Goal: Information Seeking & Learning: Learn about a topic

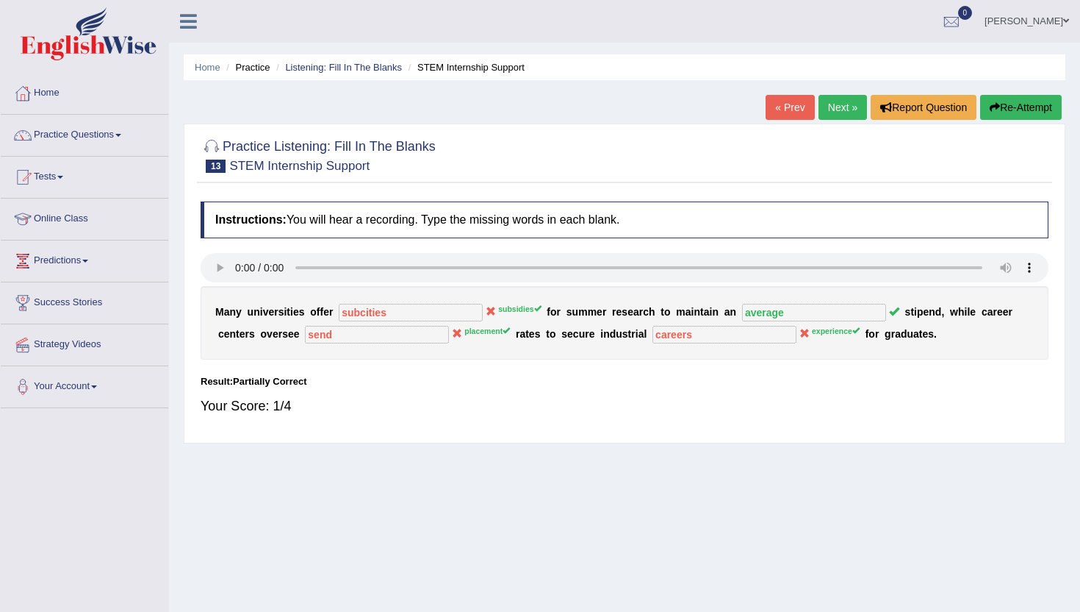
click at [838, 110] on link "Next »" at bounding box center [843, 107] width 49 height 25
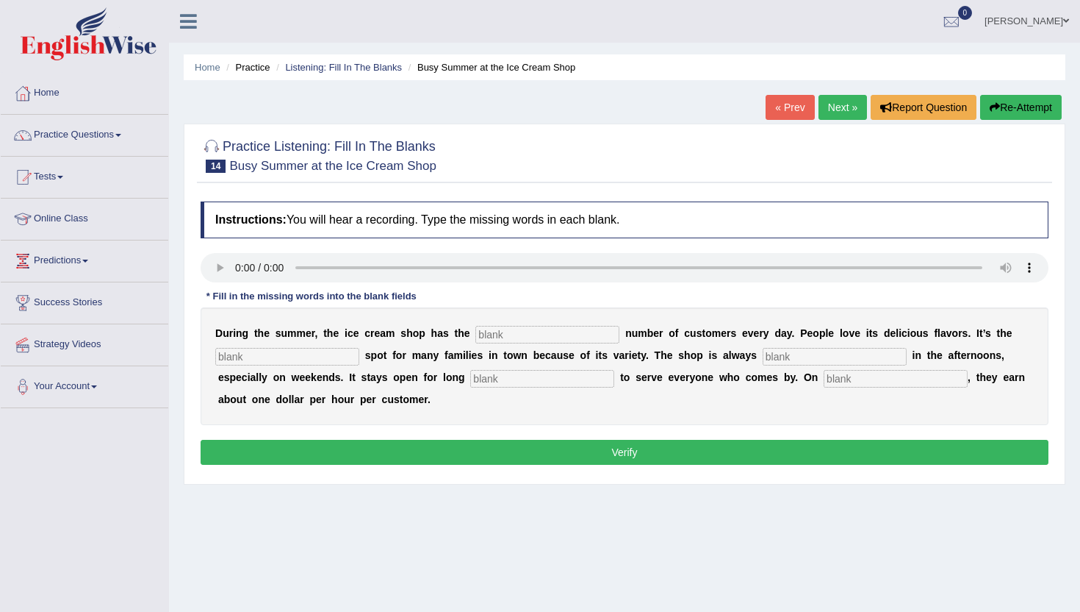
click at [824, 382] on input "text" at bounding box center [896, 379] width 144 height 18
type input "average"
click at [763, 357] on input "text" at bounding box center [835, 357] width 144 height 18
click at [498, 333] on input "text" at bounding box center [548, 335] width 144 height 18
type input "same"
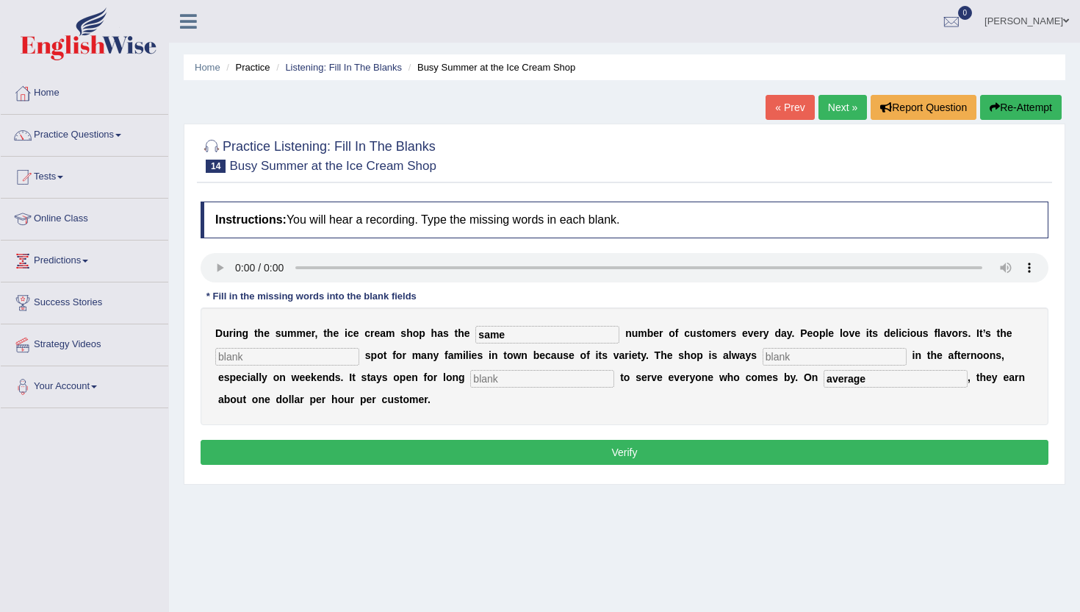
click at [234, 354] on input "text" at bounding box center [287, 357] width 144 height 18
type input "favorite"
click at [763, 357] on input "text" at bounding box center [835, 357] width 144 height 18
type input "busy"
click at [470, 380] on input "text" at bounding box center [542, 379] width 144 height 18
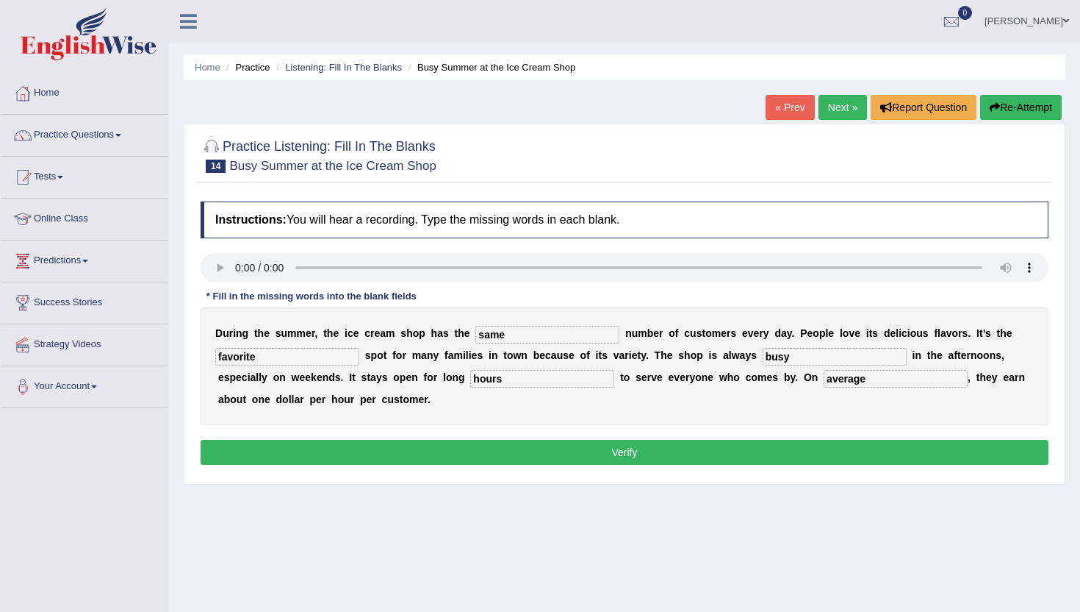
type input "hours"
click at [487, 453] on button "Verify" at bounding box center [625, 452] width 848 height 25
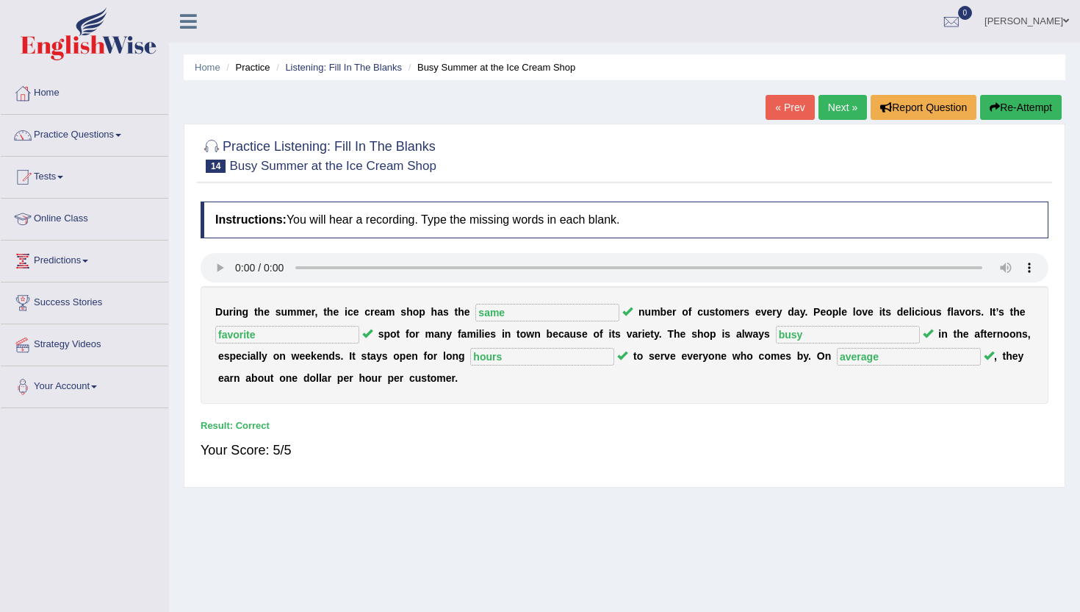
click at [834, 112] on link "Next »" at bounding box center [843, 107] width 49 height 25
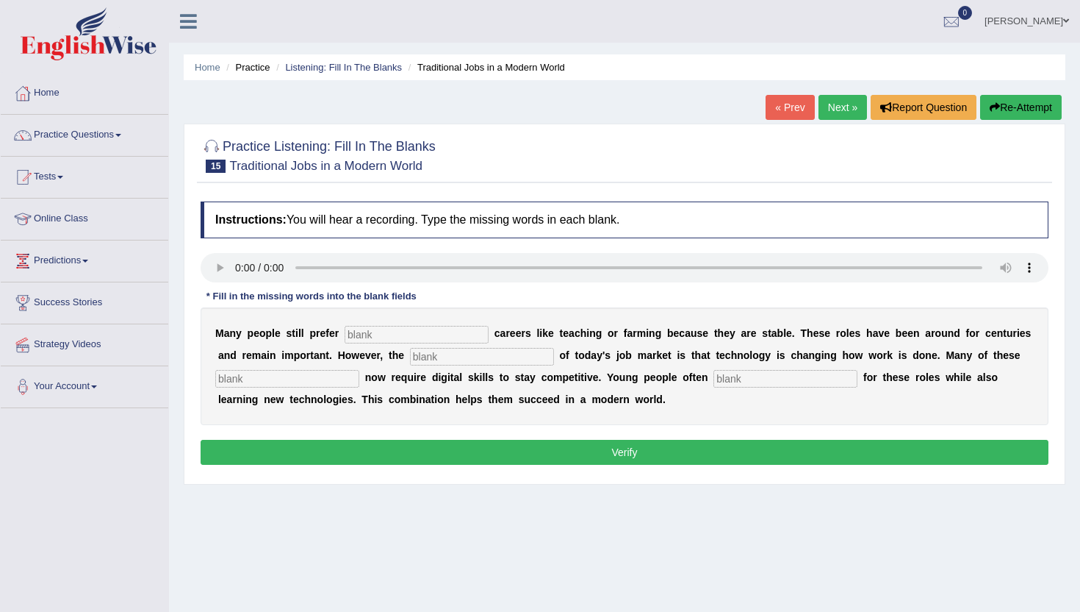
click at [358, 337] on input "text" at bounding box center [417, 335] width 144 height 18
type input "traditional"
click at [410, 359] on input "text" at bounding box center [482, 357] width 144 height 18
type input "reality"
click at [244, 381] on input "text" at bounding box center [287, 379] width 144 height 18
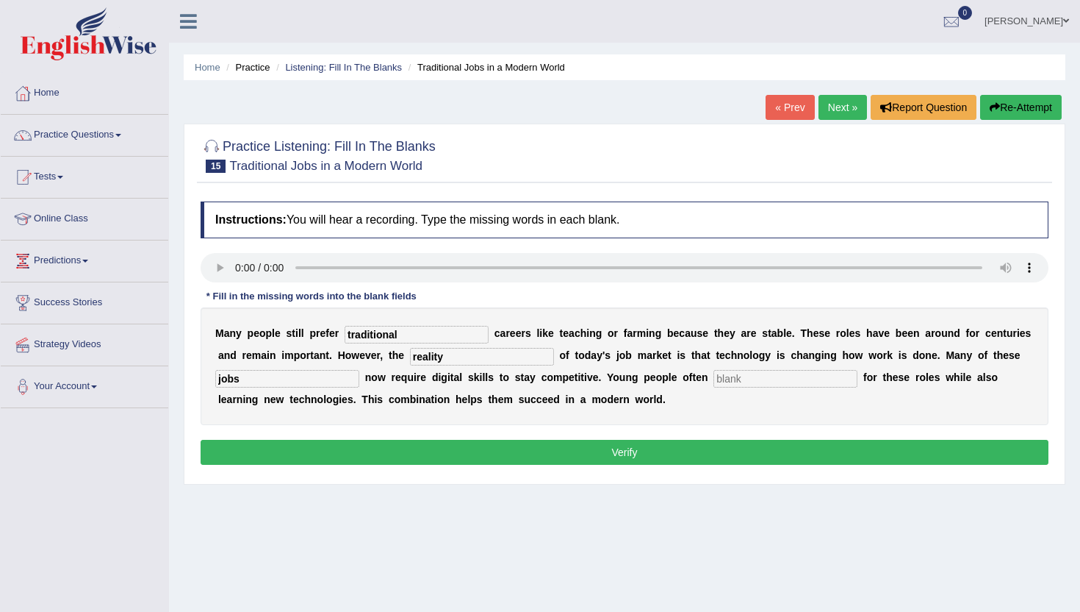
type input "jobs"
click at [719, 376] on input "text" at bounding box center [786, 379] width 144 height 18
type input "apply"
click at [640, 462] on button "Verify" at bounding box center [625, 452] width 848 height 25
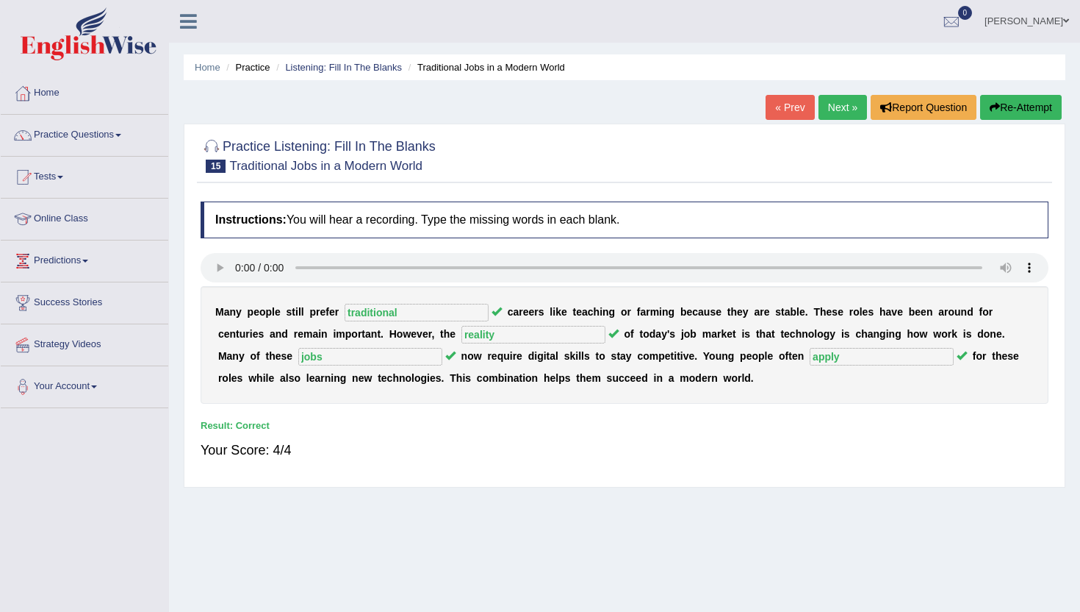
click at [822, 104] on link "Next »" at bounding box center [843, 107] width 49 height 25
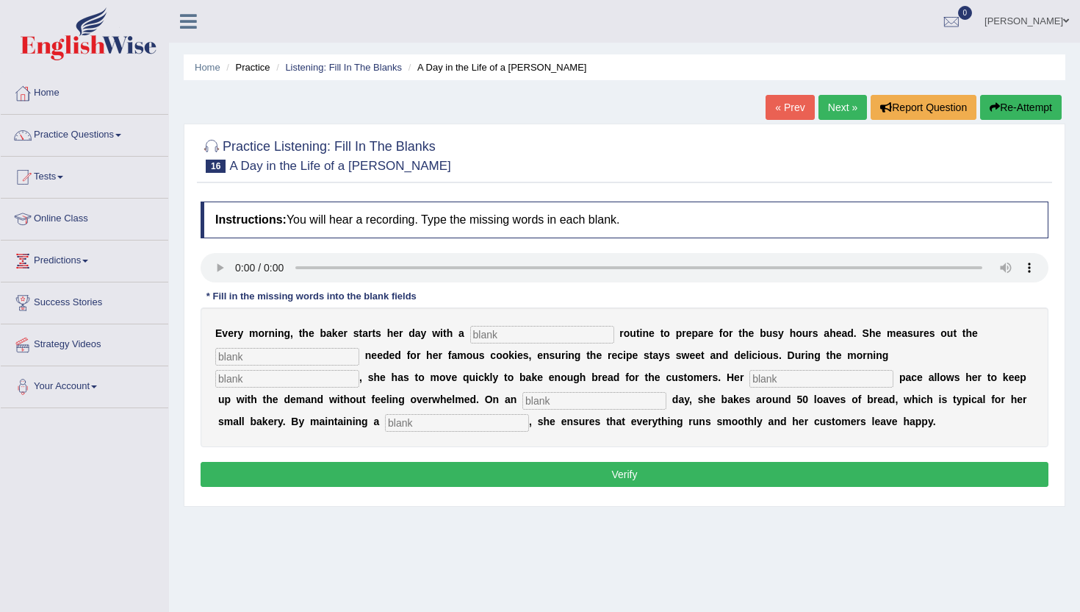
click at [475, 329] on input "text" at bounding box center [542, 335] width 144 height 18
type input "simple"
click at [244, 364] on input "text" at bounding box center [287, 357] width 144 height 18
type input "sugar"
click at [359, 370] on input "text" at bounding box center [287, 379] width 144 height 18
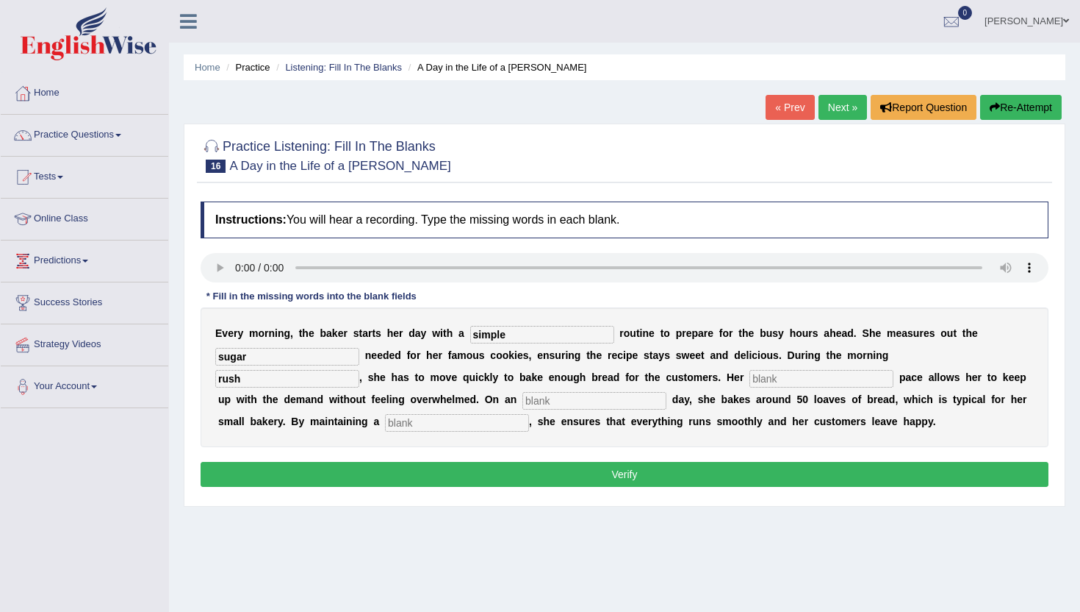
type input "rush"
click at [750, 383] on input "text" at bounding box center [822, 379] width 144 height 18
type input "study"
click at [523, 398] on input "text" at bounding box center [595, 401] width 144 height 18
type input "average"
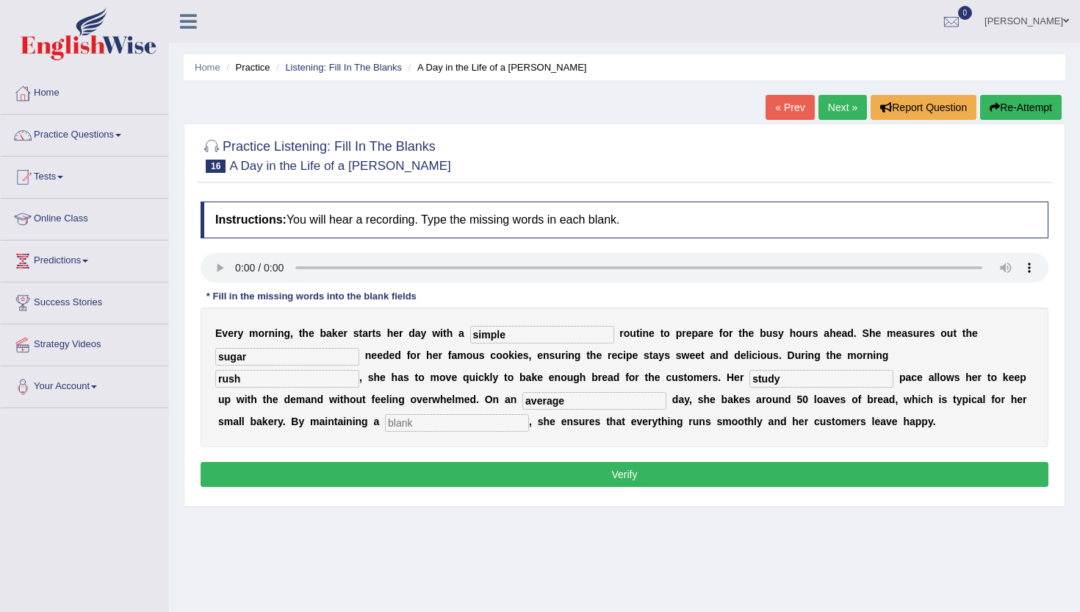
click at [385, 423] on input "text" at bounding box center [457, 423] width 144 height 18
type input "work"
click at [334, 475] on button "Verify" at bounding box center [625, 474] width 848 height 25
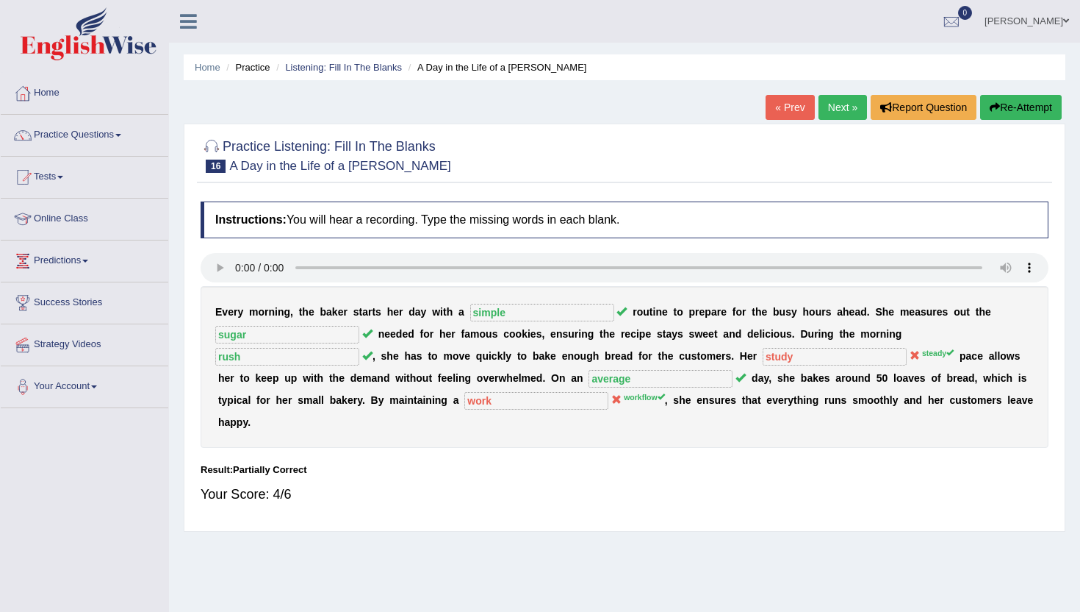
click at [830, 112] on link "Next »" at bounding box center [843, 107] width 49 height 25
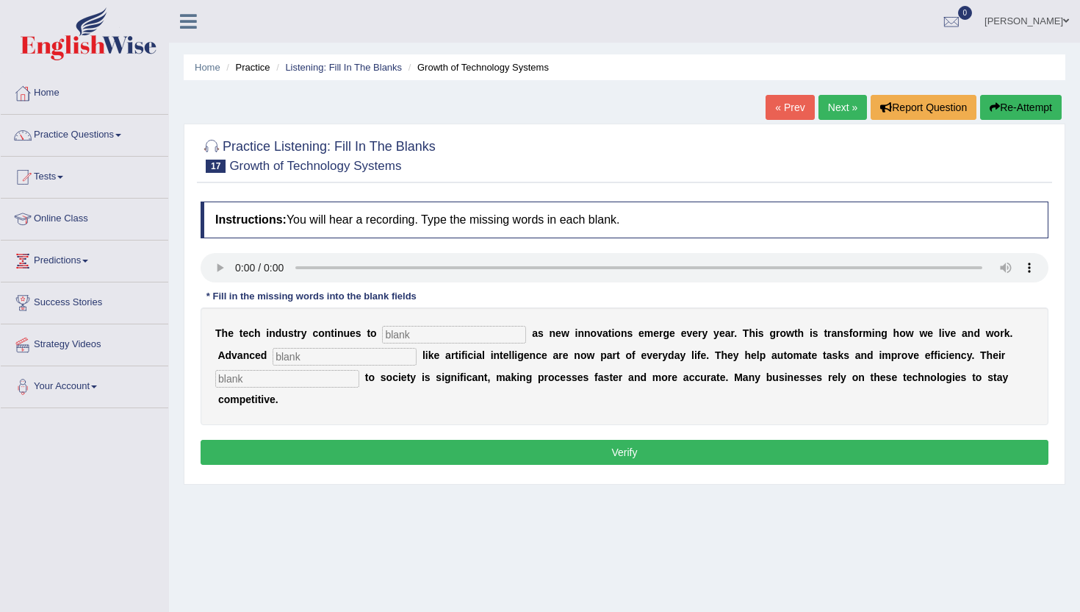
click at [392, 333] on input "text" at bounding box center [454, 335] width 144 height 18
type input "brzan"
click at [290, 358] on input "text" at bounding box center [345, 357] width 144 height 18
type input "systems"
click at [234, 381] on input "text" at bounding box center [287, 379] width 144 height 18
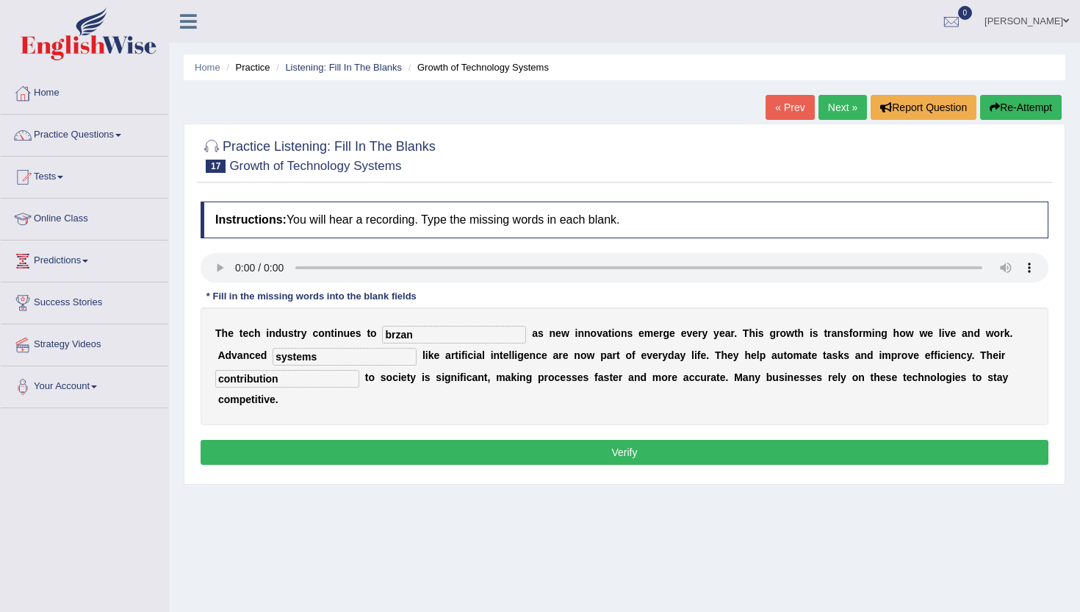
type input "contribution"
click at [434, 337] on input "brzan" at bounding box center [454, 335] width 144 height 18
type input "barzan"
click at [426, 445] on button "Verify" at bounding box center [625, 452] width 848 height 25
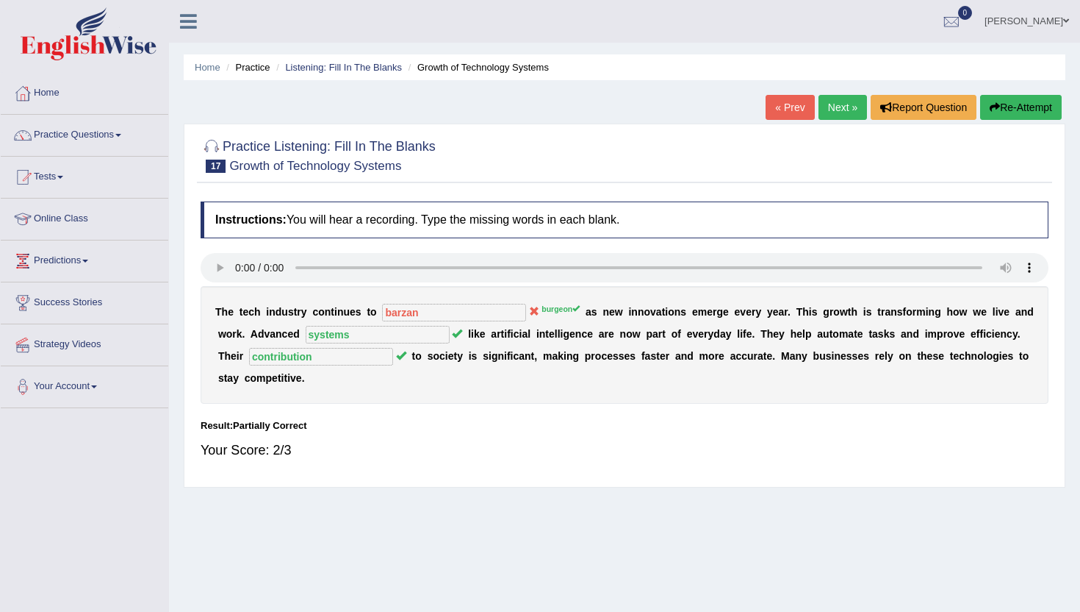
click at [839, 116] on link "Next »" at bounding box center [843, 107] width 49 height 25
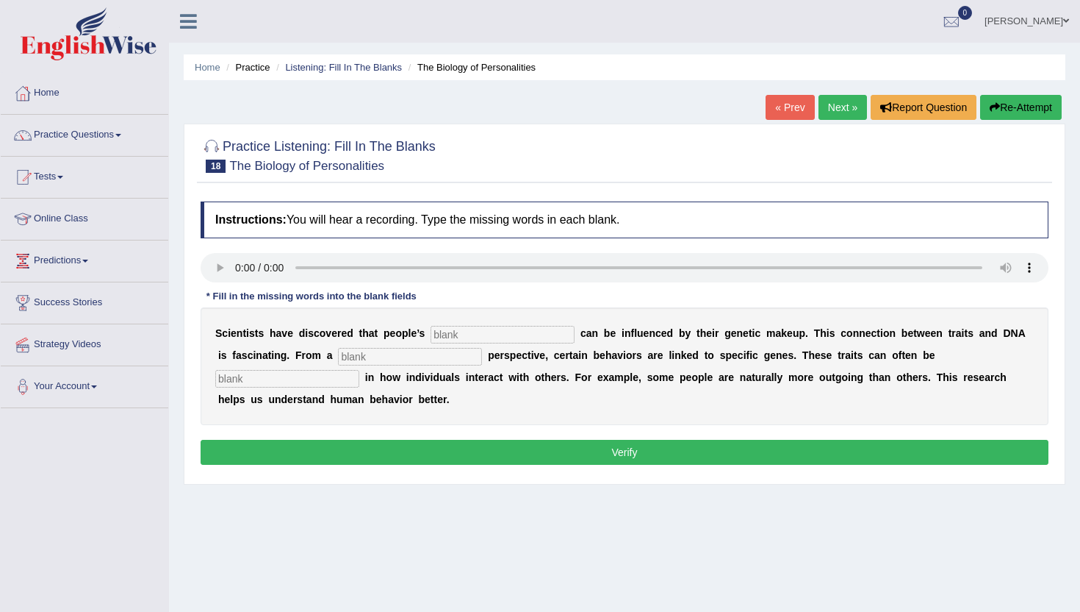
click at [480, 337] on input "text" at bounding box center [503, 335] width 144 height 18
type input "personality"
click at [338, 348] on input "text" at bounding box center [410, 357] width 144 height 18
type input "biology"
click at [359, 370] on input "text" at bounding box center [287, 379] width 144 height 18
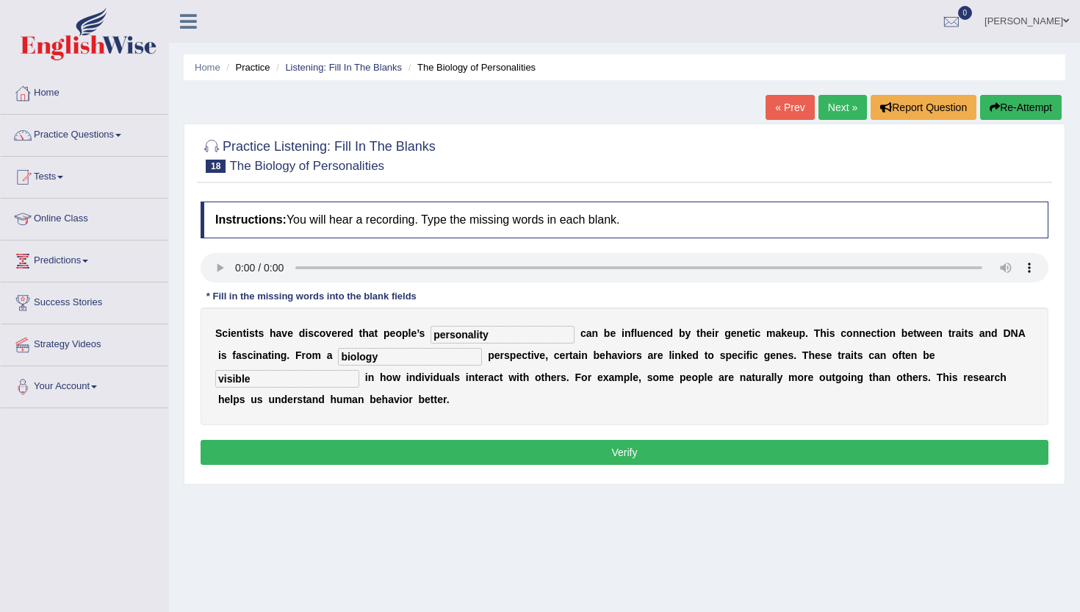
type input "visible"
click at [456, 461] on button "Verify" at bounding box center [625, 452] width 848 height 25
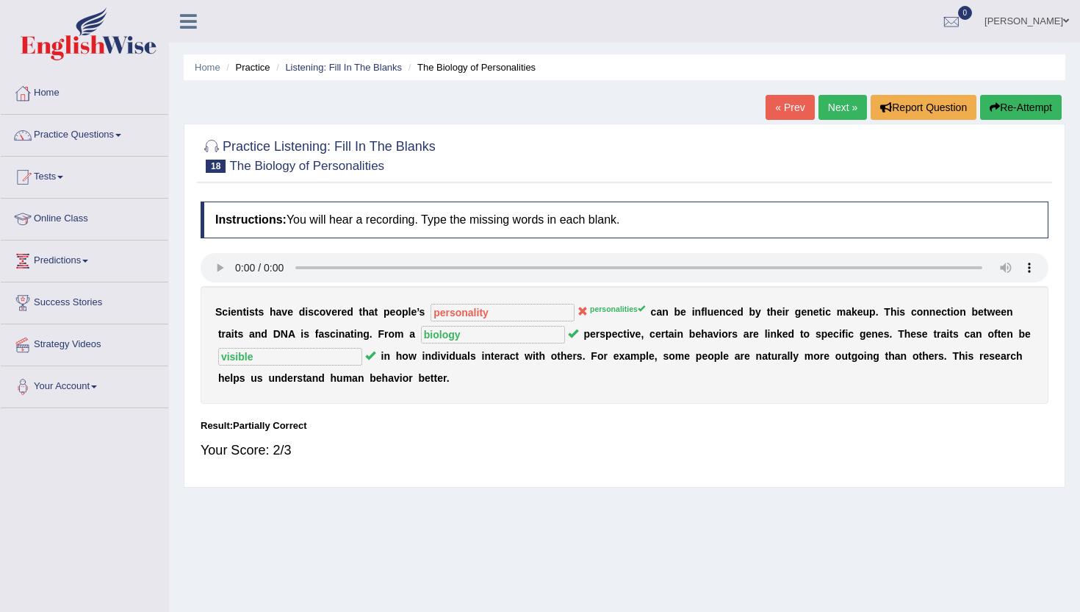
click at [831, 108] on link "Next »" at bounding box center [843, 107] width 49 height 25
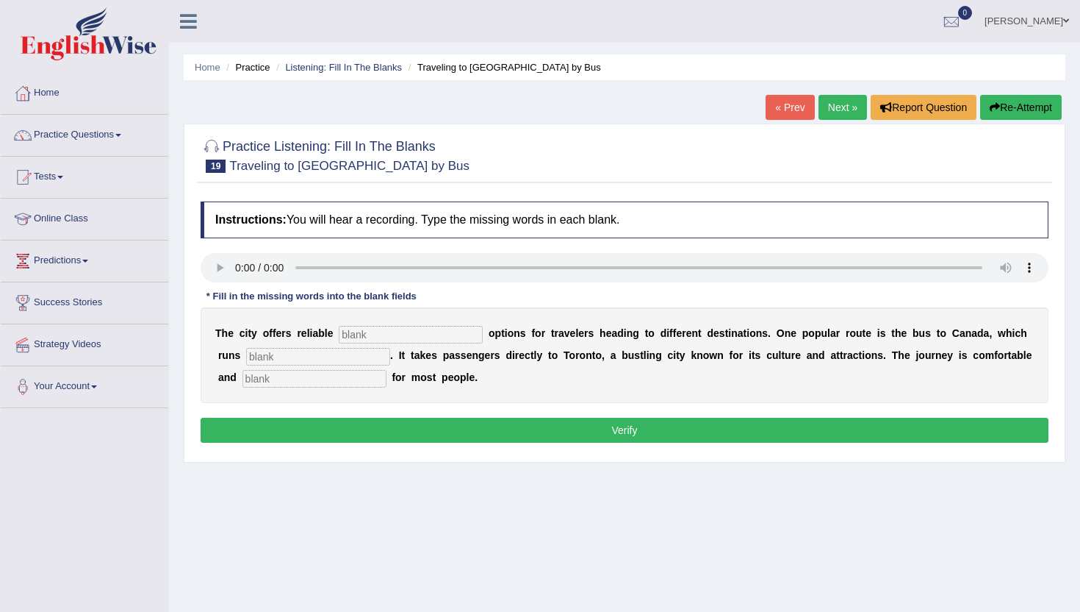
click at [352, 334] on input "text" at bounding box center [411, 335] width 144 height 18
type input "transport"
click at [246, 349] on input "text" at bounding box center [318, 357] width 144 height 18
type input "daily"
click at [243, 381] on input "text" at bounding box center [315, 379] width 144 height 18
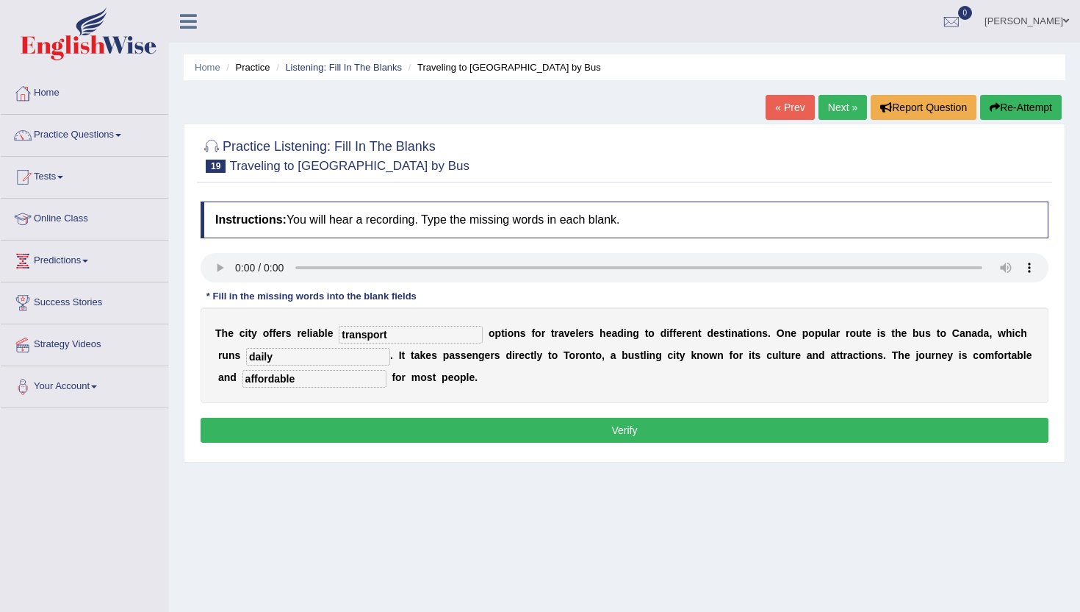
type input "affordable"
click at [312, 429] on button "Verify" at bounding box center [625, 429] width 848 height 25
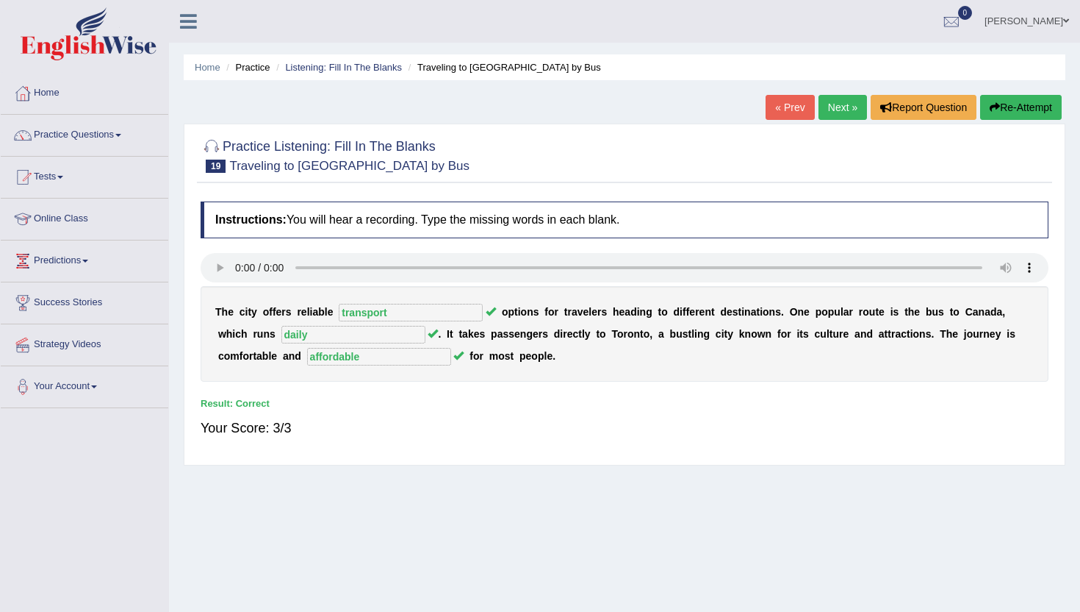
click at [826, 99] on link "Next »" at bounding box center [843, 107] width 49 height 25
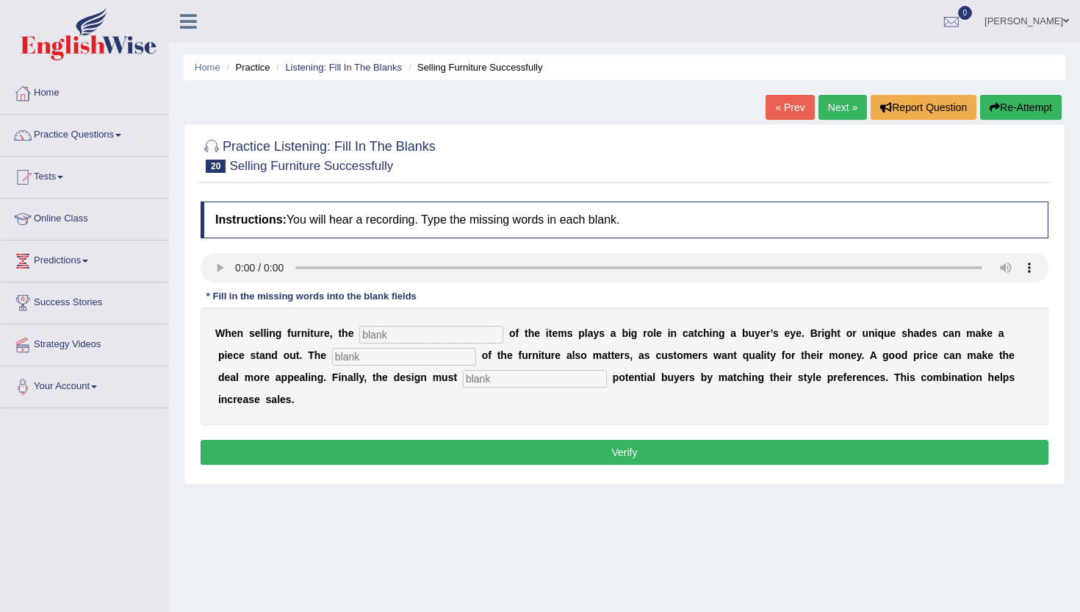
click at [384, 334] on input "text" at bounding box center [431, 335] width 144 height 18
type input "colour"
click at [332, 352] on input "text" at bounding box center [404, 357] width 144 height 18
click at [332, 359] on input "text" at bounding box center [404, 357] width 144 height 18
type input "value"
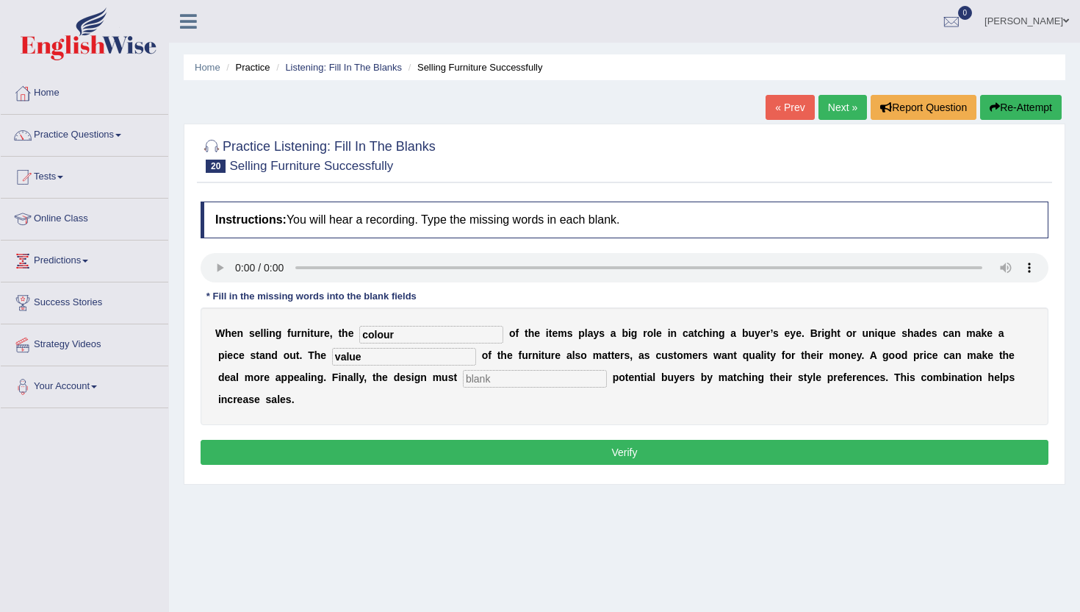
click at [463, 380] on input "text" at bounding box center [535, 379] width 144 height 18
type input "attract"
click at [414, 440] on button "Verify" at bounding box center [625, 452] width 848 height 25
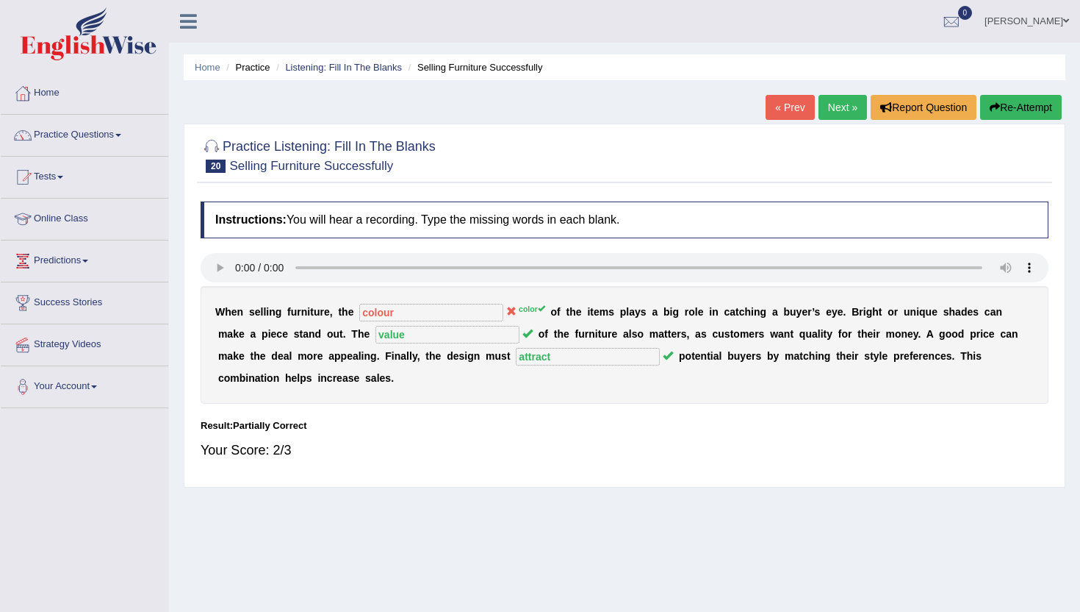
click at [847, 106] on link "Next »" at bounding box center [843, 107] width 49 height 25
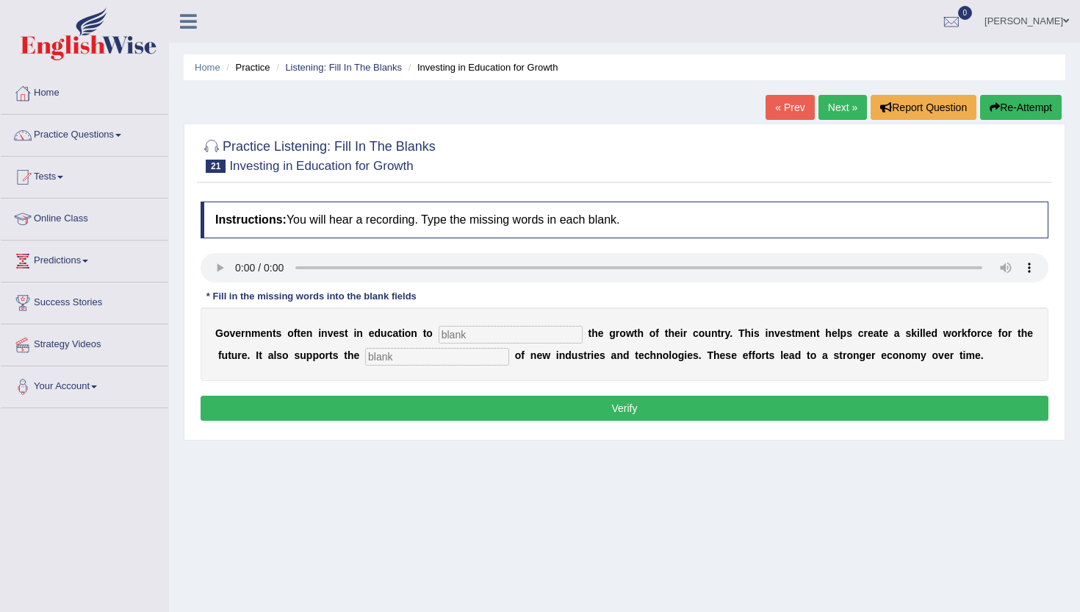
click at [467, 329] on input "text" at bounding box center [511, 335] width 144 height 18
type input "boost"
click at [380, 362] on input "text" at bounding box center [437, 357] width 144 height 18
type input "development"
click at [351, 395] on div "Instructions: You will hear a recording. Type the missing words in each blank. …" at bounding box center [625, 313] width 856 height 238
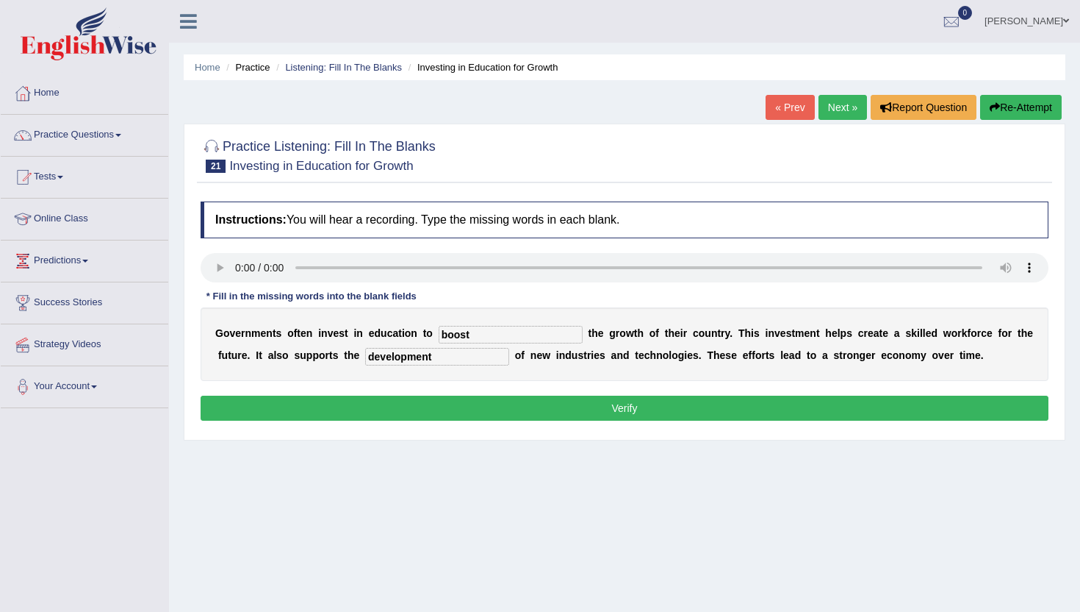
click at [351, 405] on button "Verify" at bounding box center [625, 407] width 848 height 25
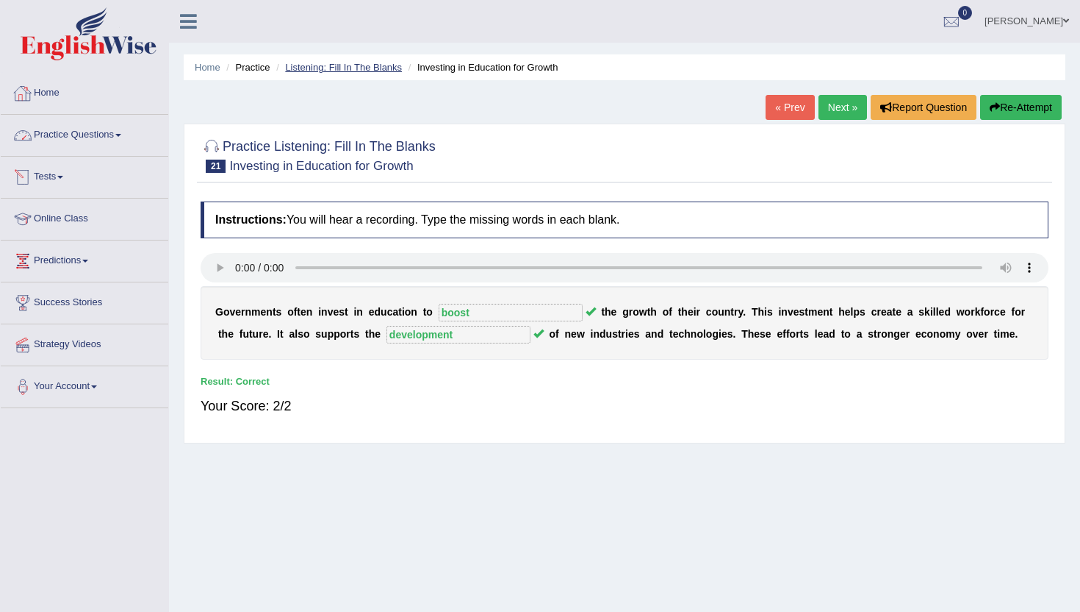
click at [320, 68] on link "Listening: Fill In The Blanks" at bounding box center [343, 67] width 117 height 11
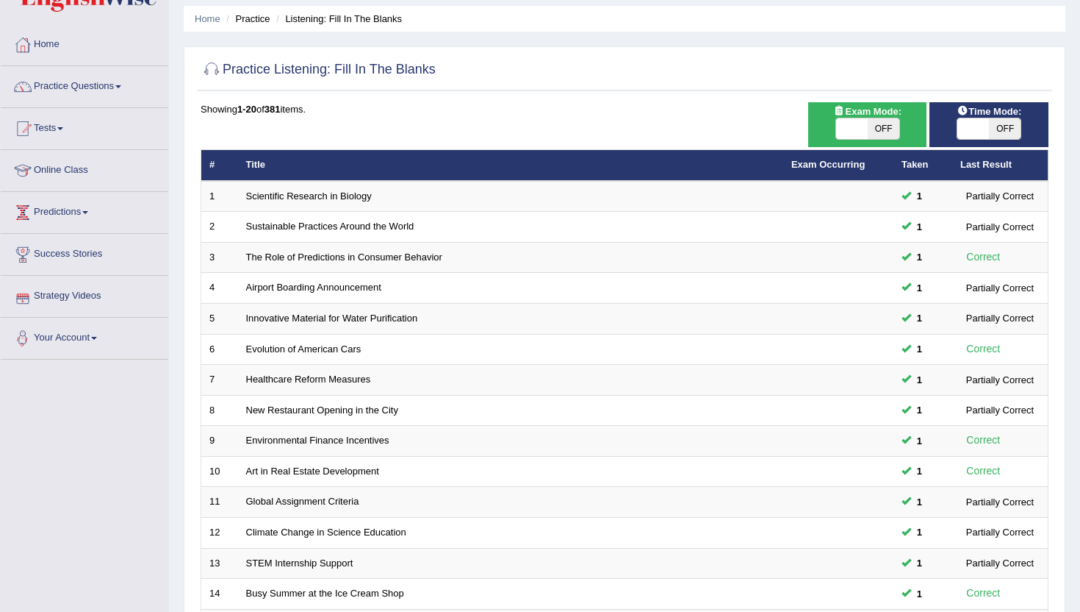
scroll to position [38, 0]
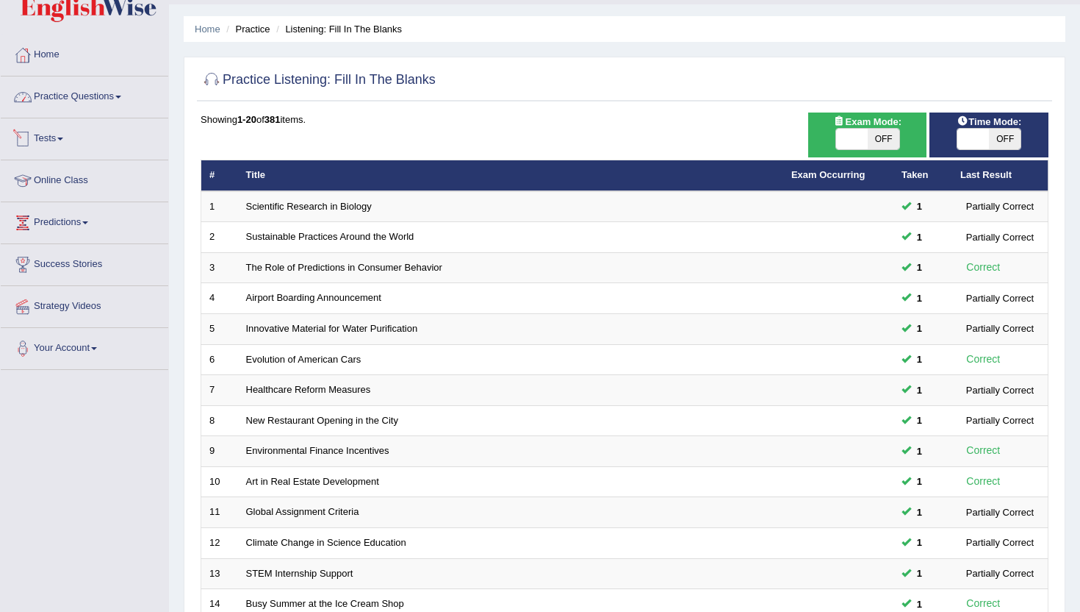
click at [85, 96] on link "Practice Questions" at bounding box center [85, 94] width 168 height 37
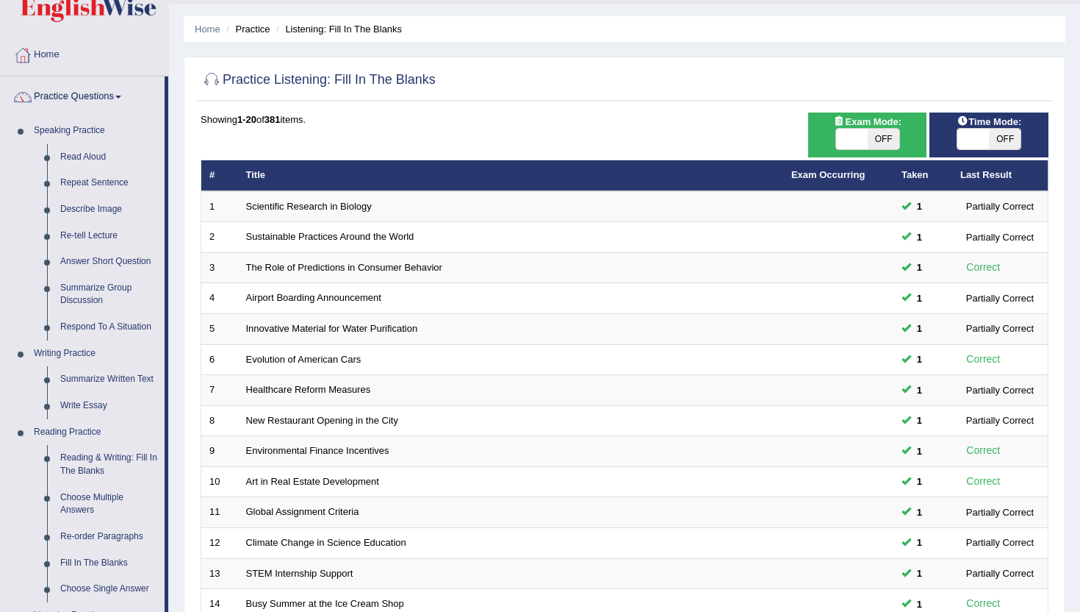
click at [171, 566] on div "Home Practice Listening: Fill In The Blanks Practice Listening: Fill In The Bla…" at bounding box center [624, 430] width 911 height 936
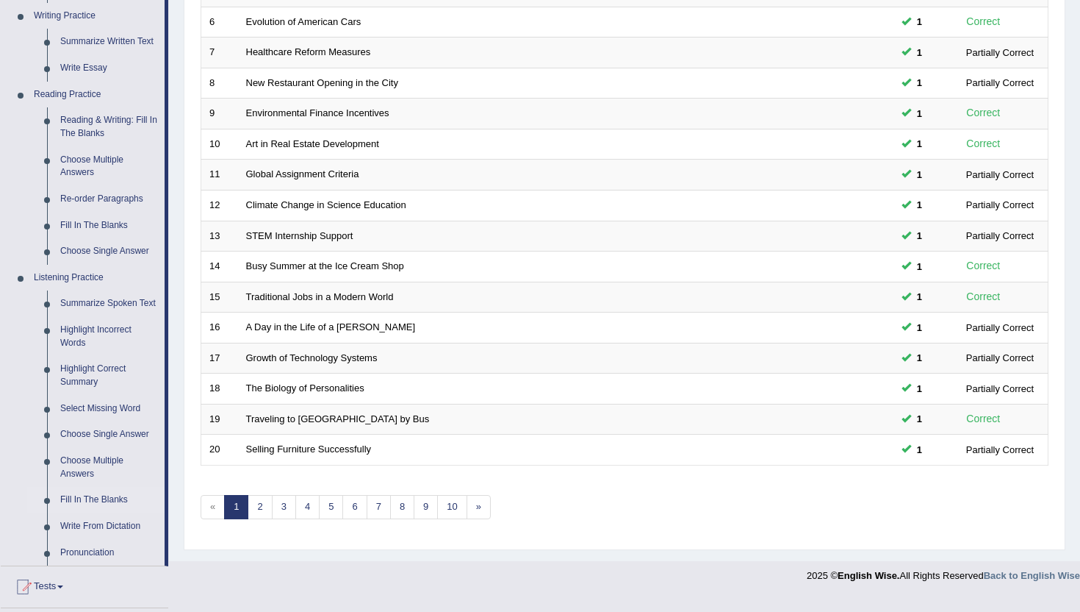
scroll to position [391, 0]
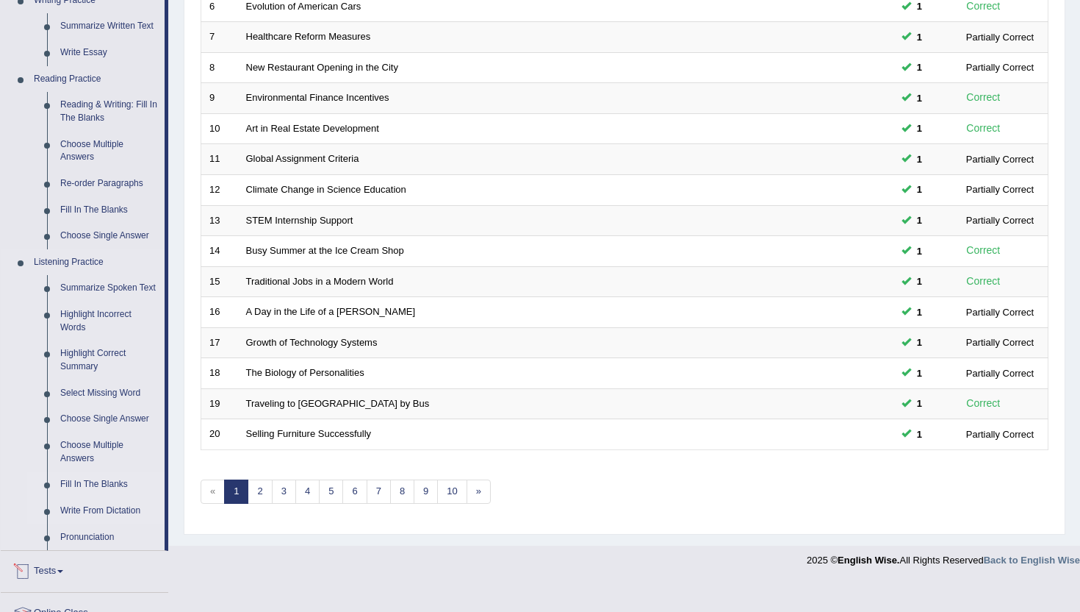
click at [101, 522] on link "Write From Dictation" at bounding box center [109, 511] width 111 height 26
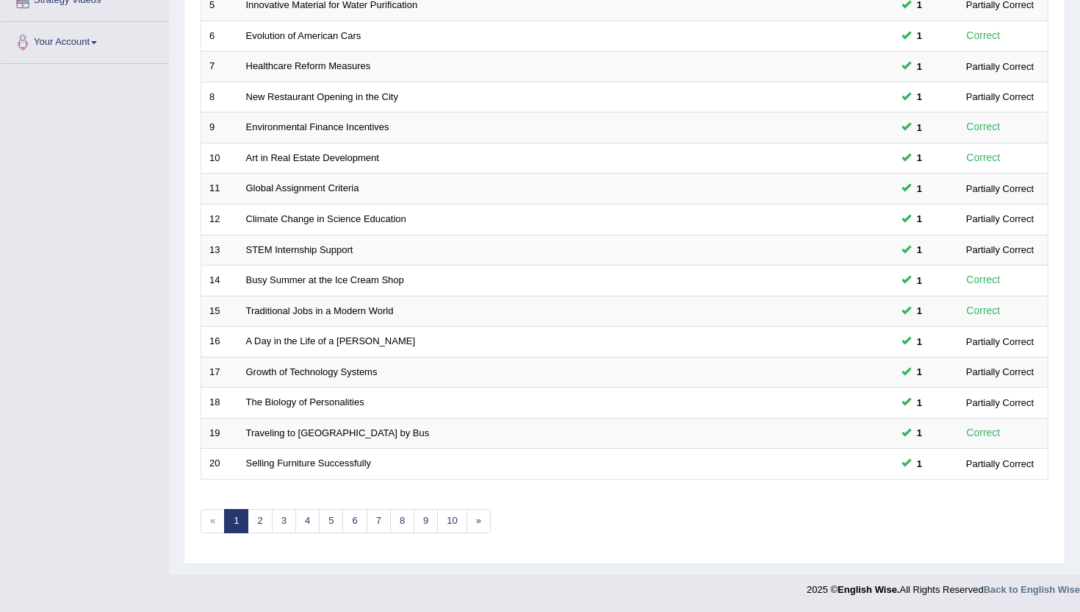
scroll to position [192, 0]
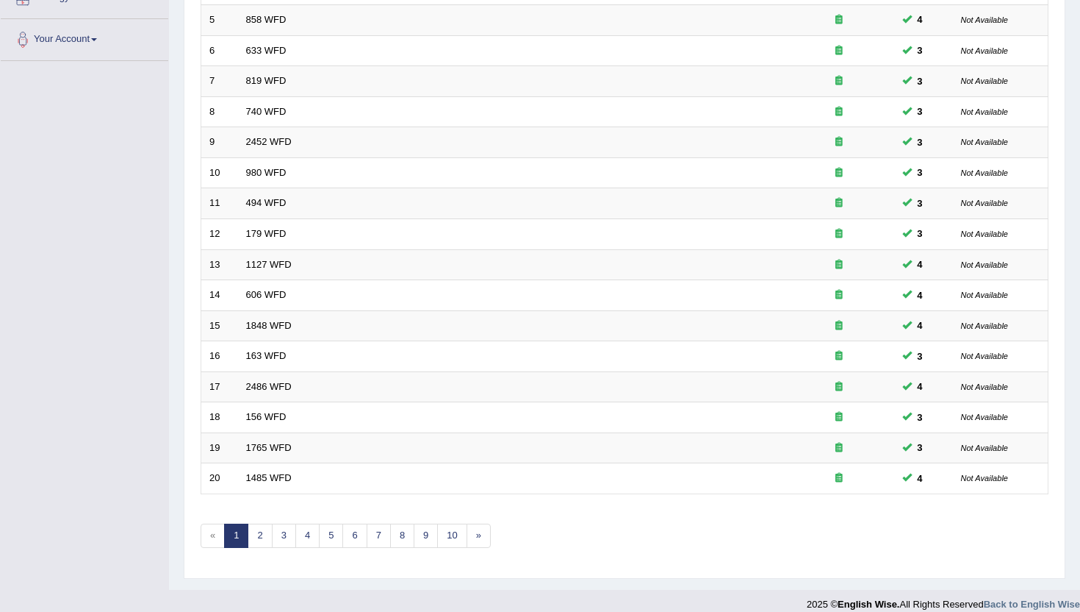
scroll to position [362, 0]
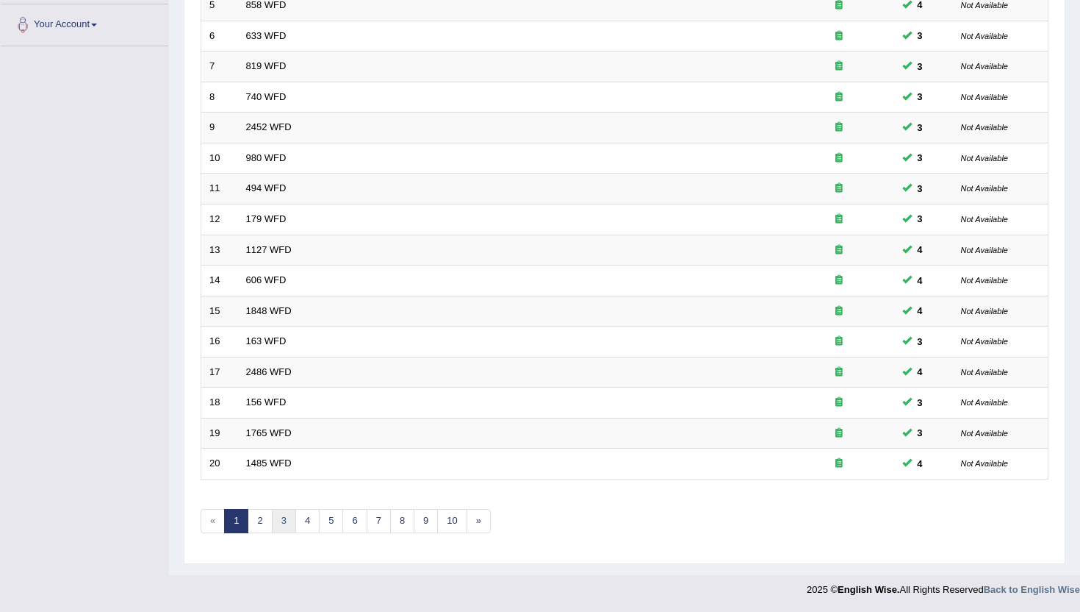
click at [288, 517] on link "3" at bounding box center [284, 521] width 24 height 24
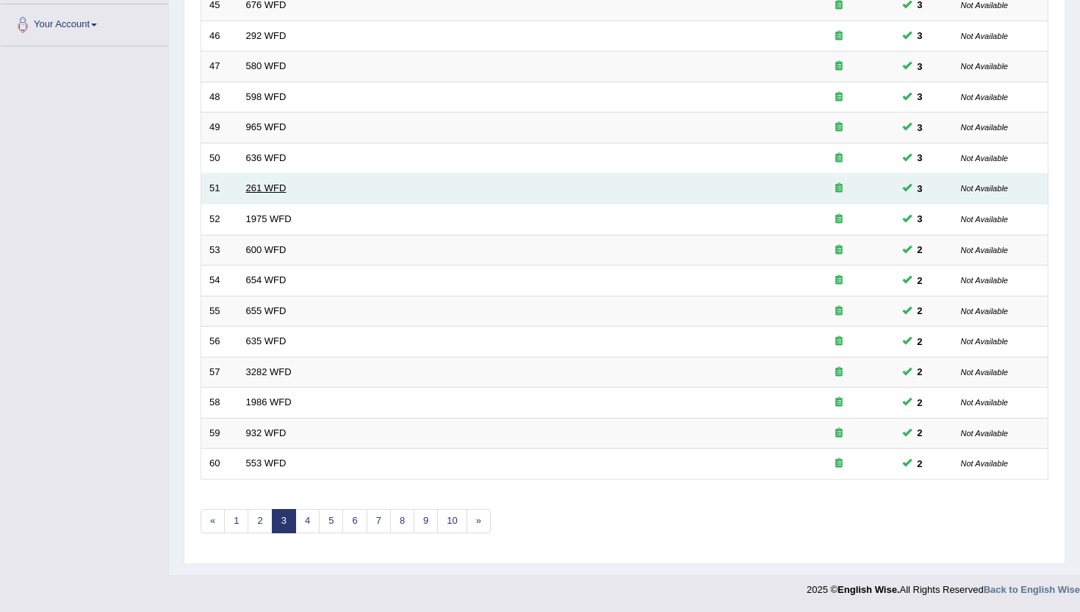
click at [262, 188] on link "261 WFD" at bounding box center [266, 187] width 40 height 11
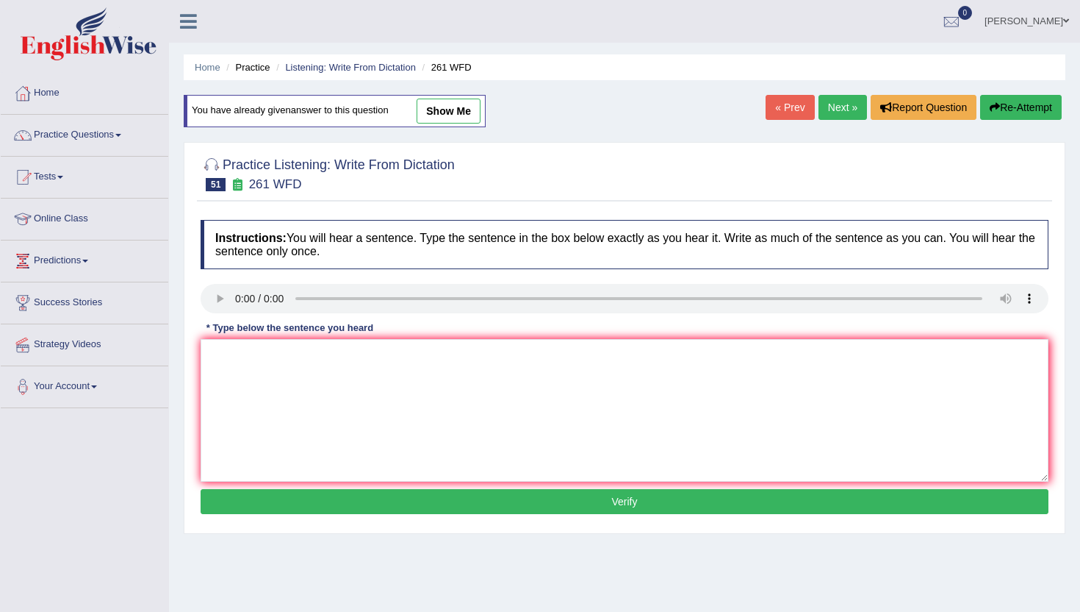
click at [842, 107] on link "Next »" at bounding box center [843, 107] width 49 height 25
drag, startPoint x: 244, startPoint y: 423, endPoint x: 244, endPoint y: 403, distance: 19.8
click at [244, 423] on textarea at bounding box center [625, 410] width 848 height 143
type textarea "n"
click at [255, 501] on button "Verify" at bounding box center [625, 501] width 848 height 25
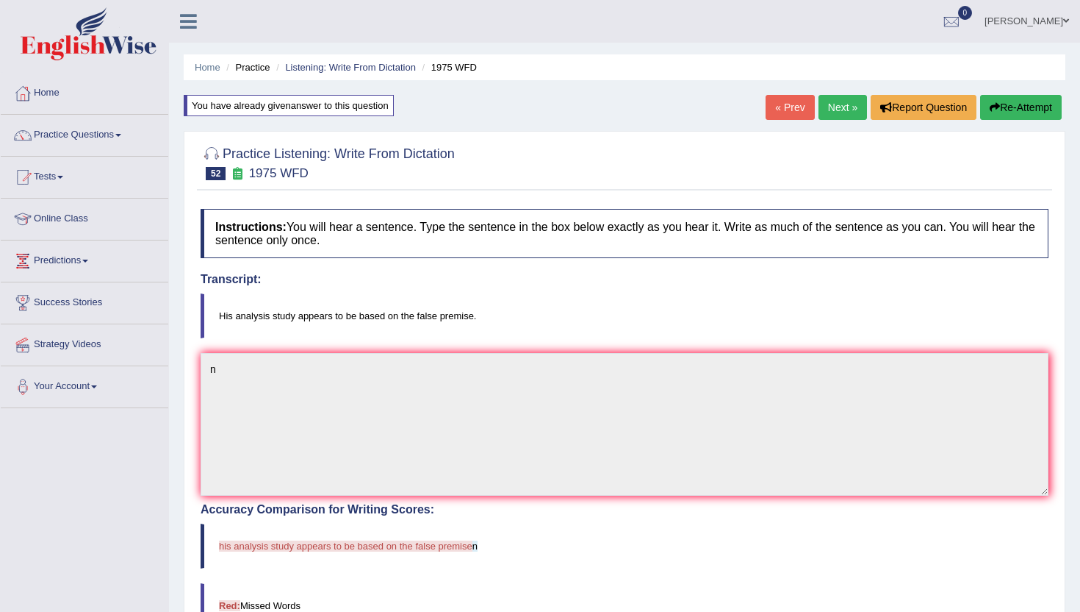
click at [824, 107] on link "Next »" at bounding box center [843, 107] width 49 height 25
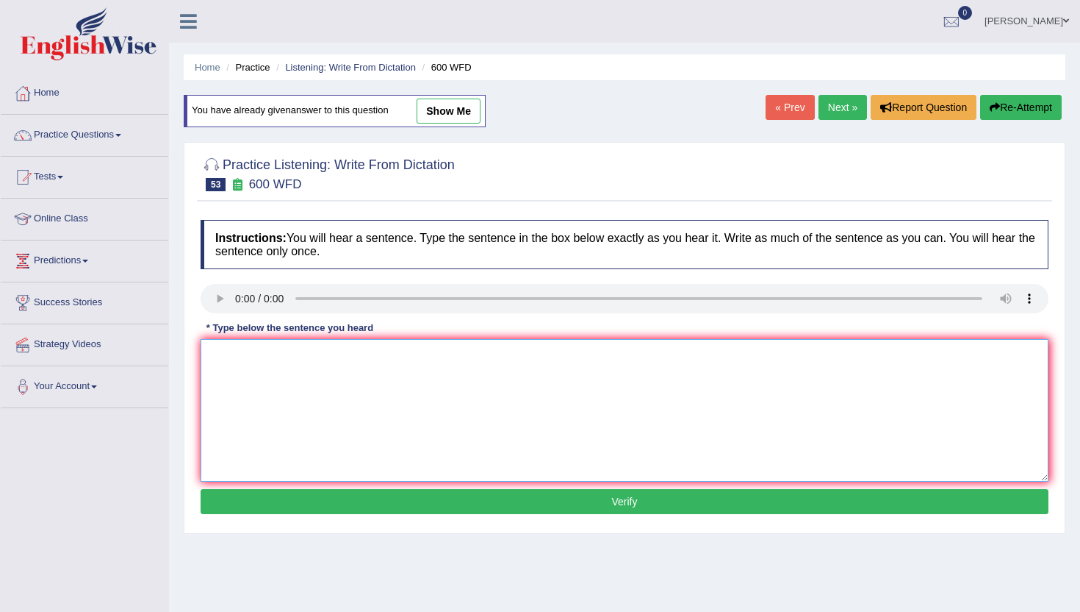
click at [268, 387] on textarea at bounding box center [625, 410] width 848 height 143
type textarea "m"
click at [284, 506] on button "Verify" at bounding box center [625, 501] width 848 height 25
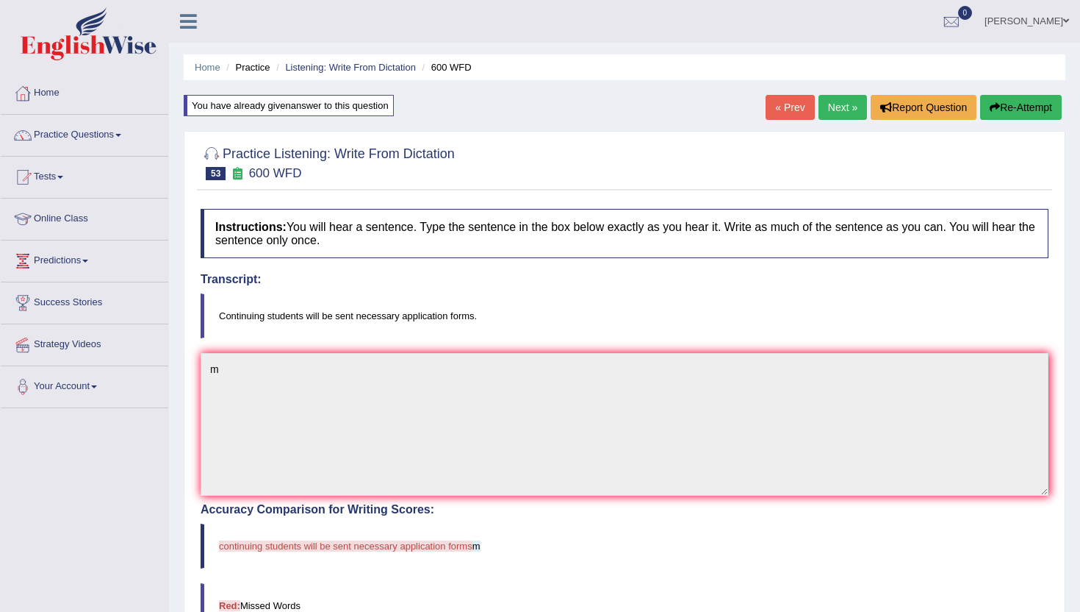
click at [836, 112] on link "Next »" at bounding box center [843, 107] width 49 height 25
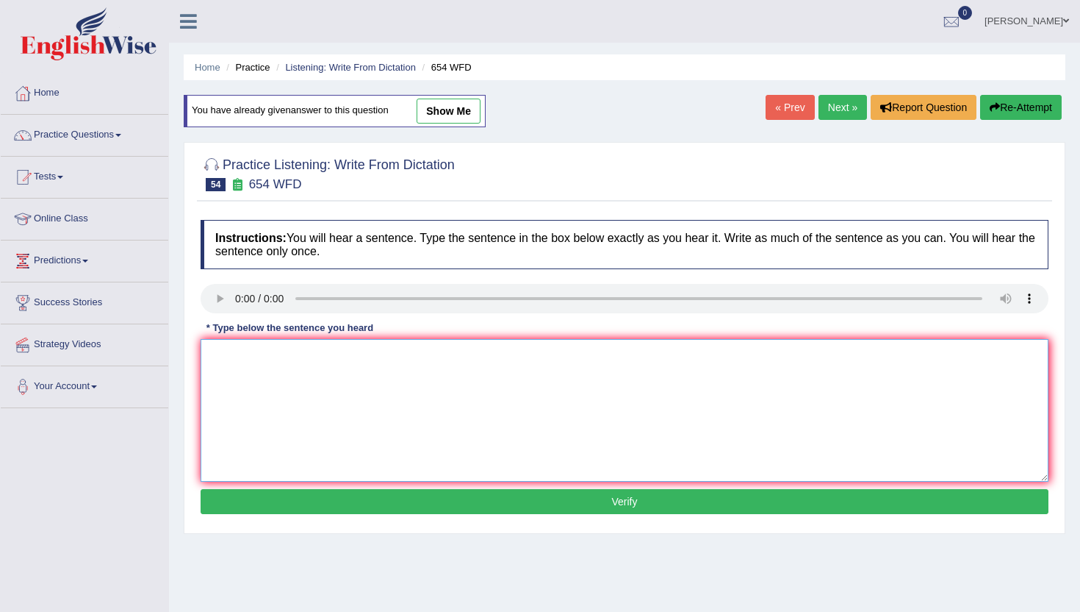
click at [282, 405] on textarea at bounding box center [625, 410] width 848 height 143
type textarea "n"
click at [279, 506] on button "Verify" at bounding box center [625, 501] width 848 height 25
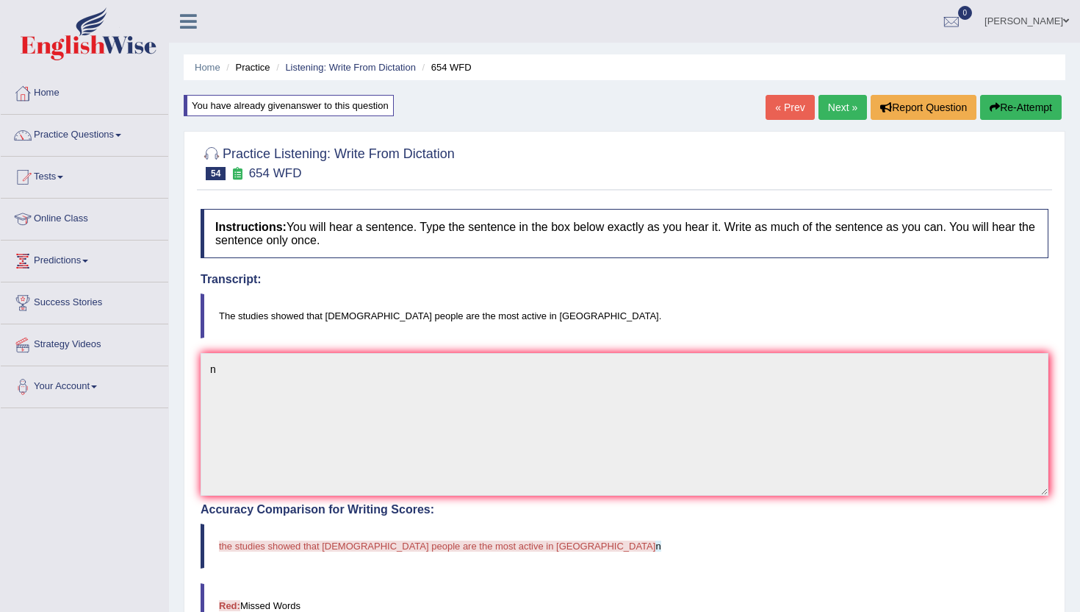
click at [827, 99] on link "Next »" at bounding box center [843, 107] width 49 height 25
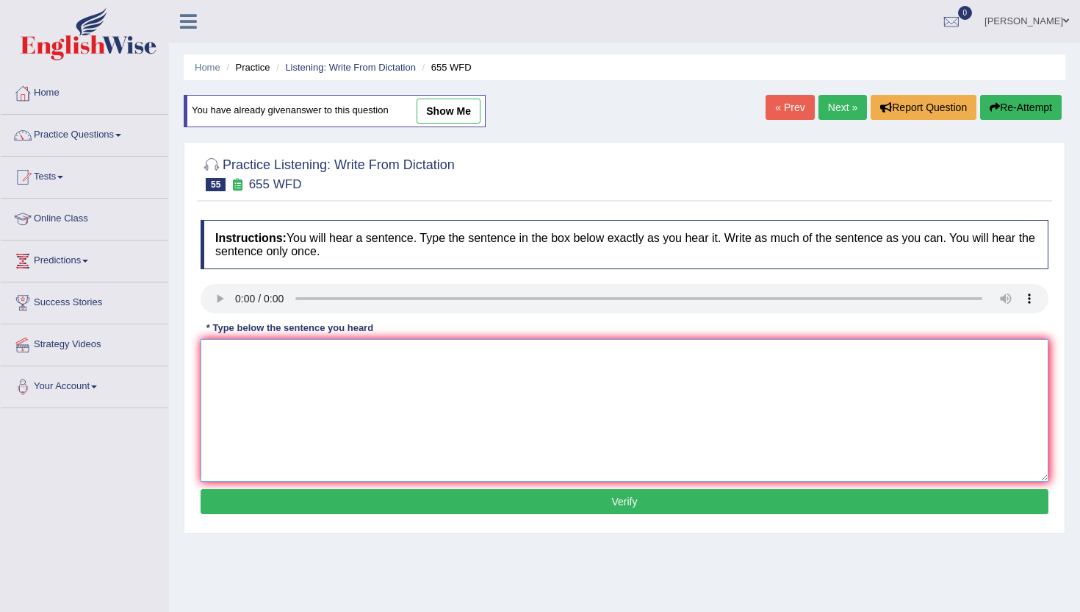
click at [281, 423] on textarea at bounding box center [625, 410] width 848 height 143
type textarea "n"
click at [293, 506] on button "Verify" at bounding box center [625, 501] width 848 height 25
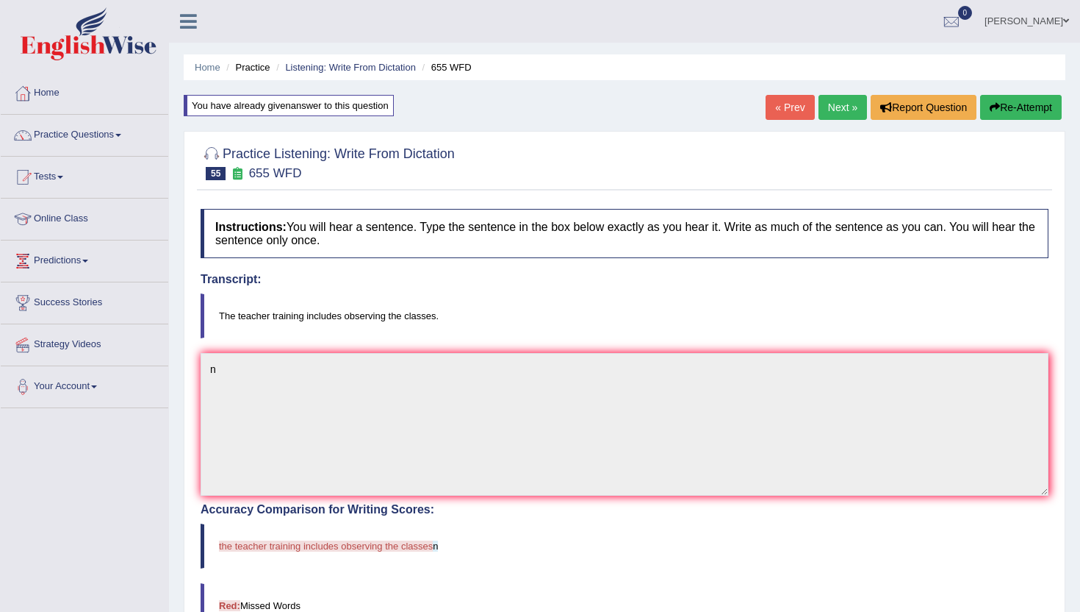
click at [844, 104] on link "Next »" at bounding box center [843, 107] width 49 height 25
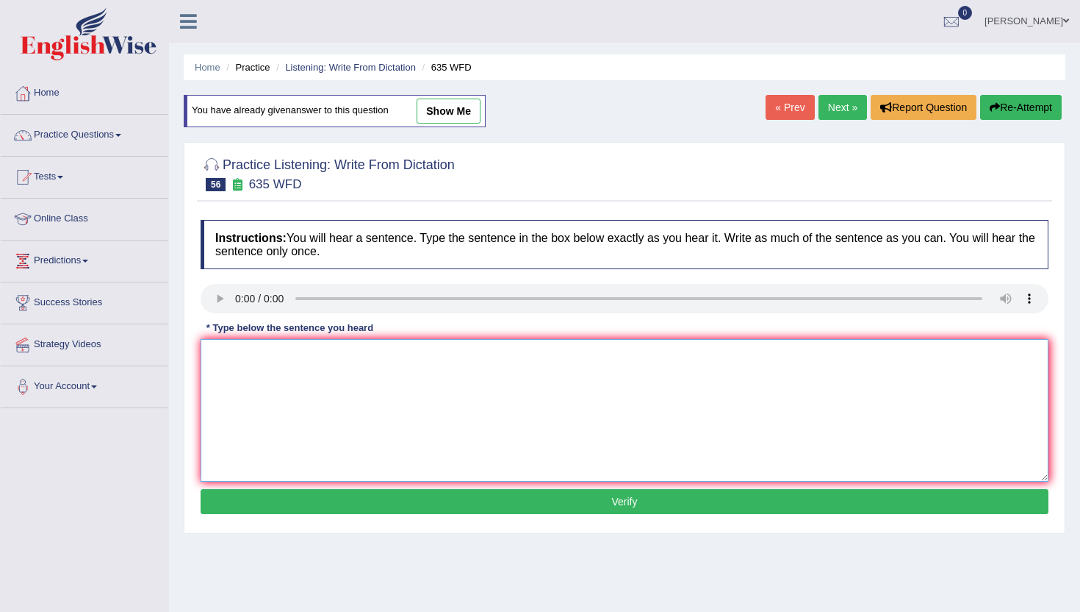
click at [263, 378] on textarea at bounding box center [625, 410] width 848 height 143
type textarea "m"
click at [257, 513] on button "Verify" at bounding box center [625, 501] width 848 height 25
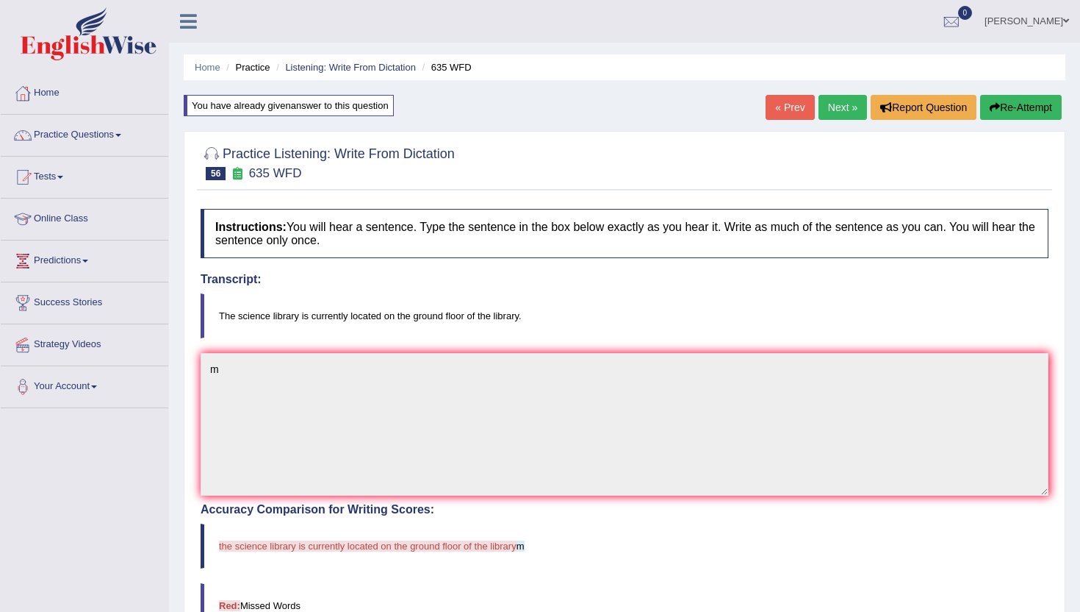
click at [844, 99] on link "Next »" at bounding box center [843, 107] width 49 height 25
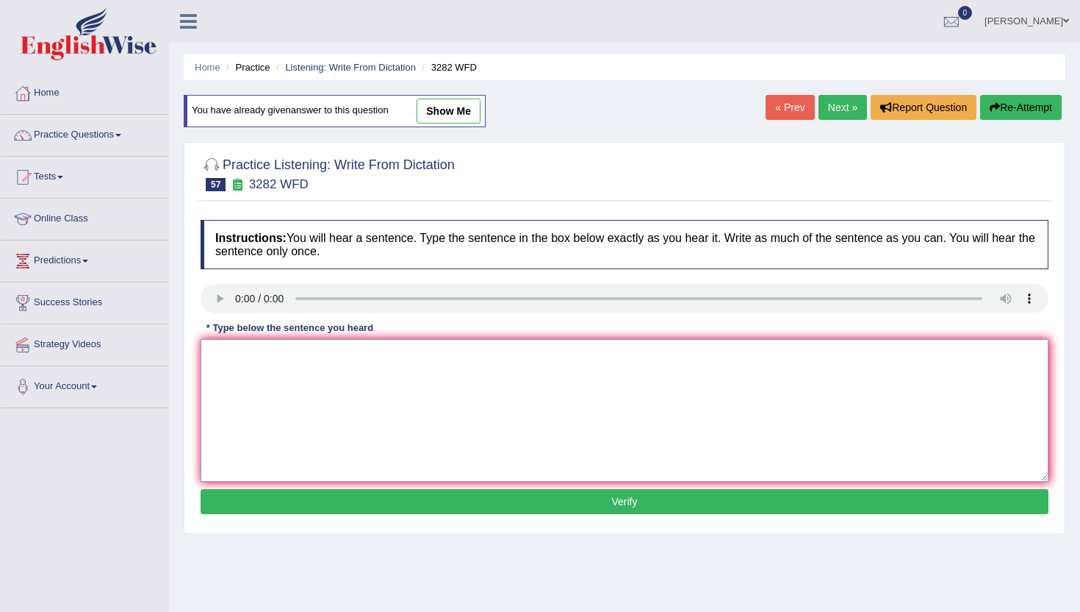
click at [251, 441] on textarea at bounding box center [625, 410] width 848 height 143
type textarea "n"
click at [266, 498] on button "Verify" at bounding box center [625, 501] width 848 height 25
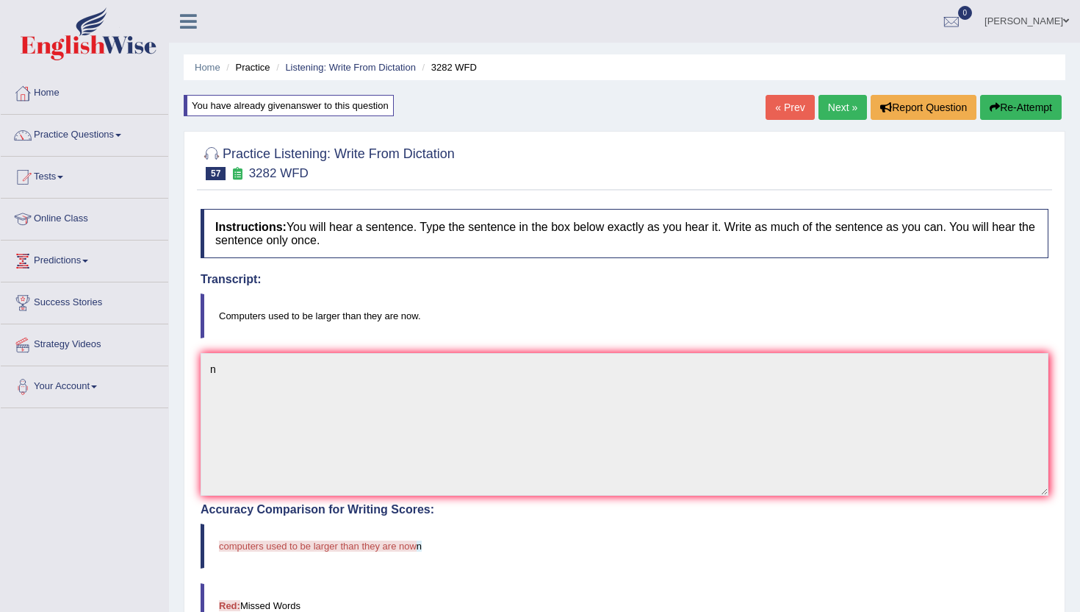
click at [842, 99] on link "Next »" at bounding box center [843, 107] width 49 height 25
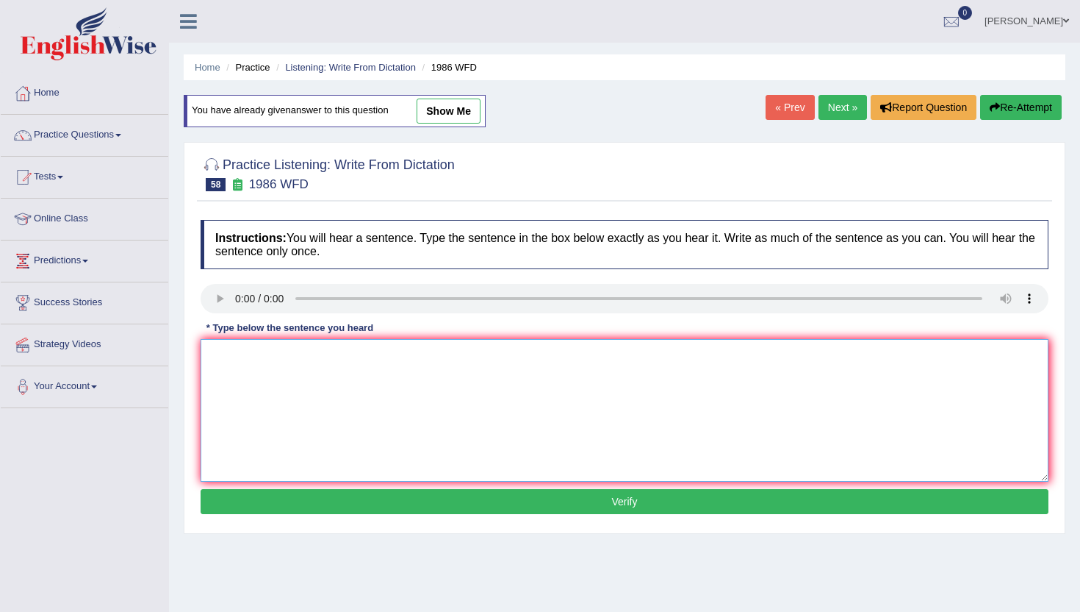
click at [295, 470] on textarea at bounding box center [625, 410] width 848 height 143
type textarea "n"
click at [295, 532] on div "Practice Listening: Write From Dictation 58 1986 WFD Instructions: You will hea…" at bounding box center [625, 338] width 882 height 392
click at [301, 501] on button "Verify" at bounding box center [625, 501] width 848 height 25
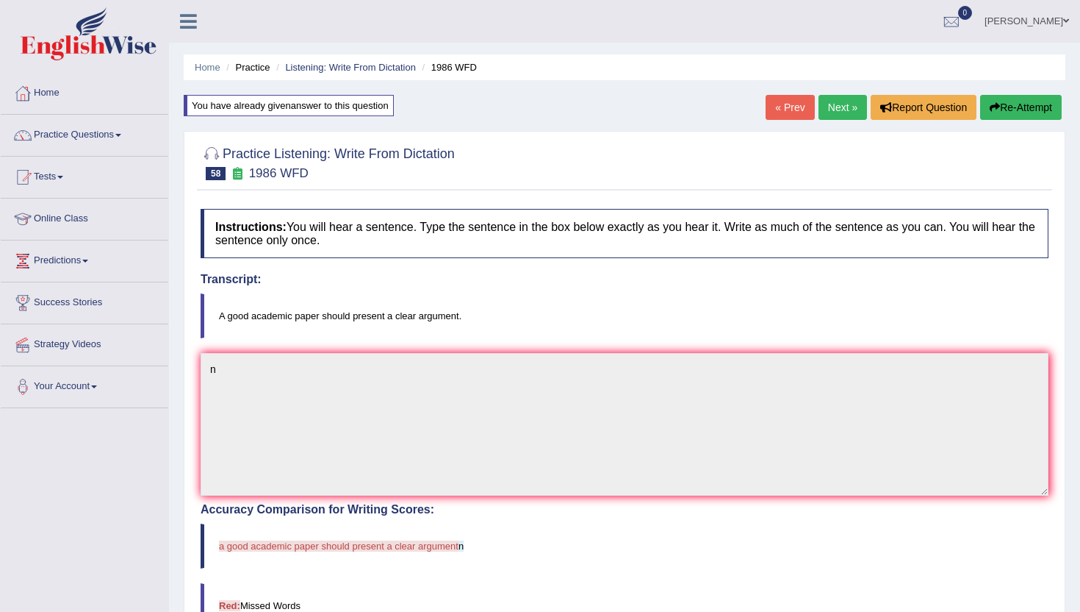
click at [842, 104] on link "Next »" at bounding box center [843, 107] width 49 height 25
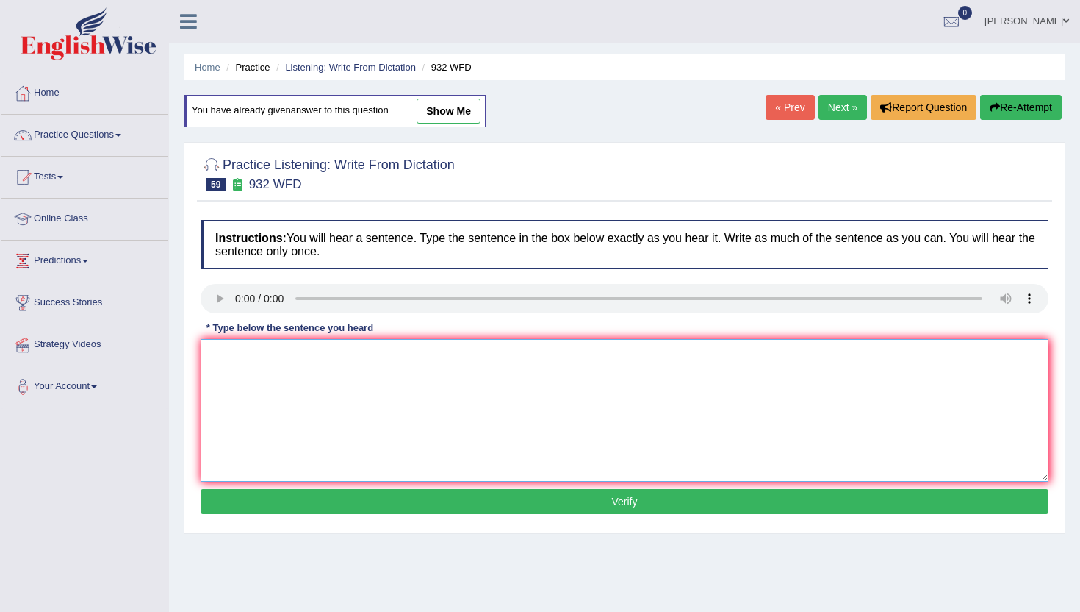
click at [300, 456] on textarea at bounding box center [625, 410] width 848 height 143
type textarea "m"
click at [285, 493] on button "Verify" at bounding box center [625, 501] width 848 height 25
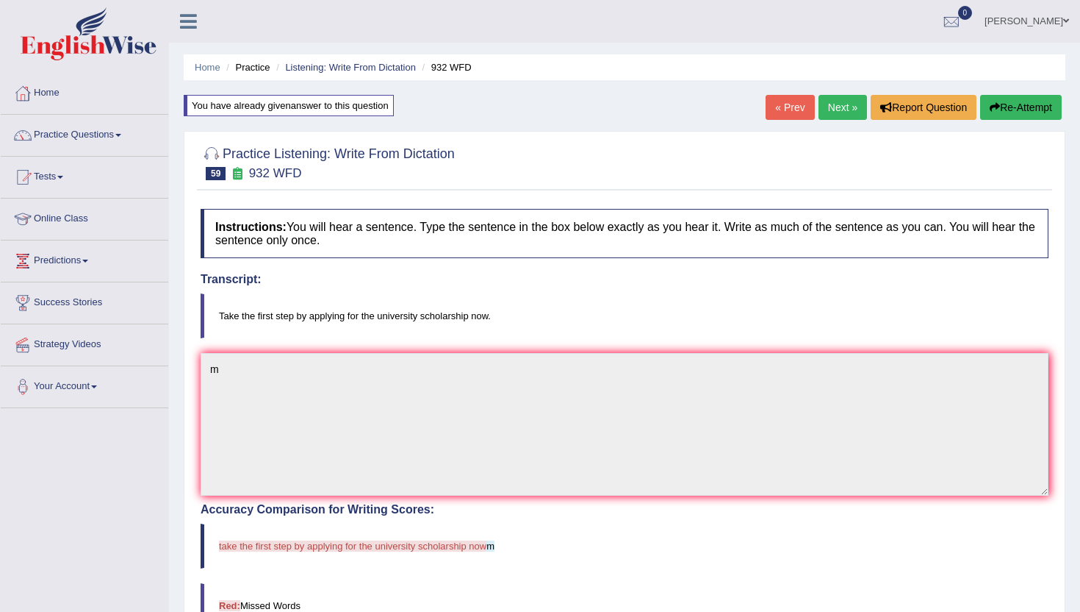
click at [841, 98] on link "Next »" at bounding box center [843, 107] width 49 height 25
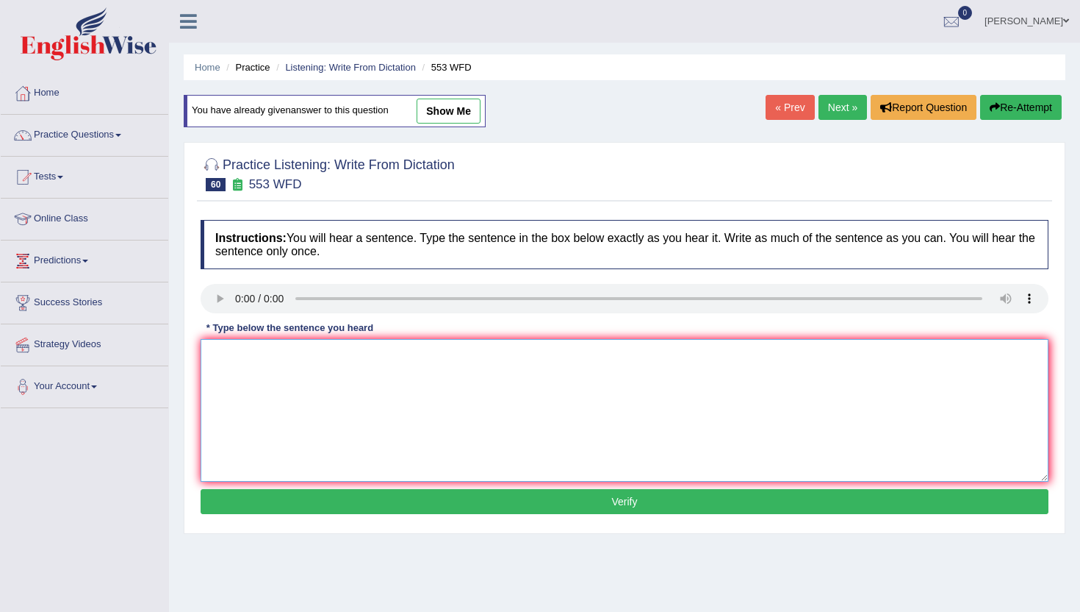
click at [296, 404] on textarea at bounding box center [625, 410] width 848 height 143
type textarea "m"
click at [287, 502] on button "Verify" at bounding box center [625, 501] width 848 height 25
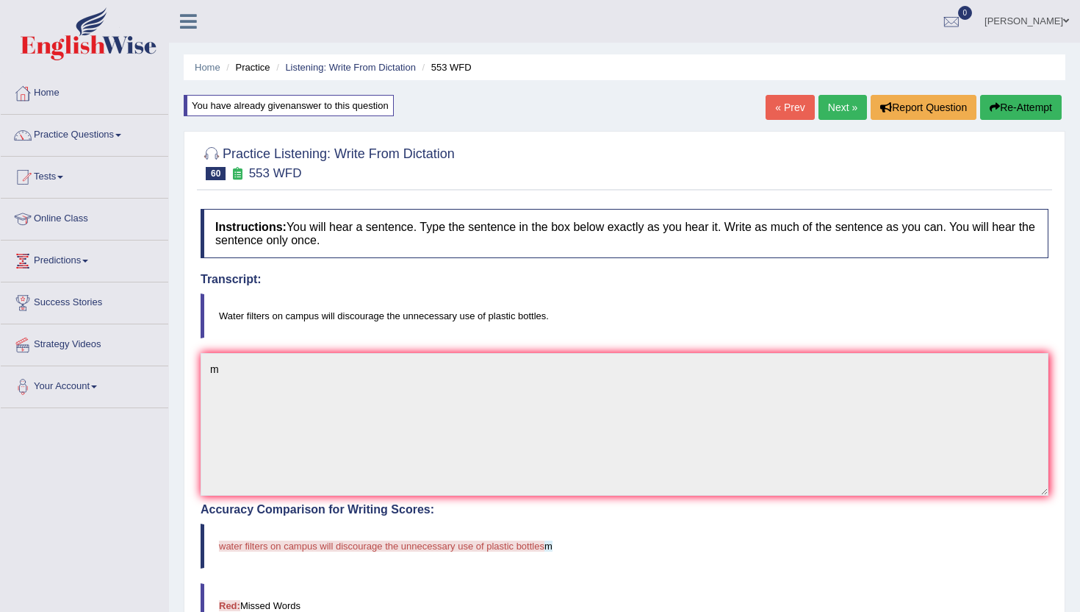
click at [854, 106] on link "Next »" at bounding box center [843, 107] width 49 height 25
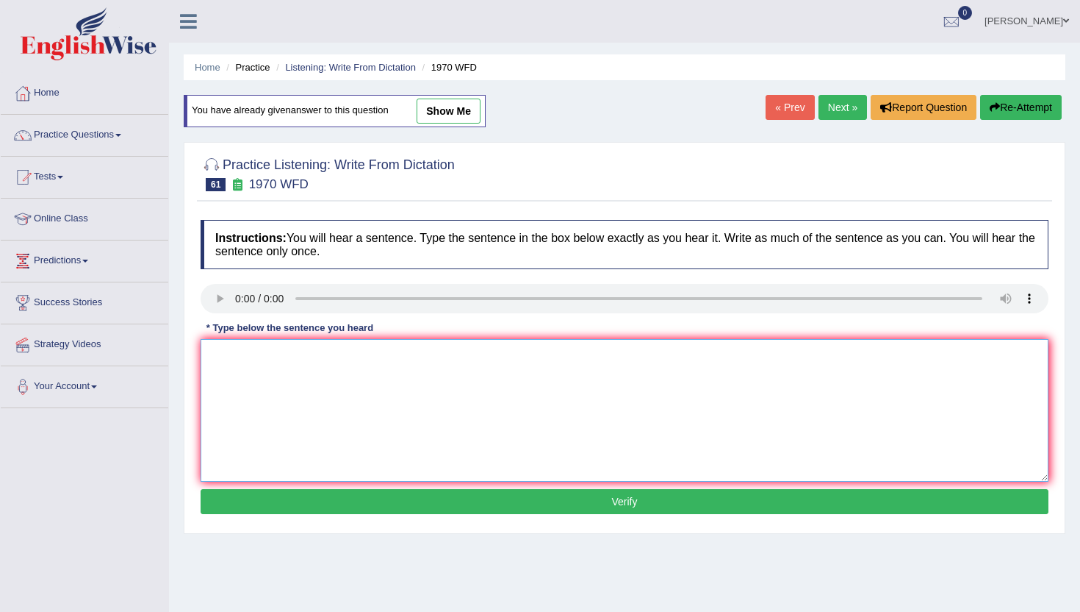
click at [276, 437] on textarea at bounding box center [625, 410] width 848 height 143
type textarea "n"
click at [259, 500] on button "Verify" at bounding box center [625, 501] width 848 height 25
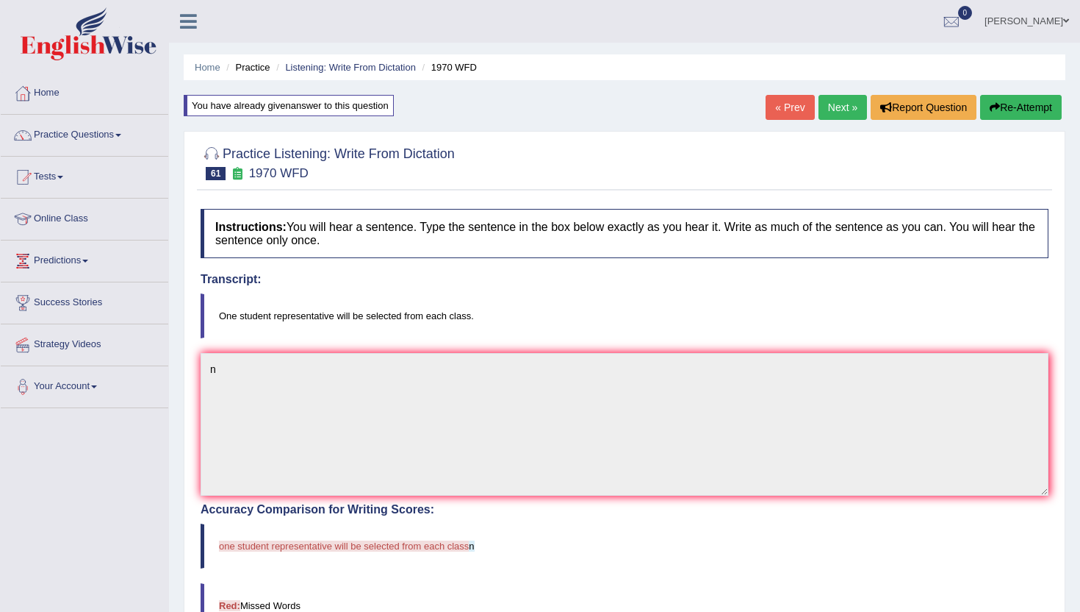
click at [839, 104] on link "Next »" at bounding box center [843, 107] width 49 height 25
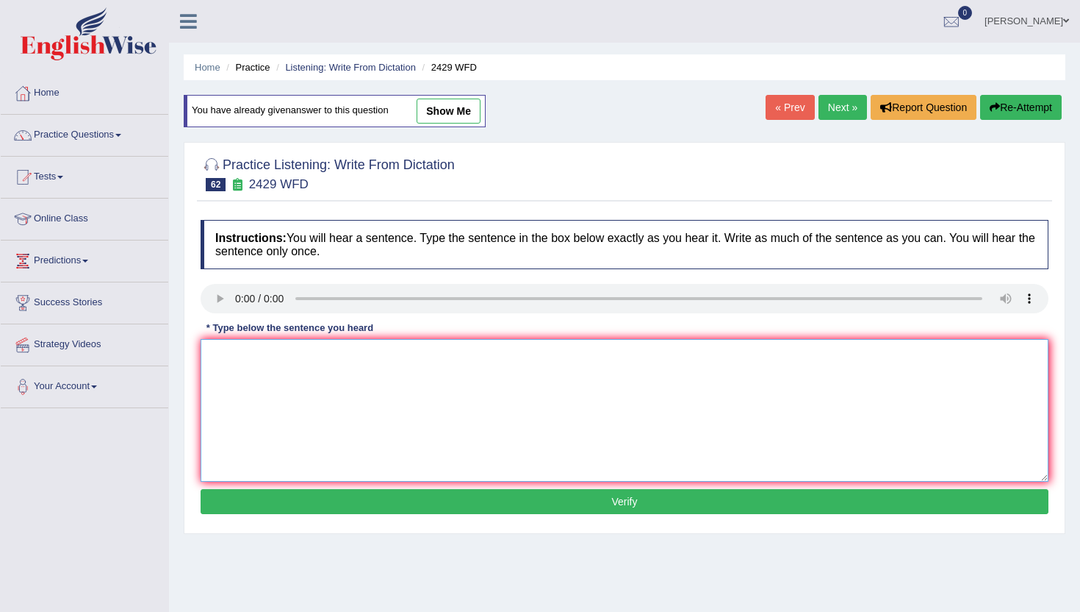
click at [256, 396] on textarea at bounding box center [625, 410] width 848 height 143
type textarea "m"
click at [241, 497] on button "Verify" at bounding box center [625, 501] width 848 height 25
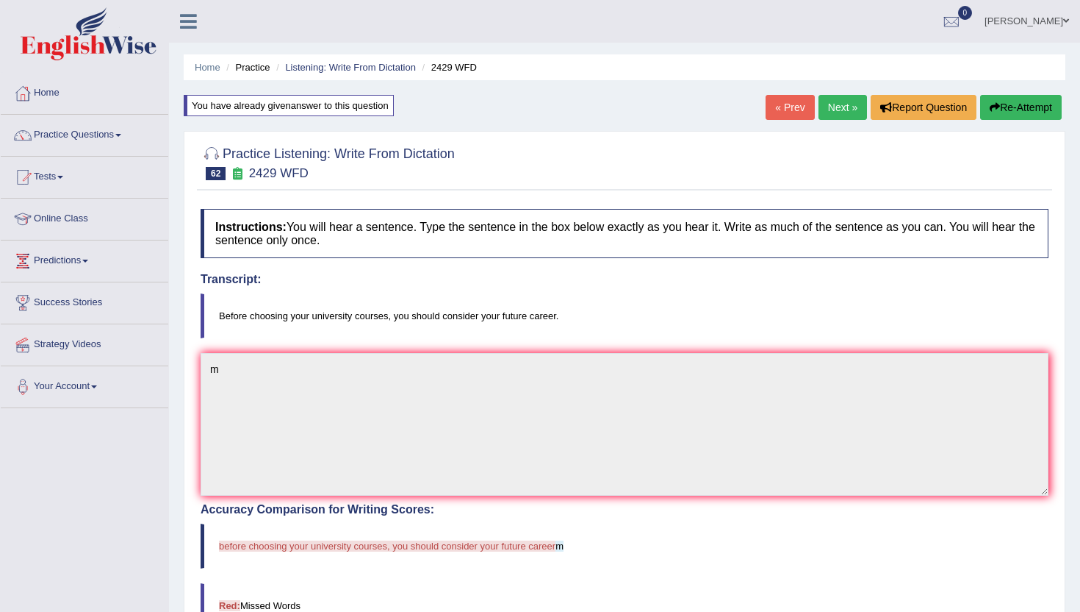
click at [840, 108] on link "Next »" at bounding box center [843, 107] width 49 height 25
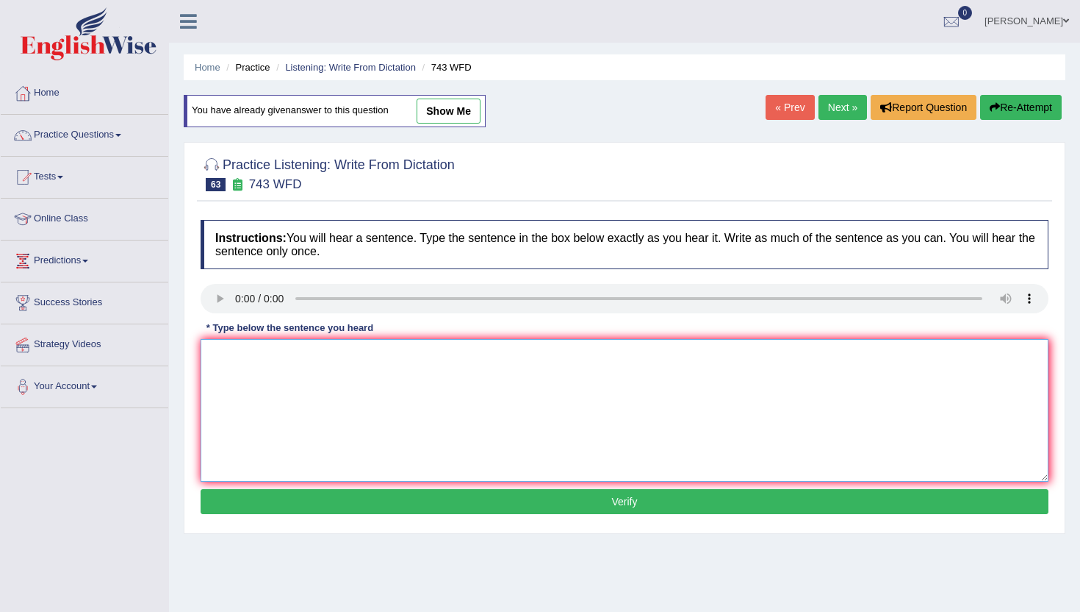
click at [281, 473] on textarea at bounding box center [625, 410] width 848 height 143
type textarea "m"
click at [272, 506] on button "Verify" at bounding box center [625, 501] width 848 height 25
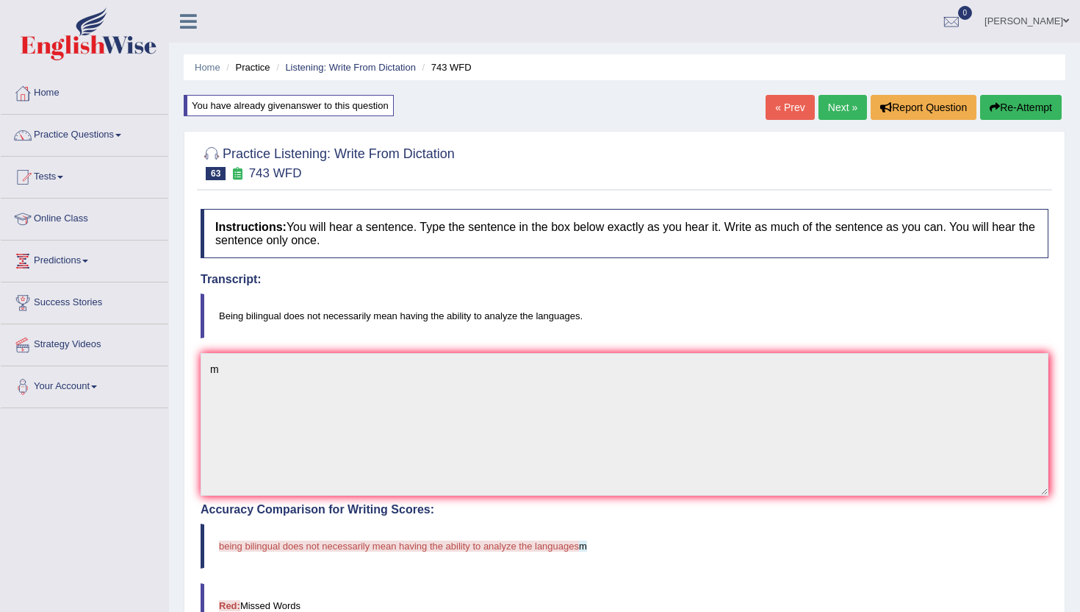
click at [825, 107] on link "Next »" at bounding box center [843, 107] width 49 height 25
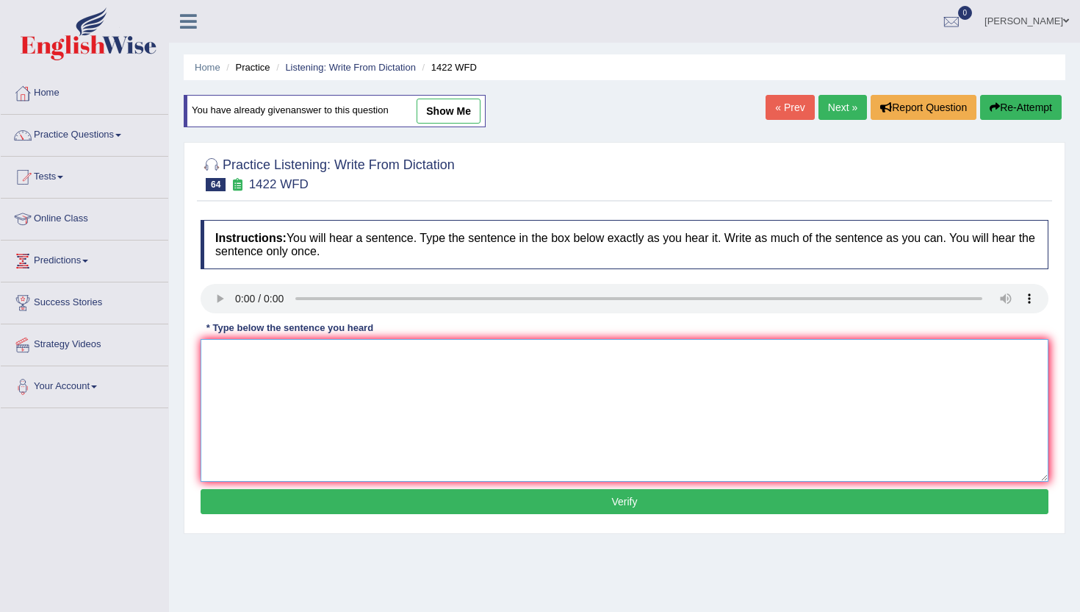
click at [253, 422] on textarea at bounding box center [625, 410] width 848 height 143
type textarea "n"
click at [247, 498] on button "Verify" at bounding box center [625, 501] width 848 height 25
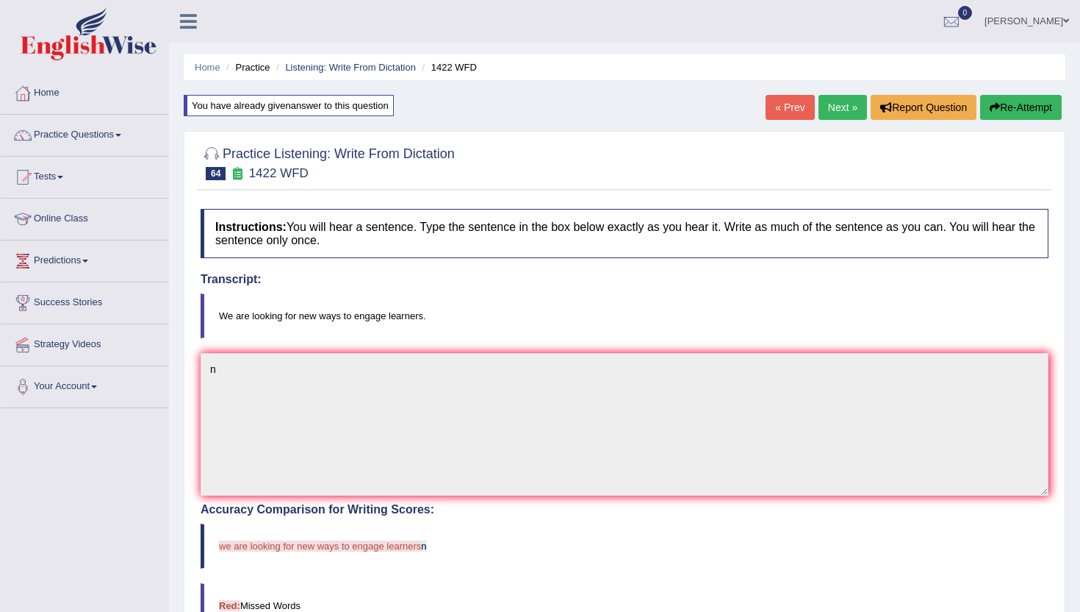
click at [848, 104] on link "Next »" at bounding box center [843, 107] width 49 height 25
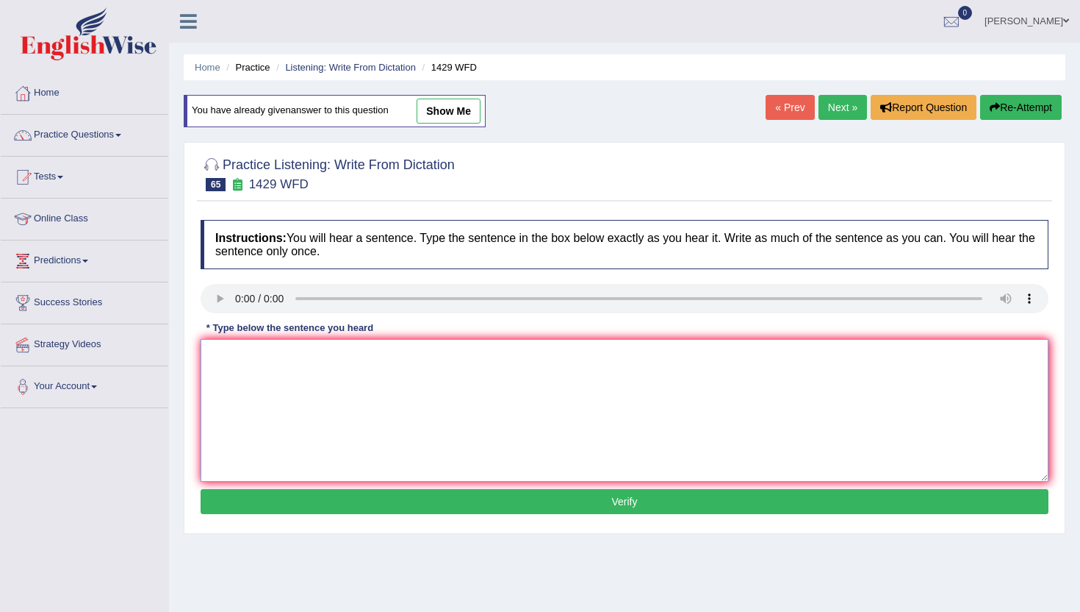
click at [264, 361] on textarea at bounding box center [625, 410] width 848 height 143
click at [240, 372] on textarea at bounding box center [625, 410] width 848 height 143
type textarea "n"
click at [217, 503] on button "Verify" at bounding box center [625, 501] width 848 height 25
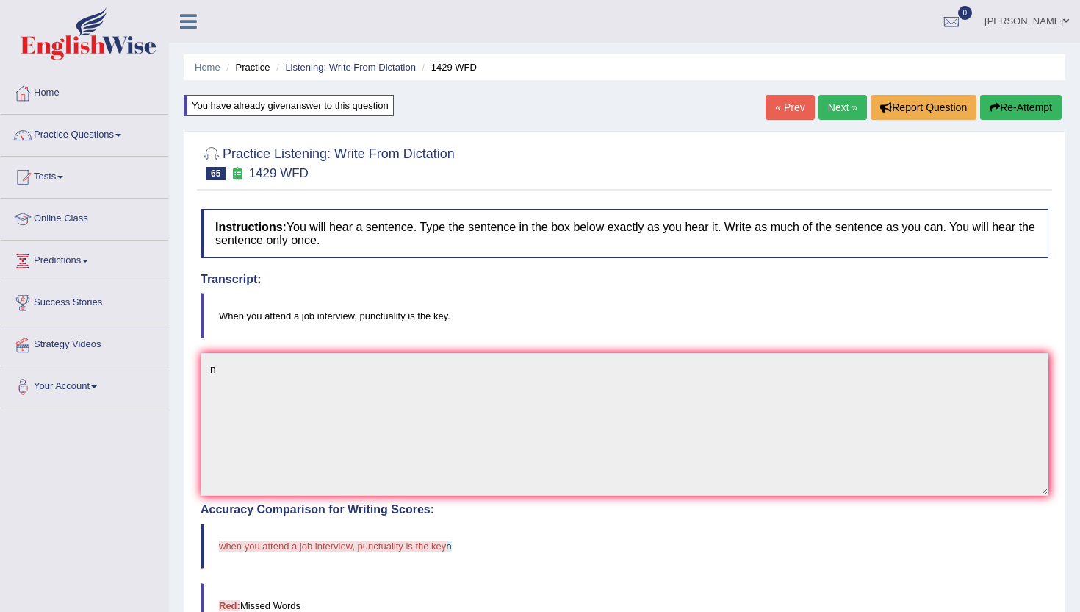
click at [831, 113] on link "Next »" at bounding box center [843, 107] width 49 height 25
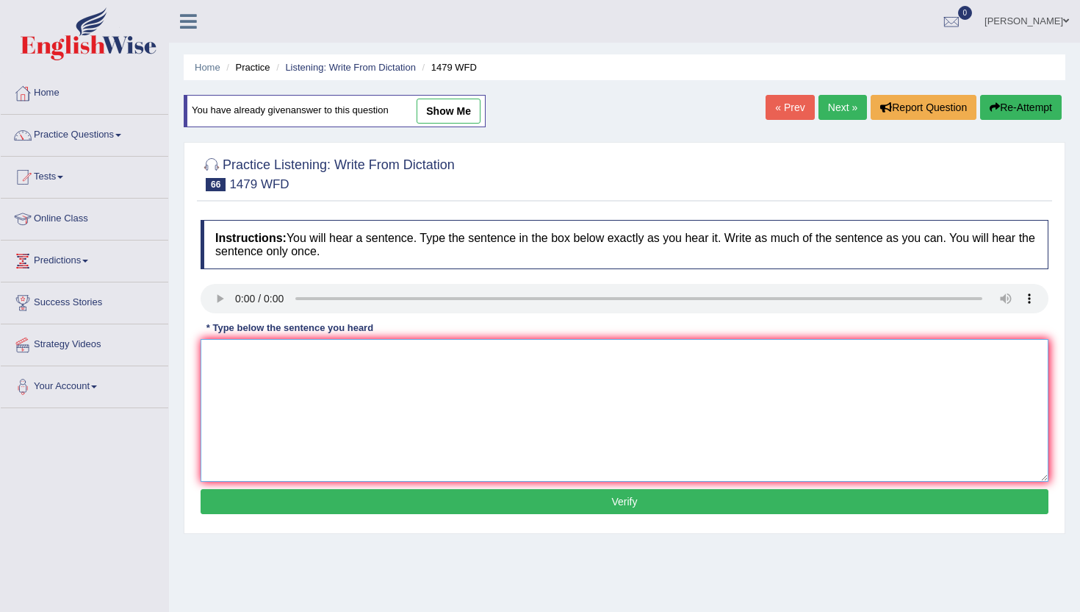
click at [306, 404] on textarea at bounding box center [625, 410] width 848 height 143
type textarea "m"
click at [290, 502] on button "Verify" at bounding box center [625, 501] width 848 height 25
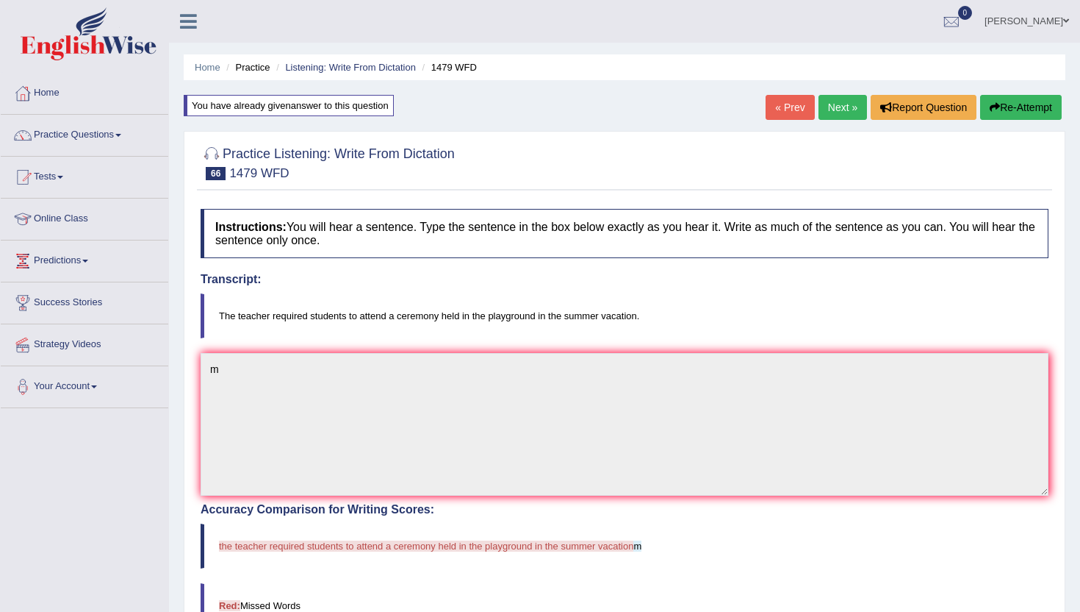
click at [836, 106] on link "Next »" at bounding box center [843, 107] width 49 height 25
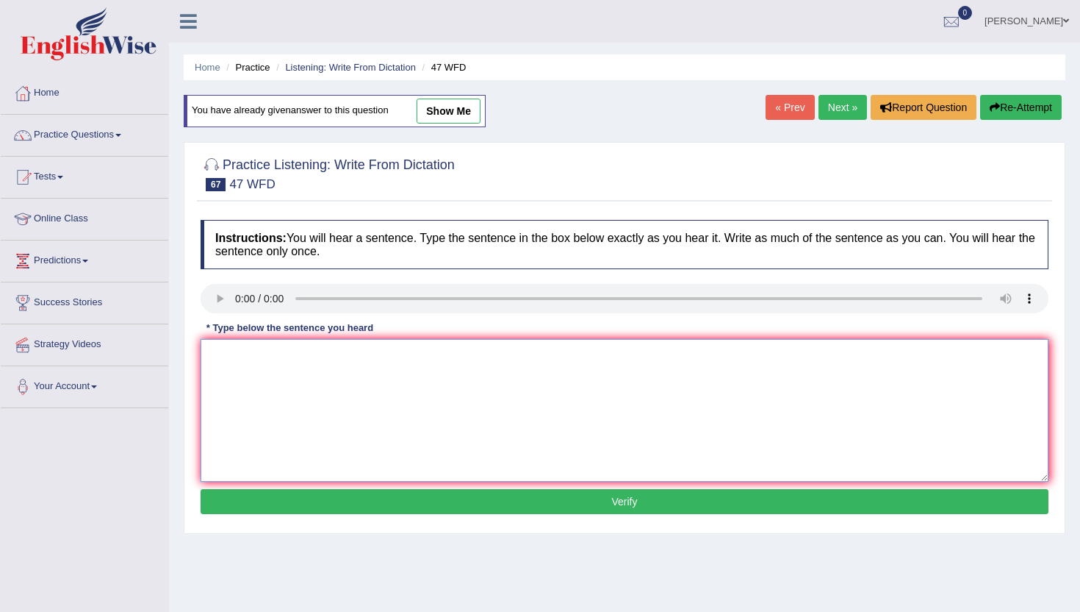
click at [258, 398] on textarea at bounding box center [625, 410] width 848 height 143
type textarea "m"
click at [264, 505] on button "Verify" at bounding box center [625, 501] width 848 height 25
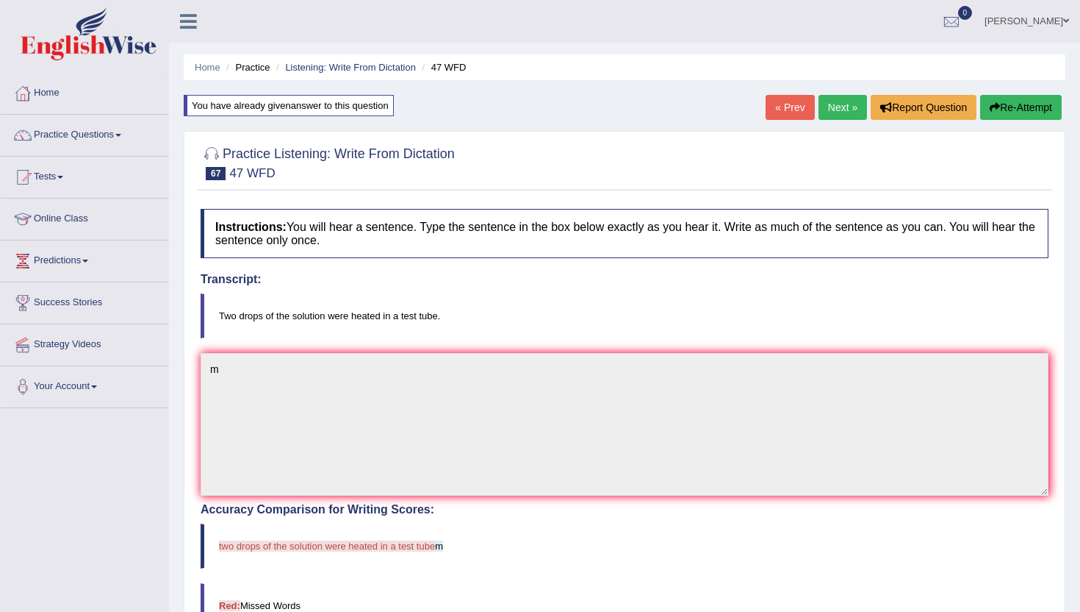
click at [839, 110] on link "Next »" at bounding box center [843, 107] width 49 height 25
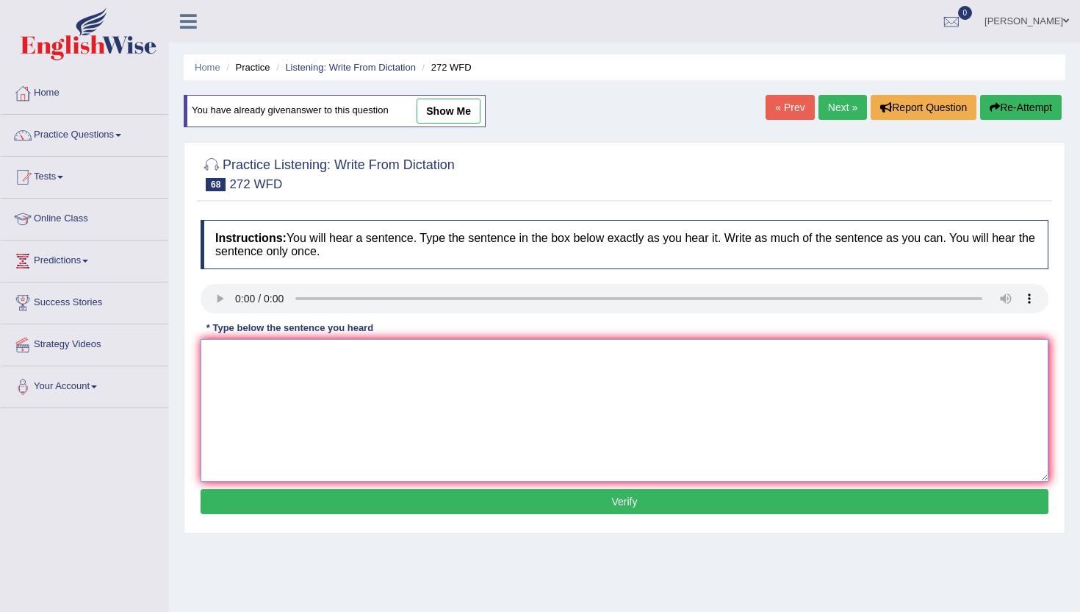
click at [257, 402] on textarea at bounding box center [625, 410] width 848 height 143
type textarea "n"
click at [242, 502] on button "Verify" at bounding box center [625, 501] width 848 height 25
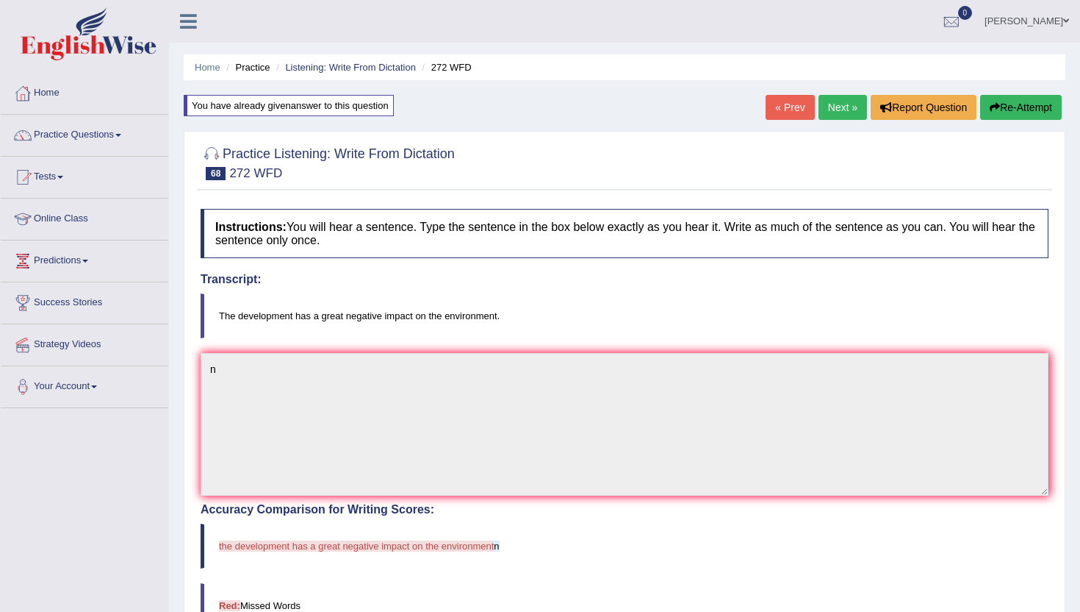
click at [838, 114] on link "Next »" at bounding box center [843, 107] width 49 height 25
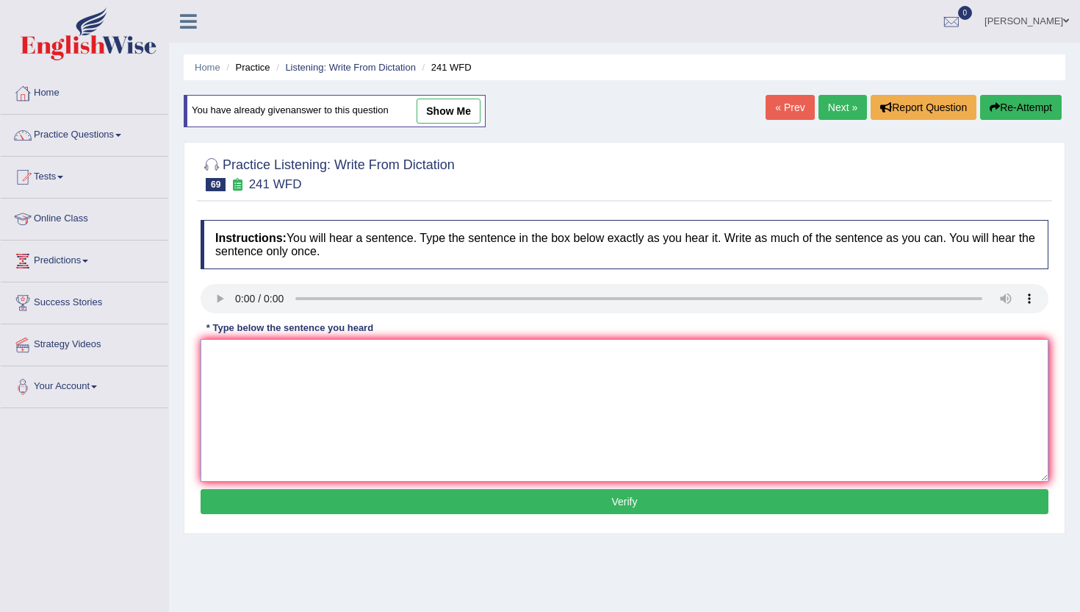
click at [268, 388] on textarea at bounding box center [625, 410] width 848 height 143
type textarea "n"
click at [230, 501] on button "Verify" at bounding box center [625, 501] width 848 height 25
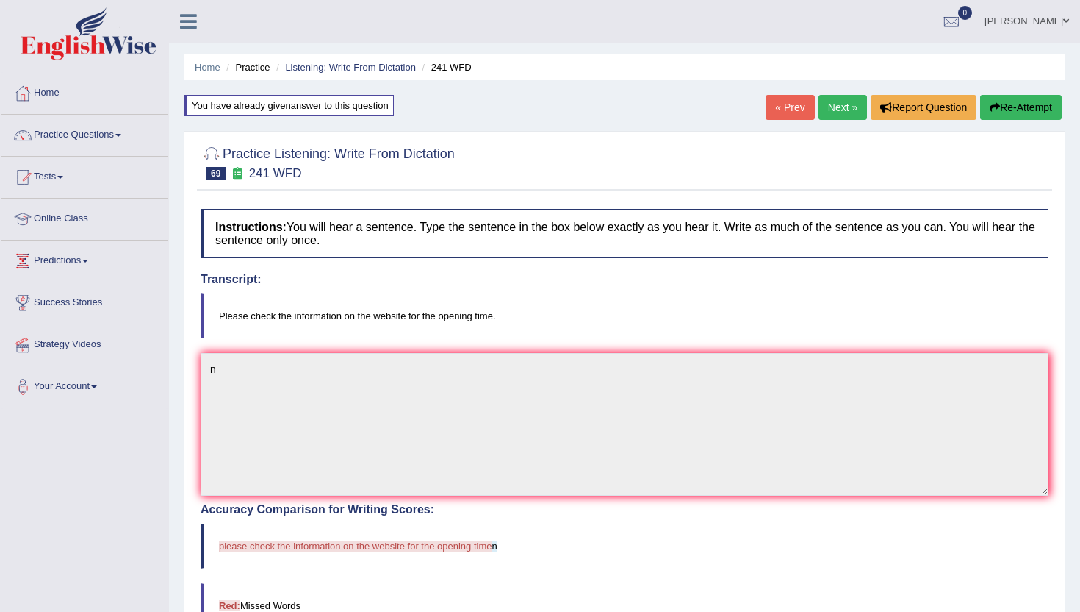
click at [839, 107] on link "Next »" at bounding box center [843, 107] width 49 height 25
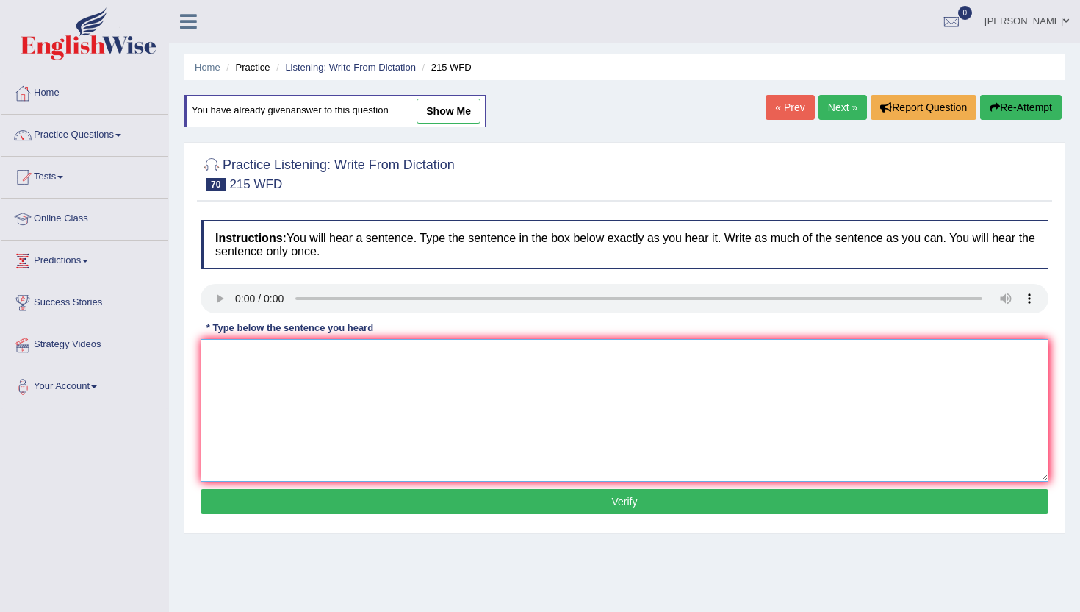
click at [248, 428] on textarea at bounding box center [625, 410] width 848 height 143
click at [260, 403] on textarea at bounding box center [625, 410] width 848 height 143
type textarea "m"
click at [230, 493] on button "Verify" at bounding box center [625, 501] width 848 height 25
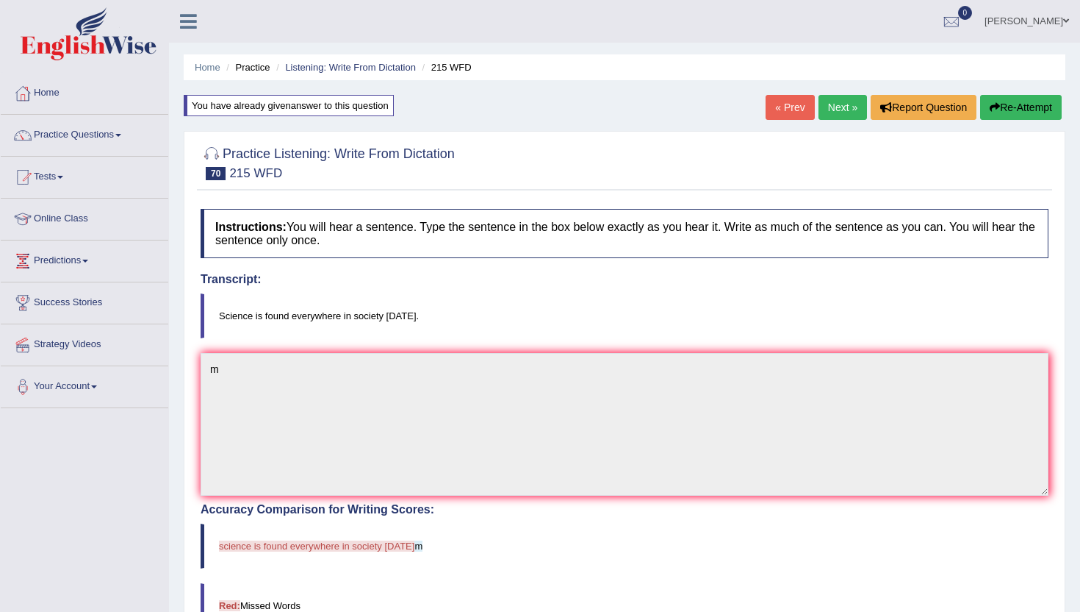
click at [839, 105] on link "Next »" at bounding box center [843, 107] width 49 height 25
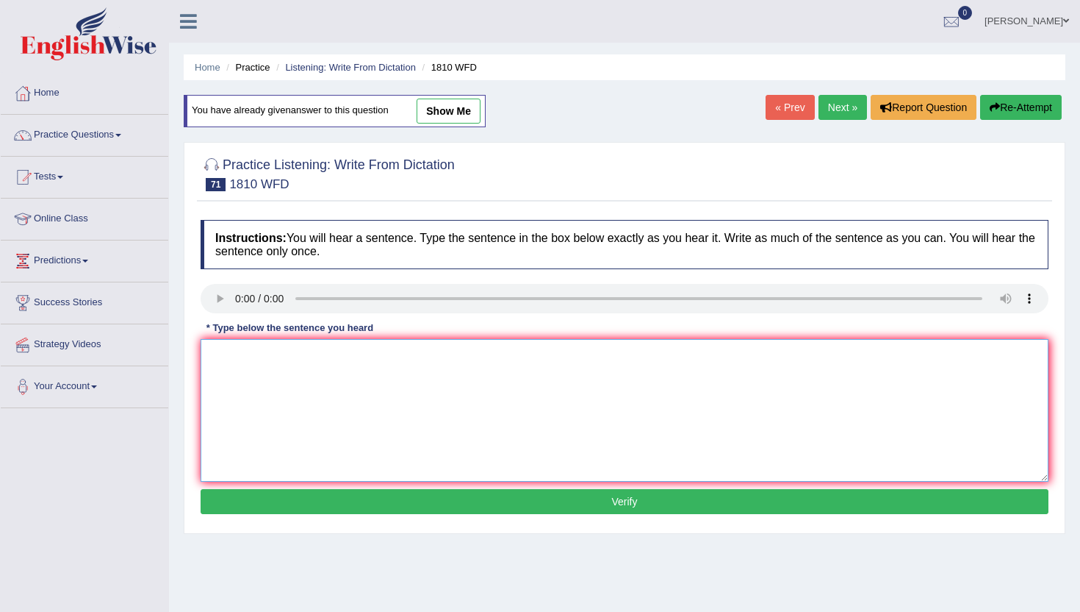
click at [313, 448] on textarea at bounding box center [625, 410] width 848 height 143
type textarea "m"
click at [290, 501] on button "Verify" at bounding box center [625, 501] width 848 height 25
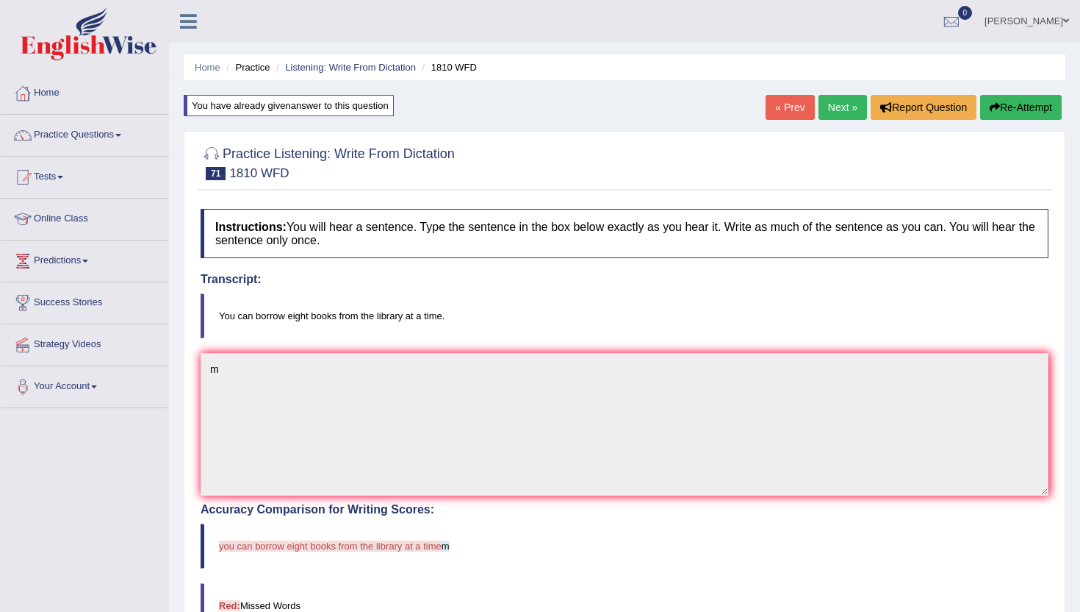
click at [839, 100] on link "Next »" at bounding box center [843, 107] width 49 height 25
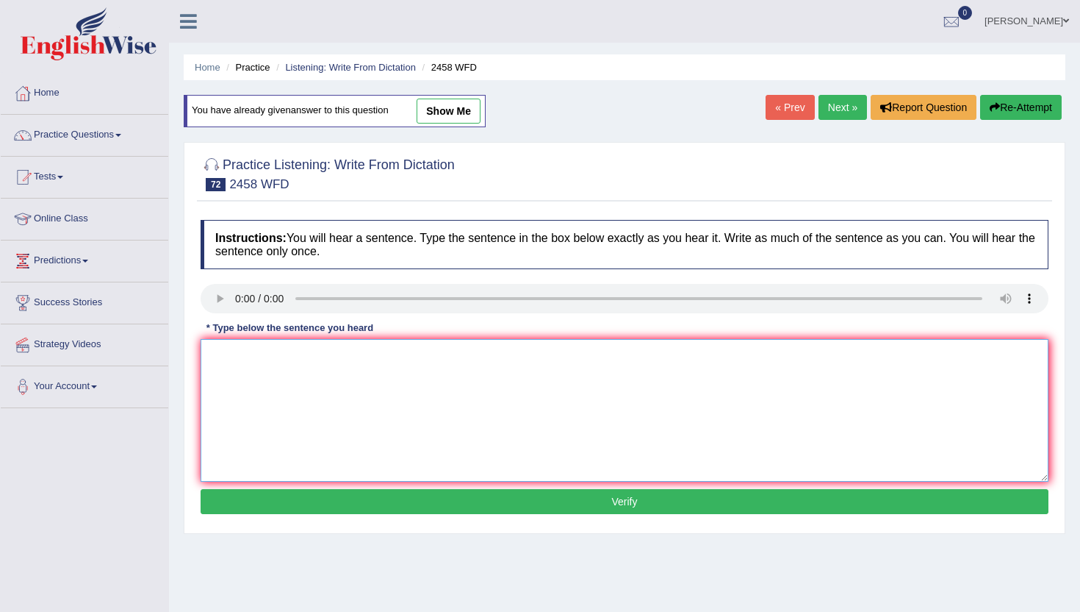
click at [261, 435] on textarea at bounding box center [625, 410] width 848 height 143
type textarea "n"
click at [238, 502] on button "Verify" at bounding box center [625, 501] width 848 height 25
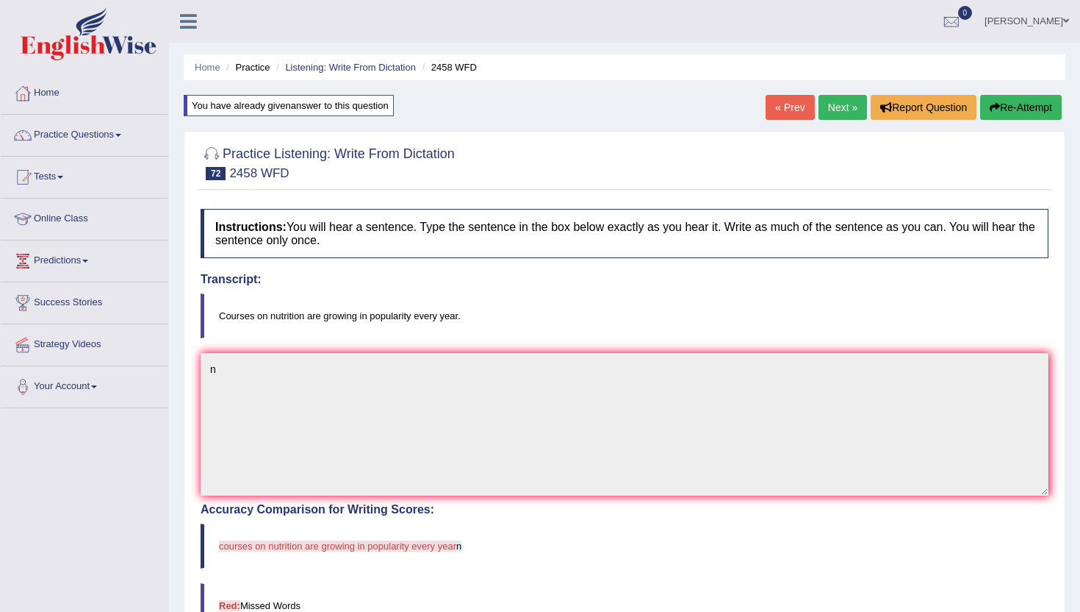
click at [836, 101] on link "Next »" at bounding box center [843, 107] width 49 height 25
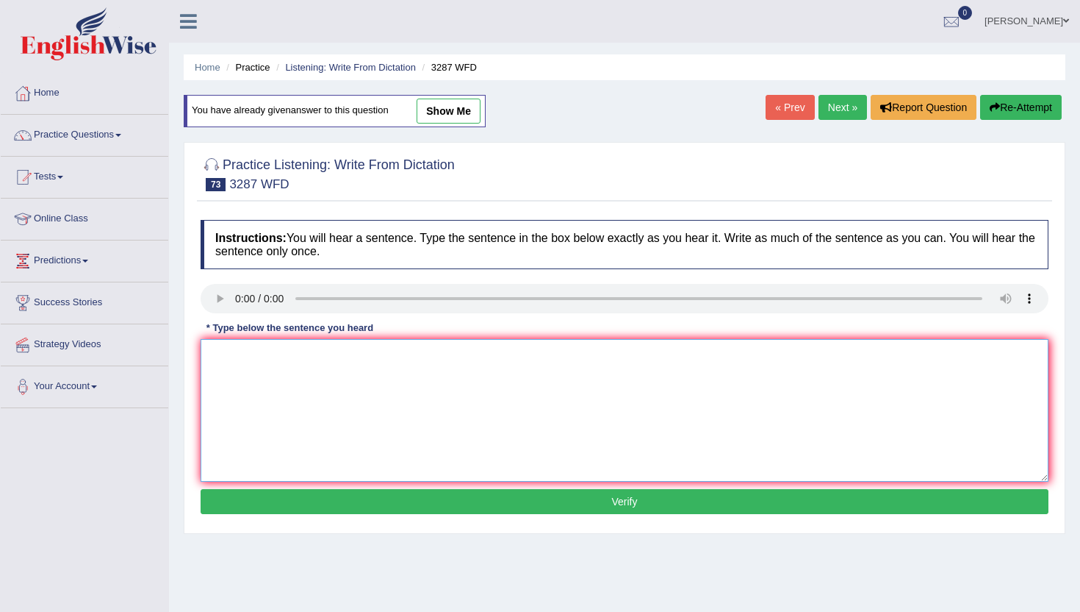
click at [237, 349] on textarea at bounding box center [625, 410] width 848 height 143
type textarea "m"
click at [243, 504] on button "Verify" at bounding box center [625, 501] width 848 height 25
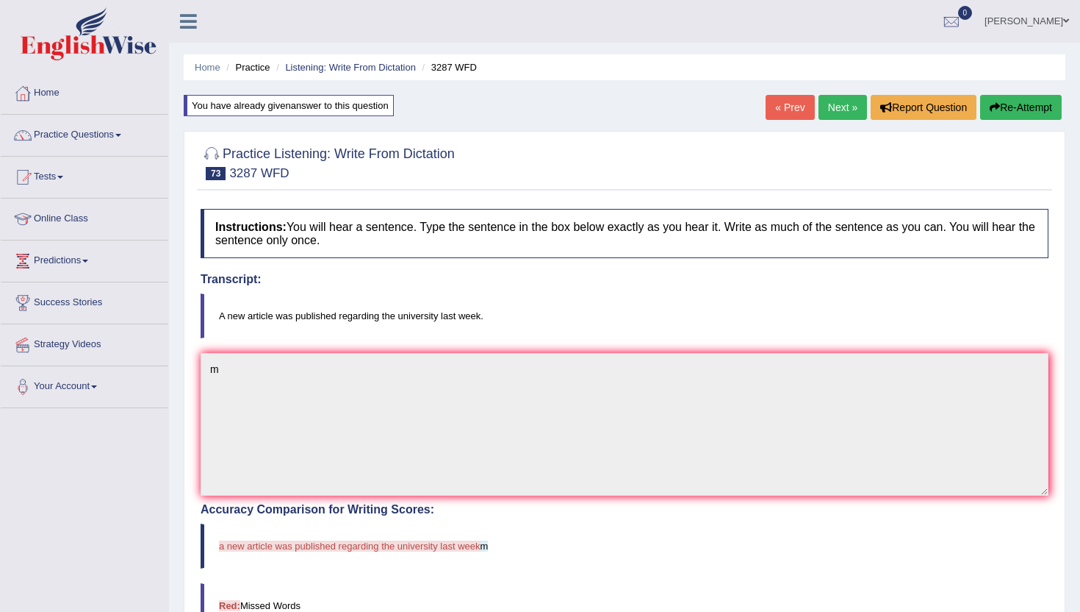
click at [844, 96] on link "Next »" at bounding box center [843, 107] width 49 height 25
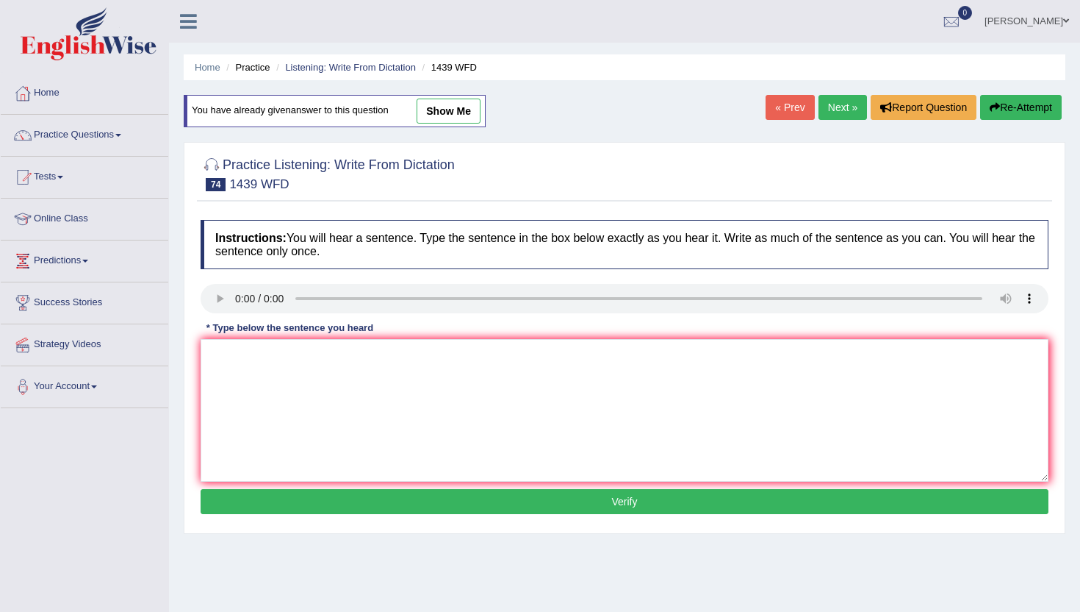
drag, startPoint x: 332, startPoint y: 520, endPoint x: 342, endPoint y: 474, distance: 47.3
click at [340, 475] on div "Instructions: You will hear a sentence. Type the sentence in the box below exac…" at bounding box center [625, 368] width 856 height 313
click at [342, 442] on textarea at bounding box center [625, 410] width 848 height 143
type textarea "m"
click at [341, 493] on button "Verify" at bounding box center [625, 501] width 848 height 25
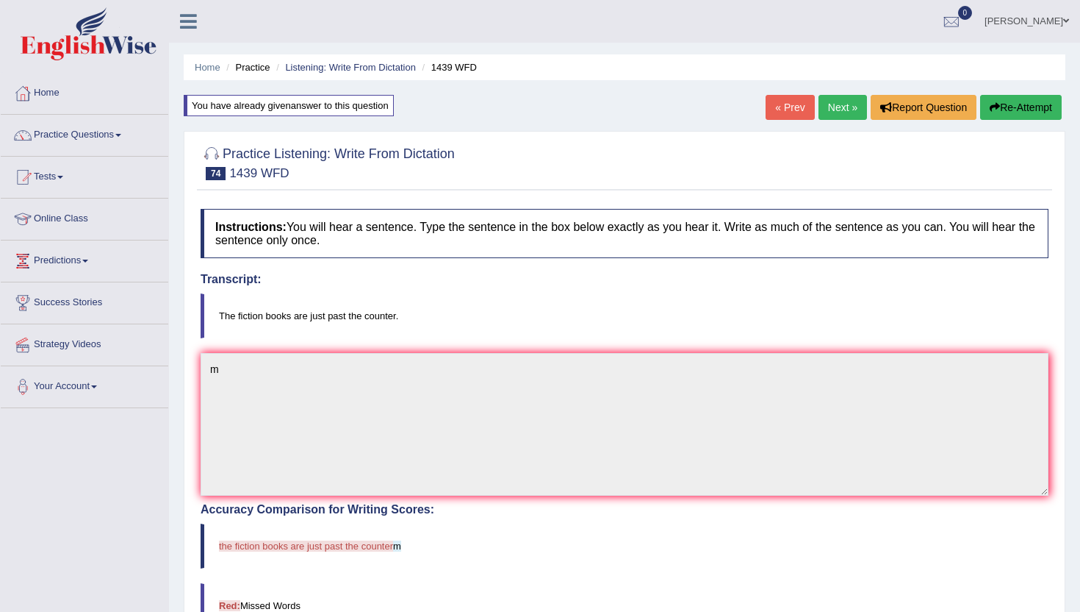
click at [833, 116] on link "Next »" at bounding box center [843, 107] width 49 height 25
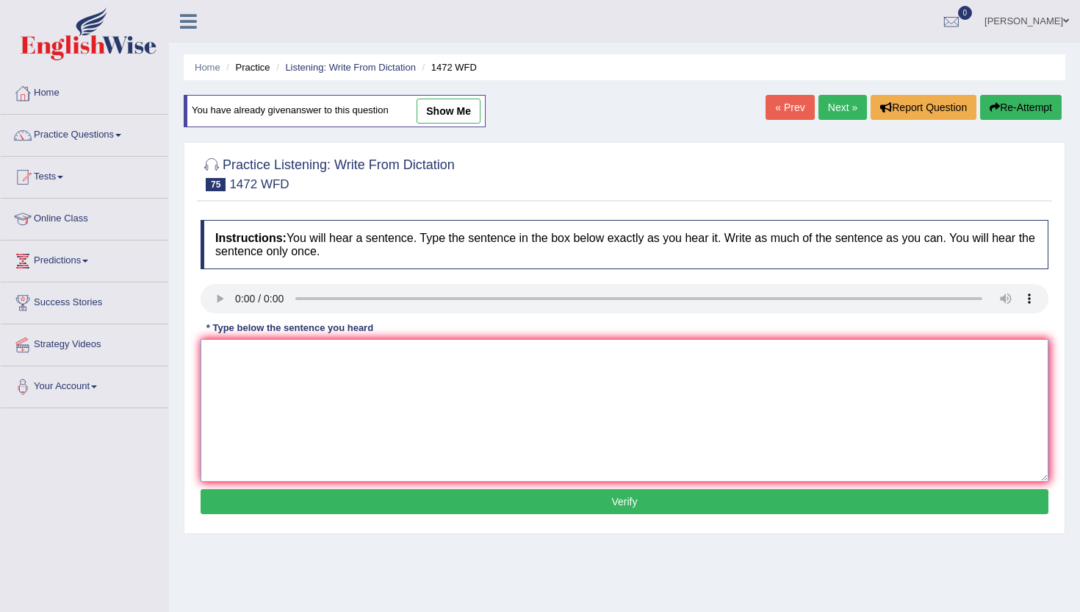
click at [270, 412] on textarea at bounding box center [625, 410] width 848 height 143
type textarea "n"
click at [248, 498] on button "Verify" at bounding box center [625, 501] width 848 height 25
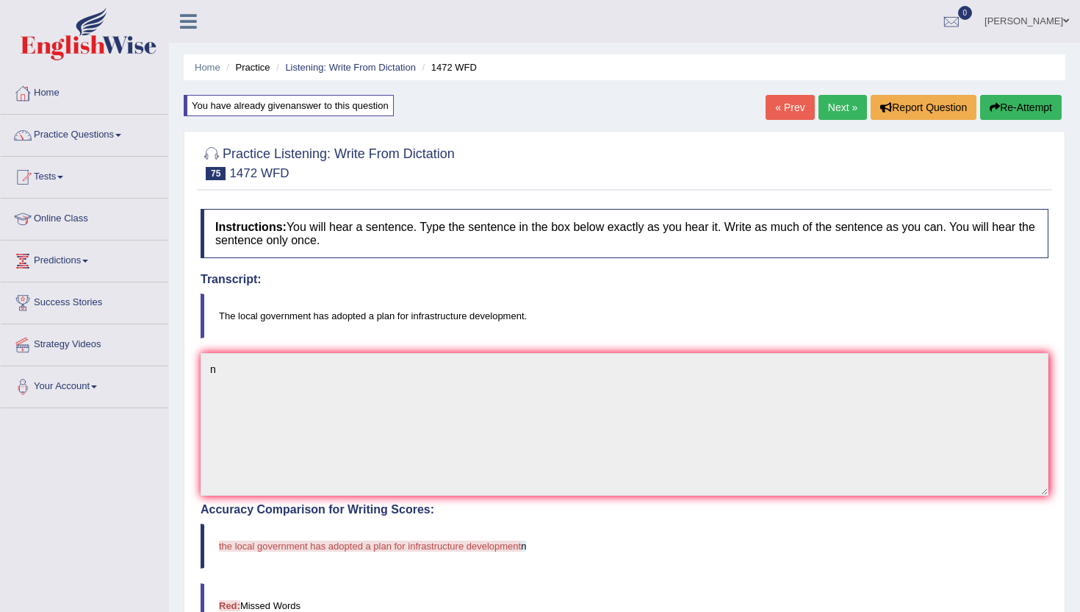
click at [823, 101] on link "Next »" at bounding box center [843, 107] width 49 height 25
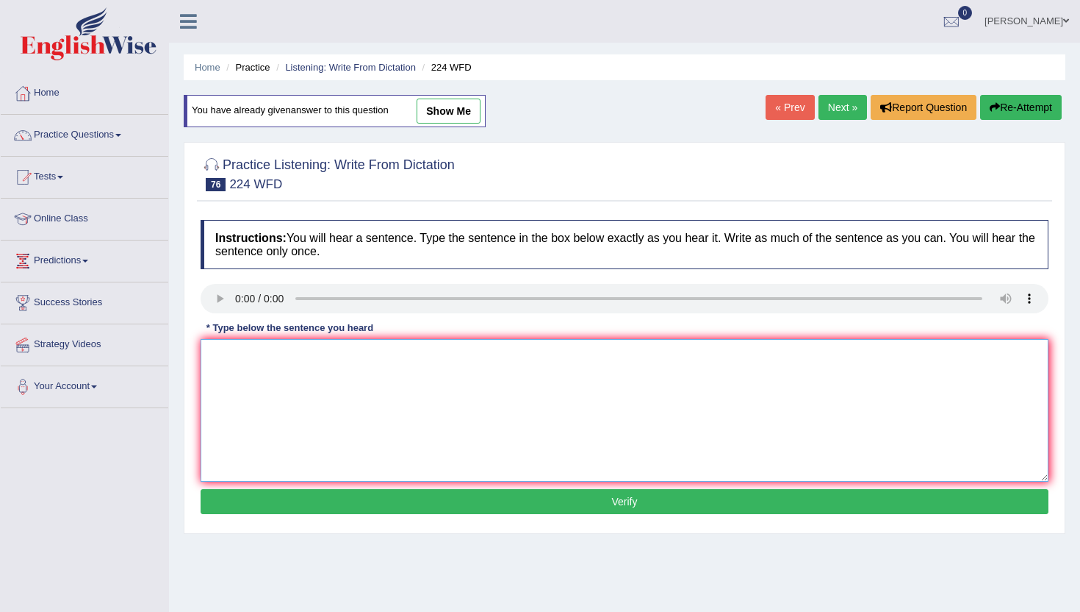
click at [290, 455] on textarea at bounding box center [625, 410] width 848 height 143
type textarea "m"
click at [279, 489] on button "Verify" at bounding box center [625, 501] width 848 height 25
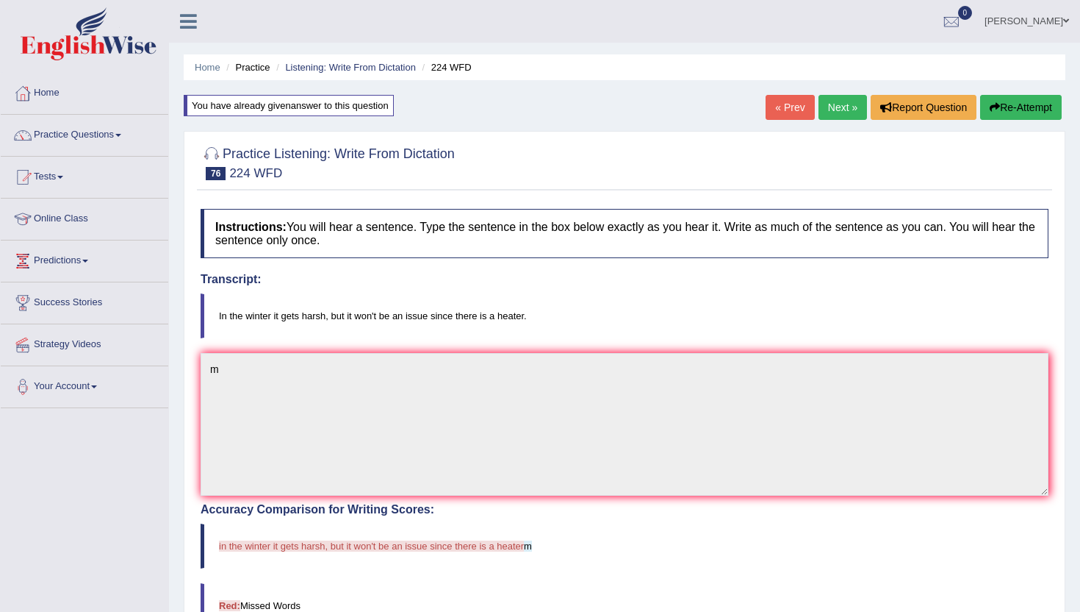
click at [831, 106] on link "Next »" at bounding box center [843, 107] width 49 height 25
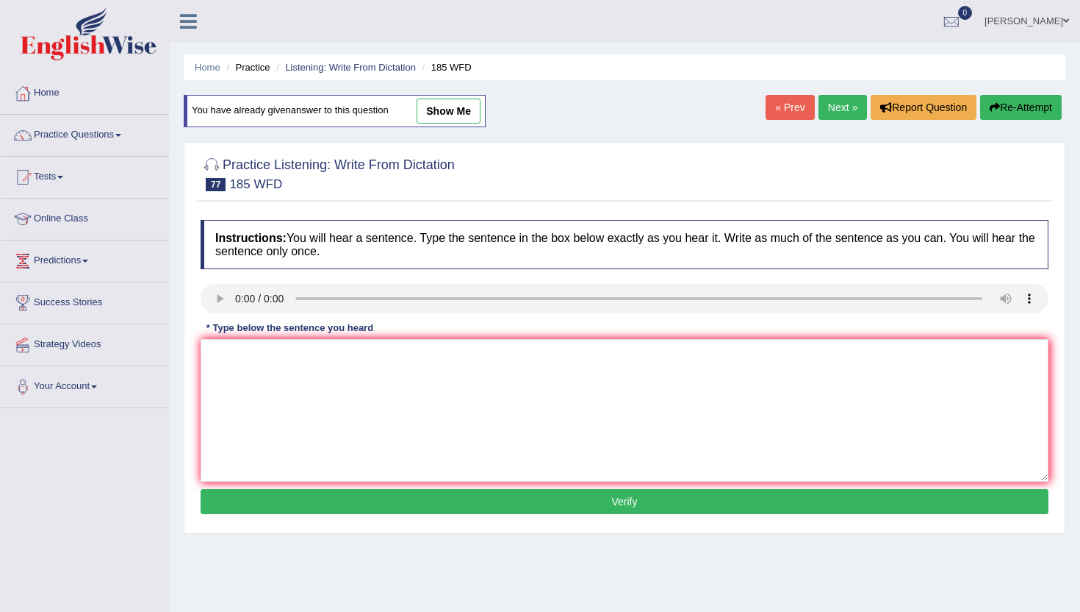
click at [221, 319] on div "Instructions: You will hear a sentence. Type the sentence in the box below exac…" at bounding box center [625, 368] width 856 height 313
click at [263, 374] on textarea at bounding box center [625, 410] width 848 height 143
type textarea "m"
click at [235, 492] on button "Verify" at bounding box center [625, 501] width 848 height 25
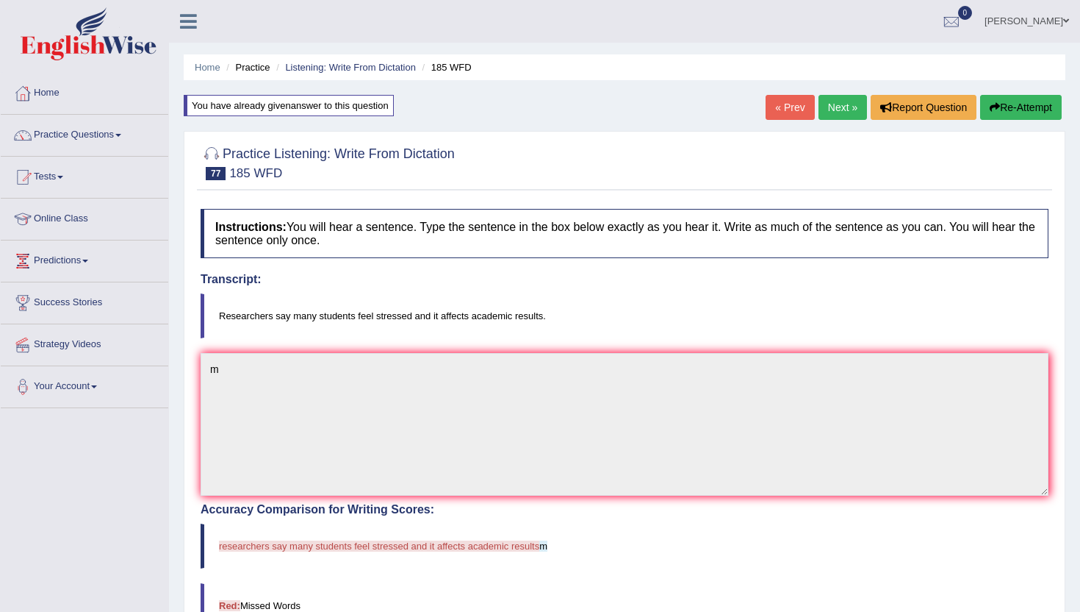
click at [838, 111] on link "Next »" at bounding box center [843, 107] width 49 height 25
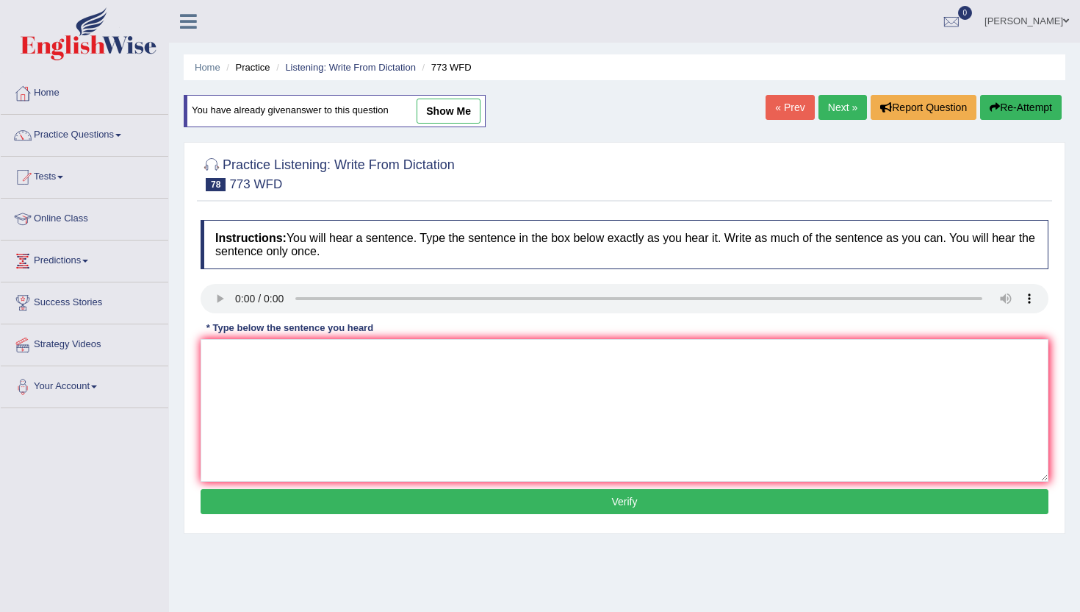
click at [254, 348] on div "Instructions: You will hear a sentence. Type the sentence in the box below exac…" at bounding box center [625, 368] width 856 height 313
click at [254, 418] on textarea at bounding box center [625, 410] width 848 height 143
type textarea "n"
click at [247, 501] on button "Verify" at bounding box center [625, 501] width 848 height 25
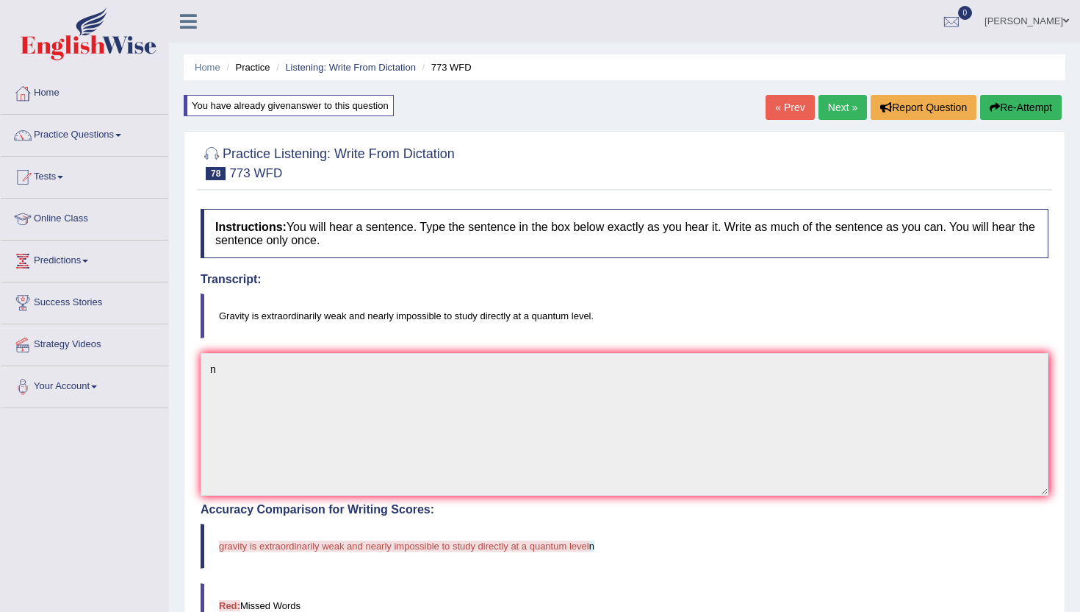
click at [841, 104] on link "Next »" at bounding box center [843, 107] width 49 height 25
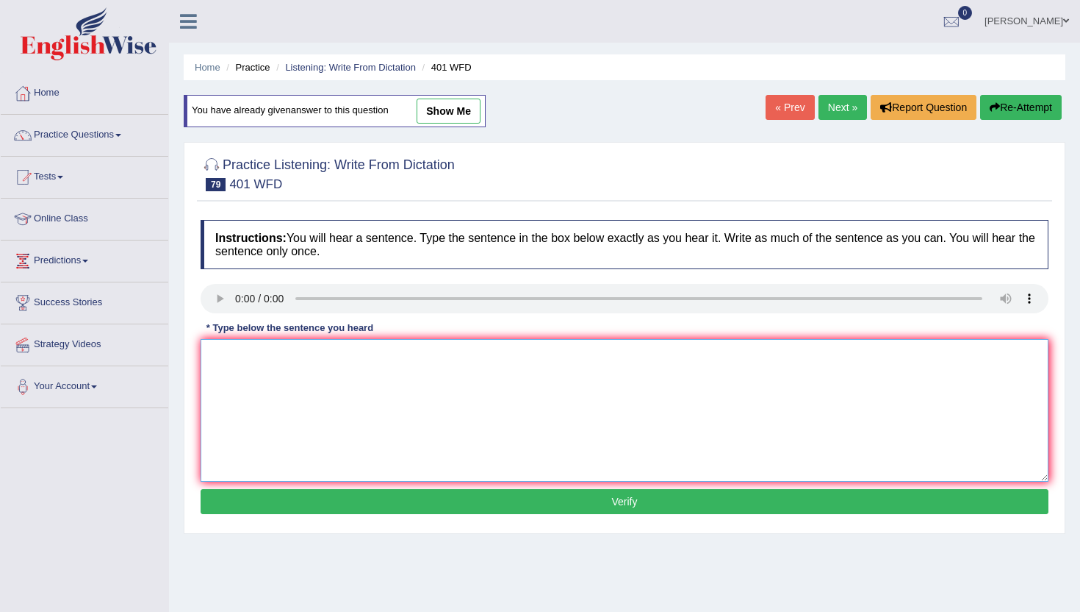
click at [270, 420] on textarea at bounding box center [625, 410] width 848 height 143
type textarea "n"
click at [248, 513] on button "Verify" at bounding box center [625, 501] width 848 height 25
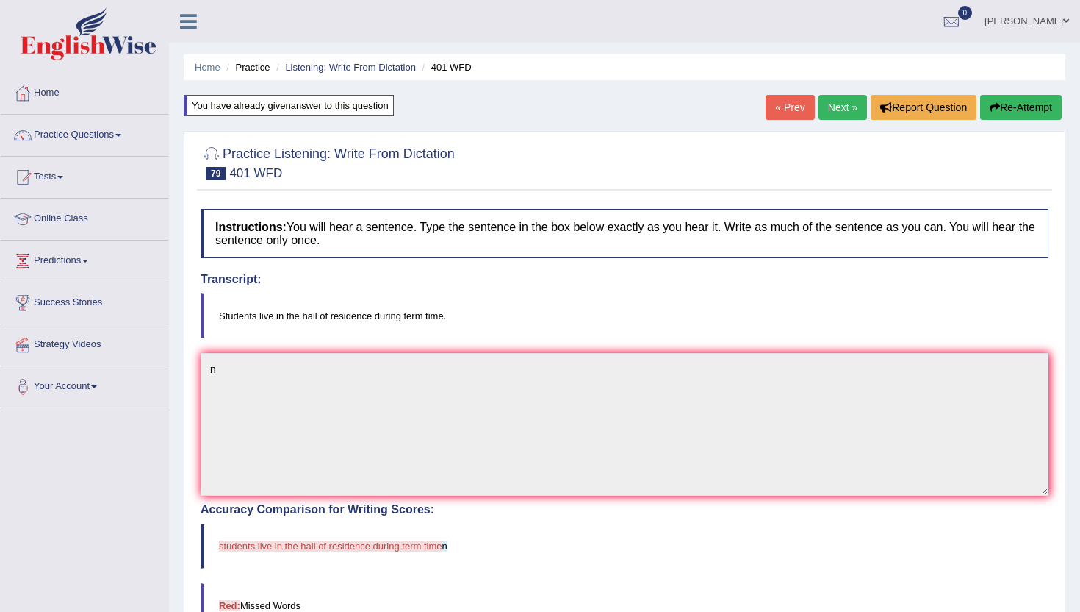
click at [828, 101] on link "Next »" at bounding box center [843, 107] width 49 height 25
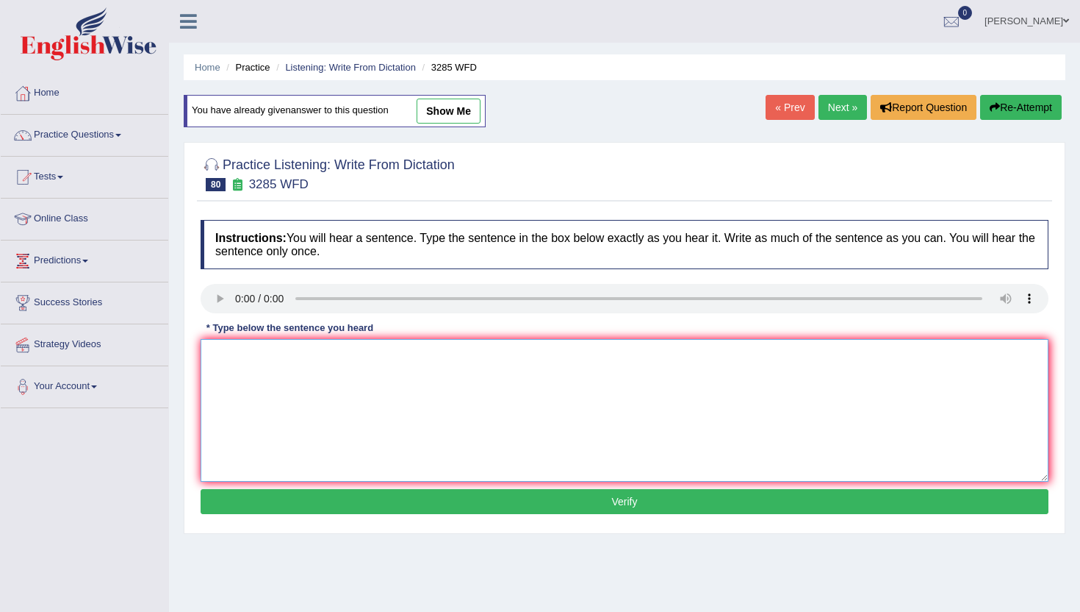
click at [336, 461] on textarea at bounding box center [625, 410] width 848 height 143
type textarea "n"
click at [336, 507] on button "Verify" at bounding box center [625, 501] width 848 height 25
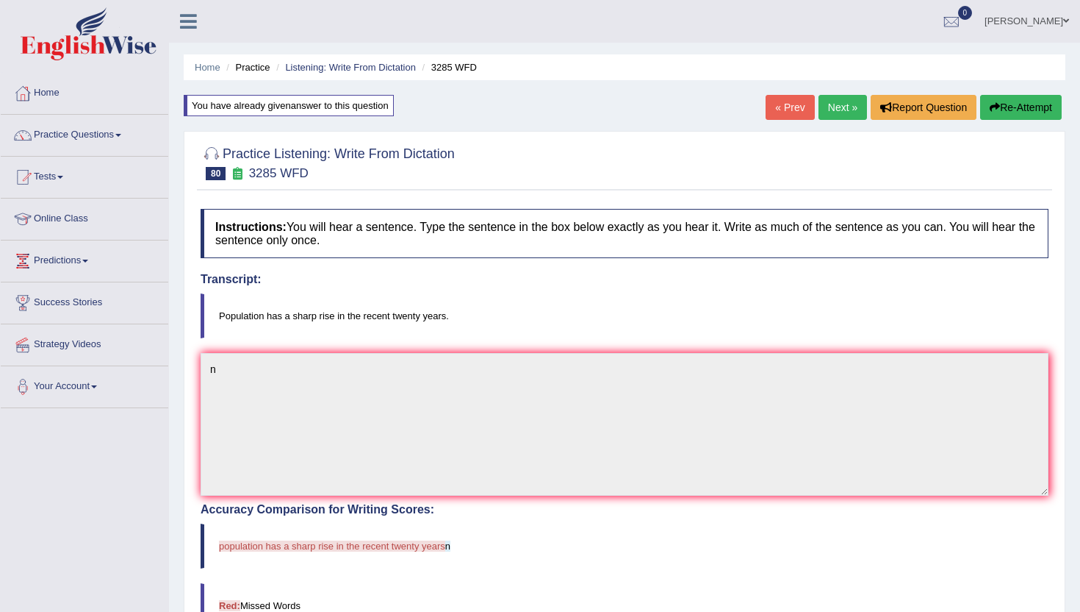
click at [831, 112] on link "Next »" at bounding box center [843, 107] width 49 height 25
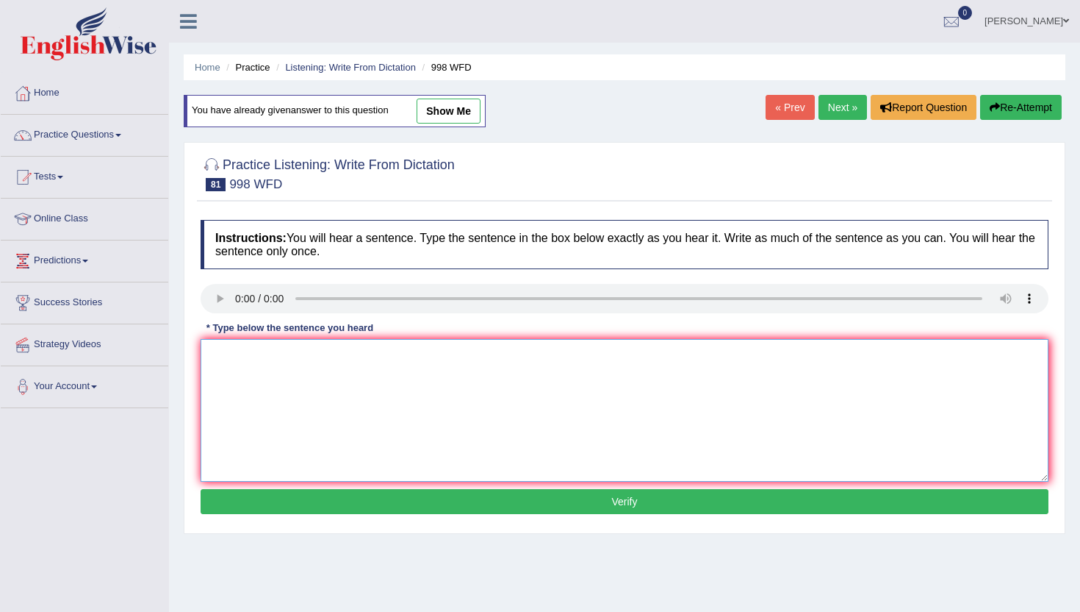
click at [290, 390] on textarea at bounding box center [625, 410] width 848 height 143
type textarea "m"
click at [275, 502] on button "Verify" at bounding box center [625, 501] width 848 height 25
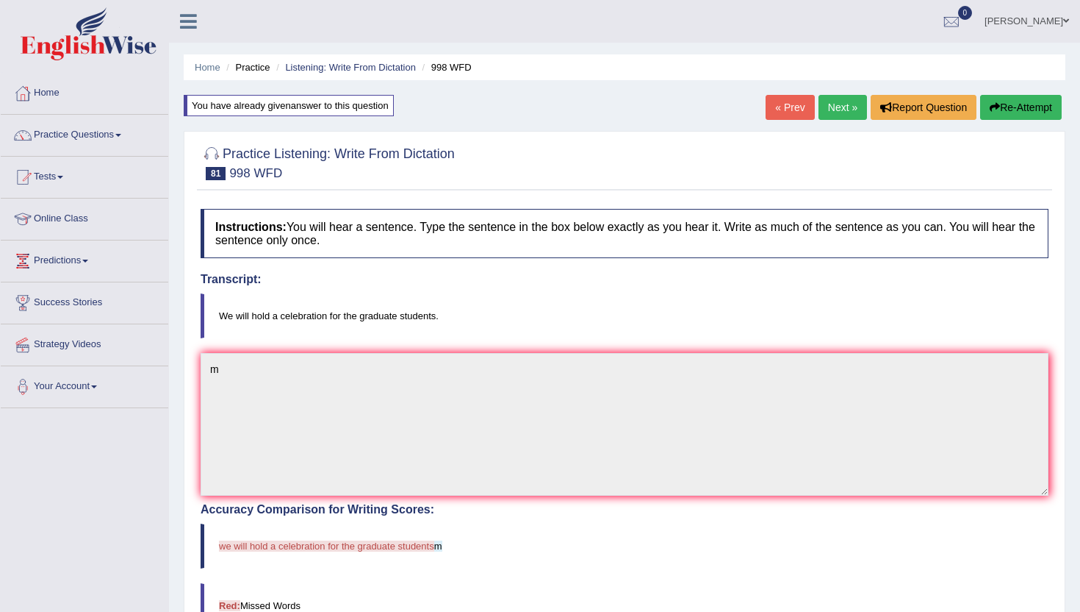
click at [841, 101] on link "Next »" at bounding box center [843, 107] width 49 height 25
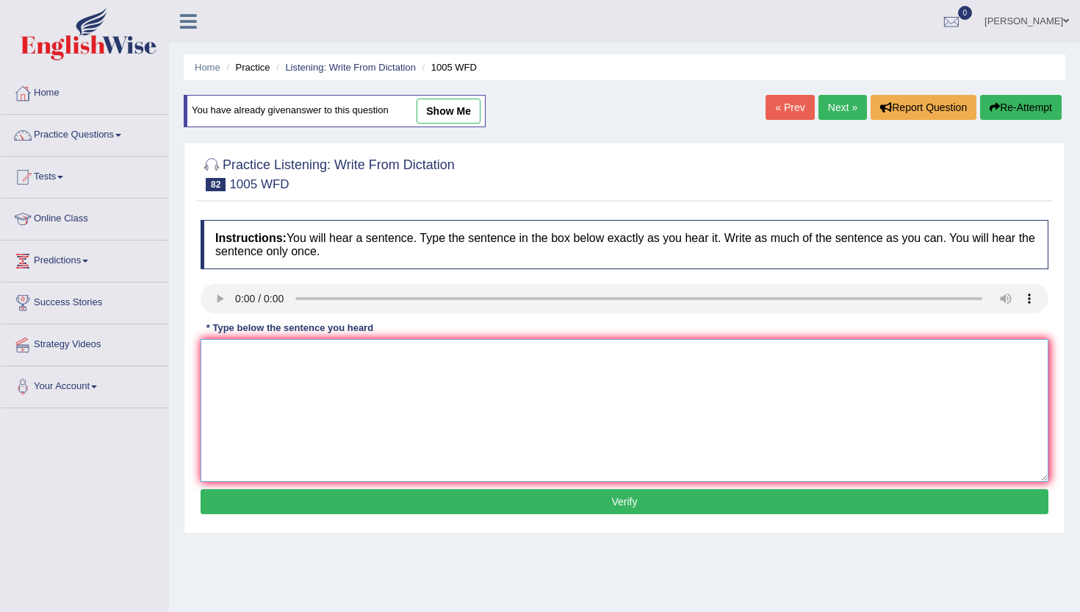
click at [252, 416] on textarea at bounding box center [625, 410] width 848 height 143
type textarea "m"
click at [234, 490] on button "Verify" at bounding box center [625, 501] width 848 height 25
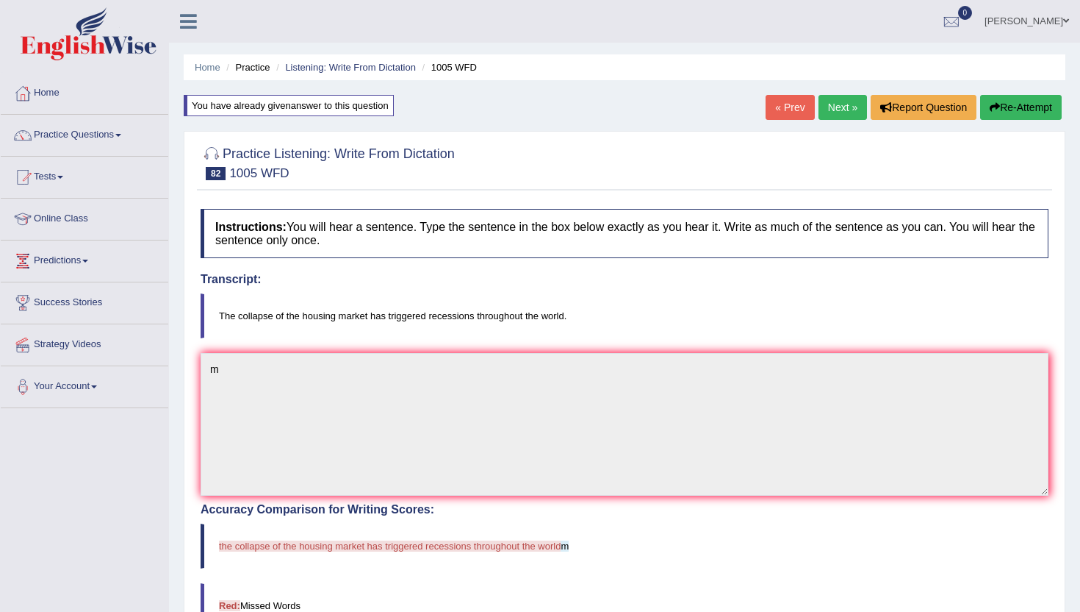
click at [838, 105] on link "Next »" at bounding box center [843, 107] width 49 height 25
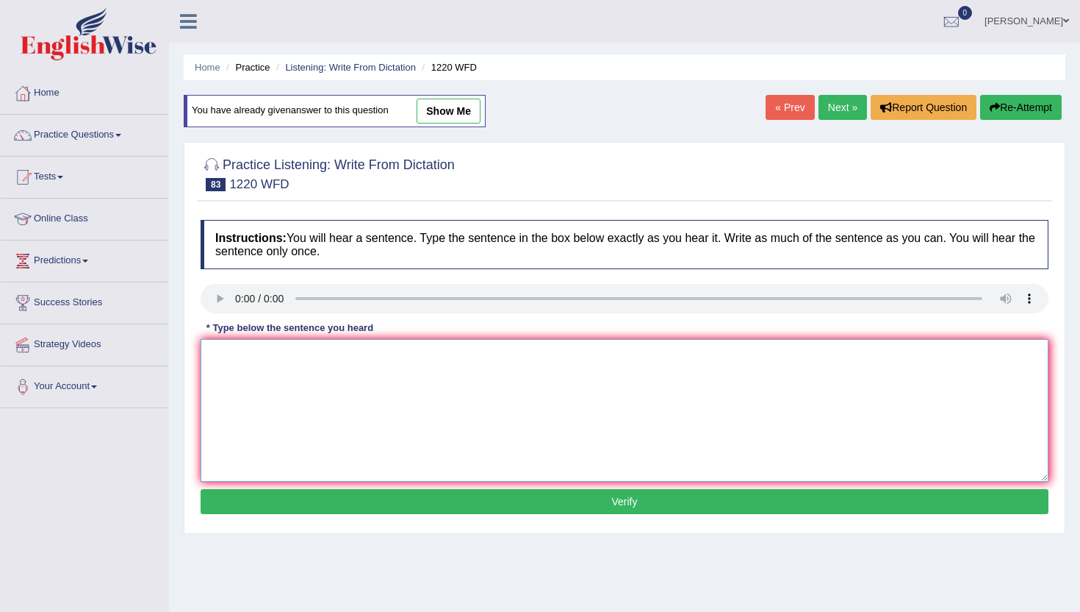
click at [273, 372] on textarea at bounding box center [625, 410] width 848 height 143
type textarea "m"
click at [274, 495] on button "Verify" at bounding box center [625, 501] width 848 height 25
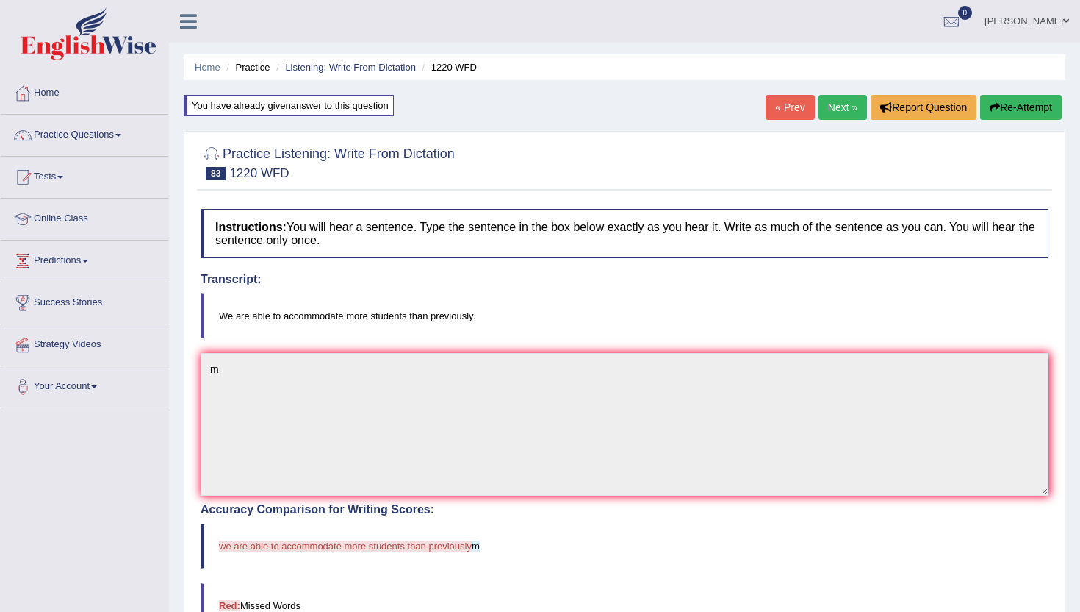
click at [846, 110] on link "Next »" at bounding box center [843, 107] width 49 height 25
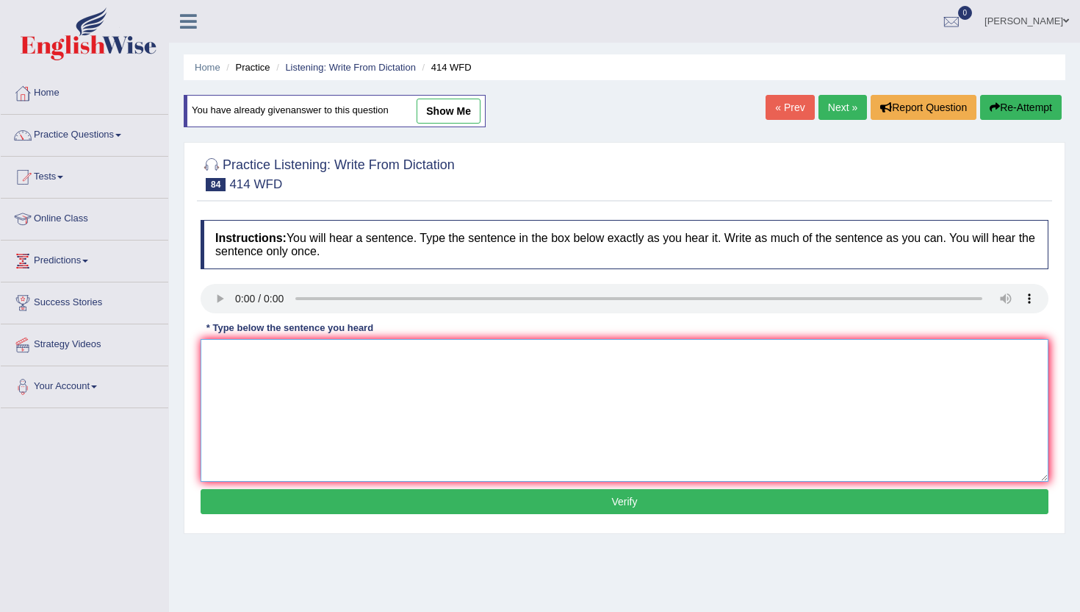
click at [311, 390] on textarea at bounding box center [625, 410] width 848 height 143
type textarea "m"
click at [275, 500] on button "Verify" at bounding box center [625, 501] width 848 height 25
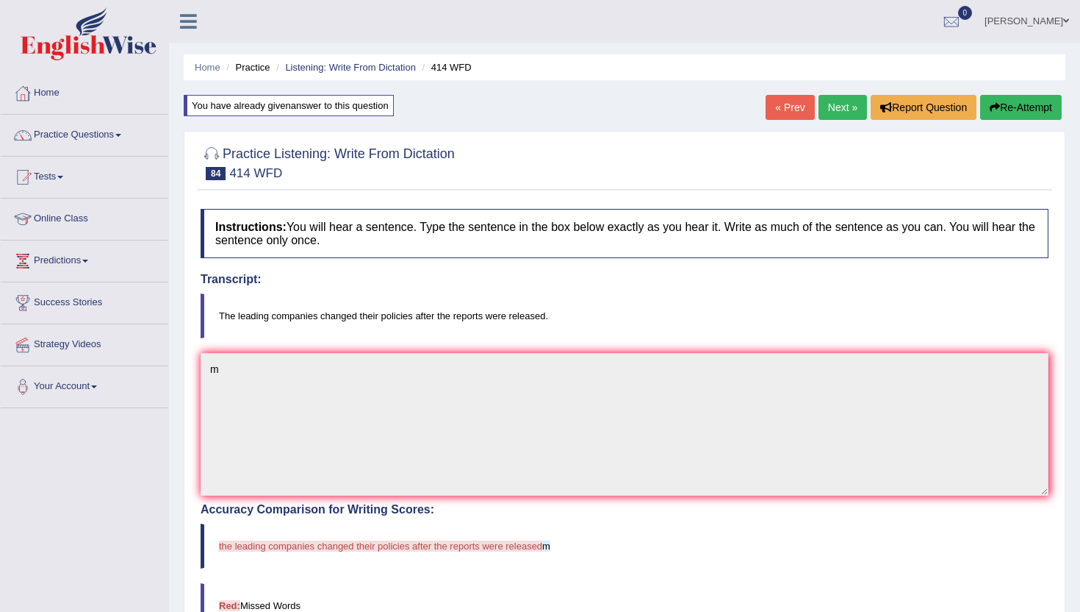
click at [834, 107] on link "Next »" at bounding box center [843, 107] width 49 height 25
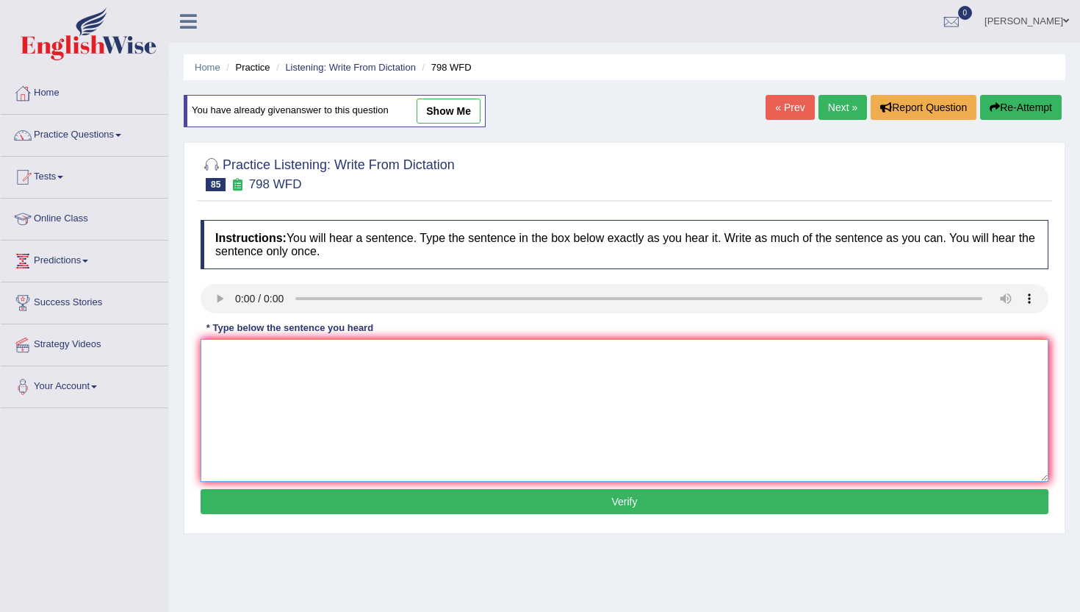
click at [260, 411] on textarea at bounding box center [625, 410] width 848 height 143
type textarea "m"
click at [254, 511] on button "Verify" at bounding box center [625, 501] width 848 height 25
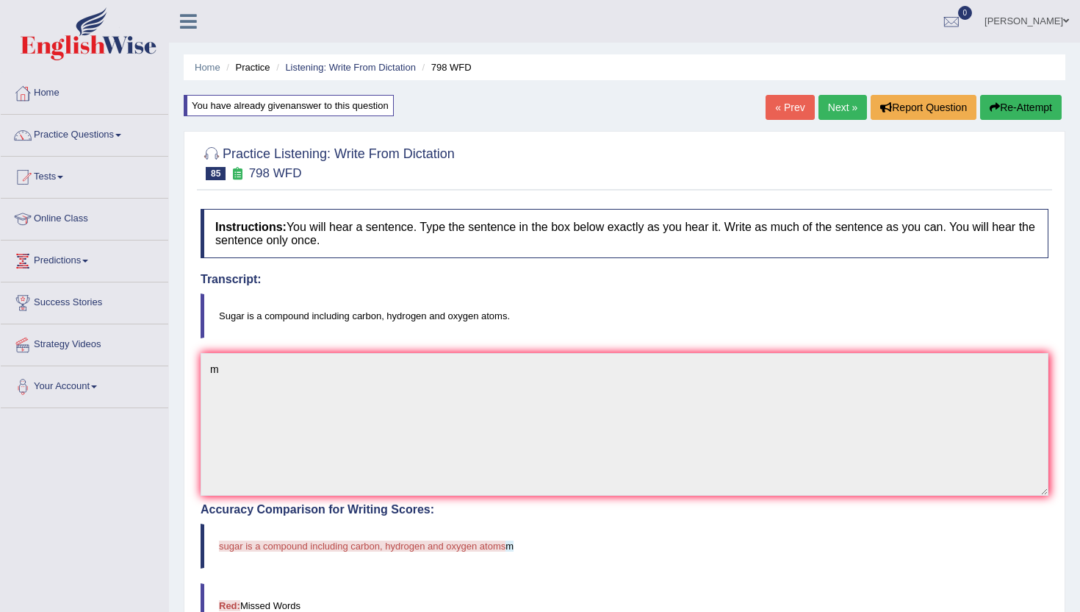
click at [825, 102] on link "Next »" at bounding box center [843, 107] width 49 height 25
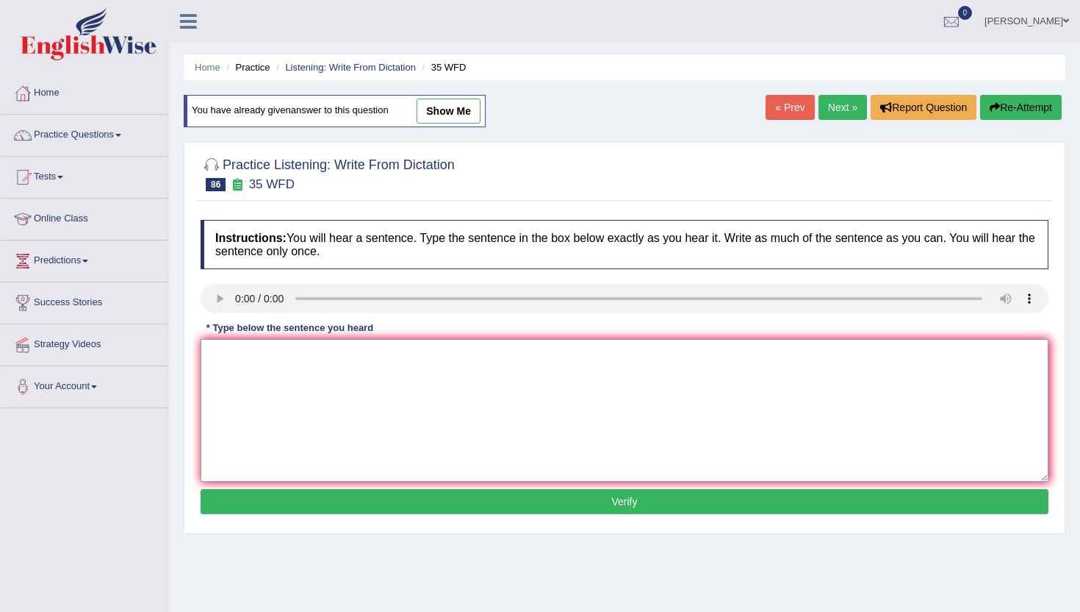
click at [245, 361] on textarea at bounding box center [625, 410] width 848 height 143
type textarea "m"
click at [226, 492] on button "Verify" at bounding box center [625, 501] width 848 height 25
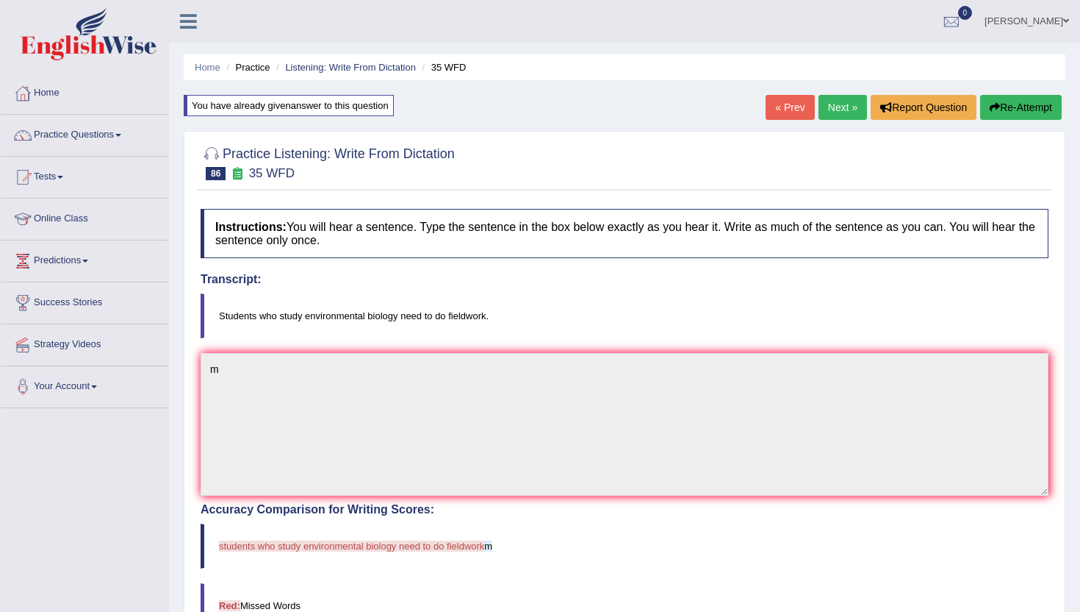
click at [834, 99] on link "Next »" at bounding box center [843, 107] width 49 height 25
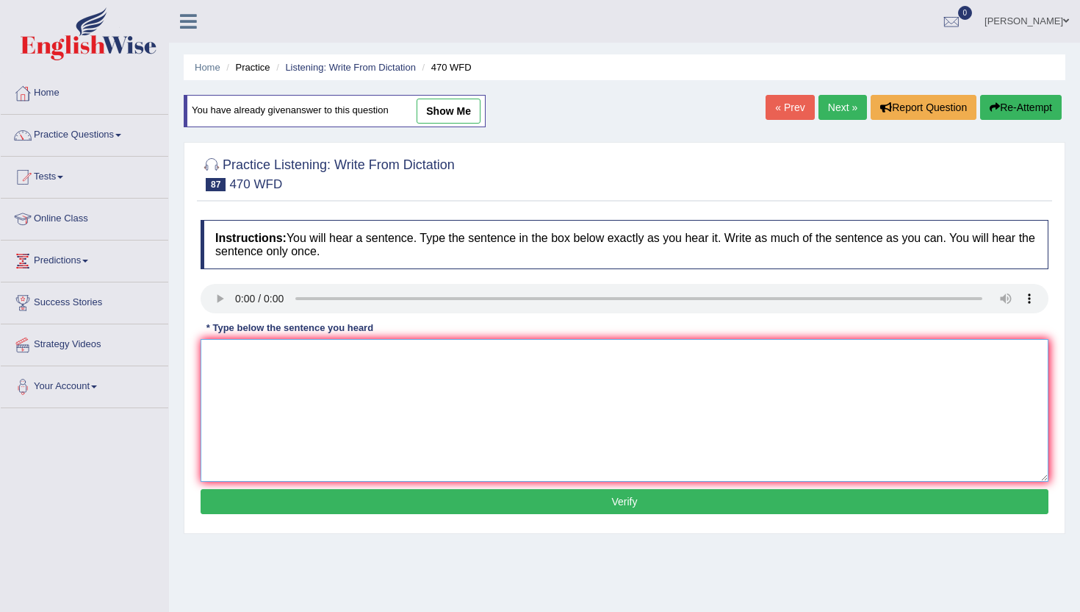
click at [259, 428] on textarea at bounding box center [625, 410] width 848 height 143
type textarea "n"
click at [243, 499] on button "Verify" at bounding box center [625, 501] width 848 height 25
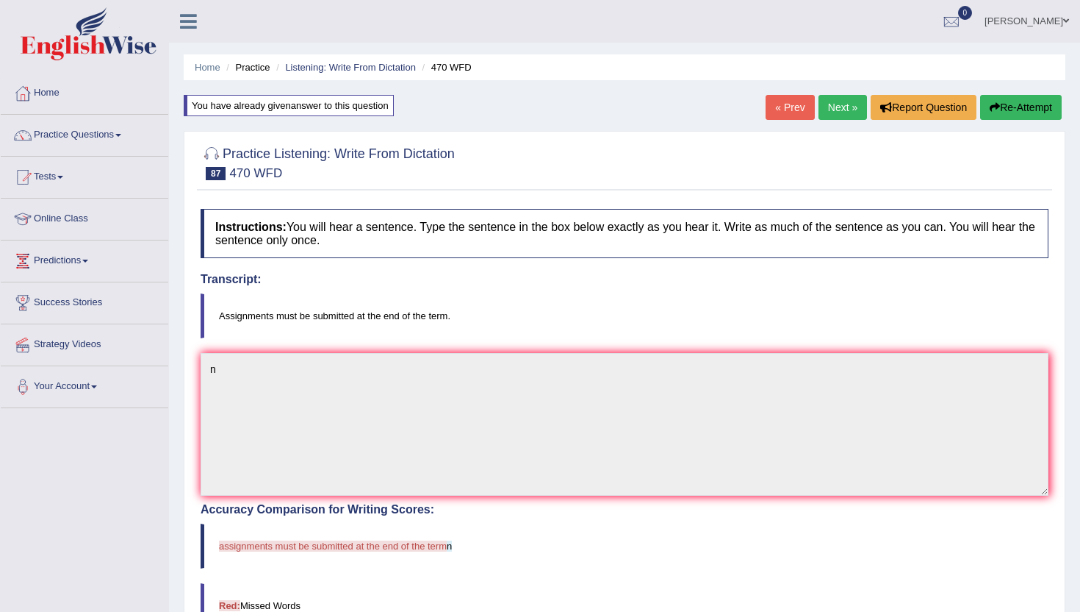
click at [832, 101] on link "Next »" at bounding box center [843, 107] width 49 height 25
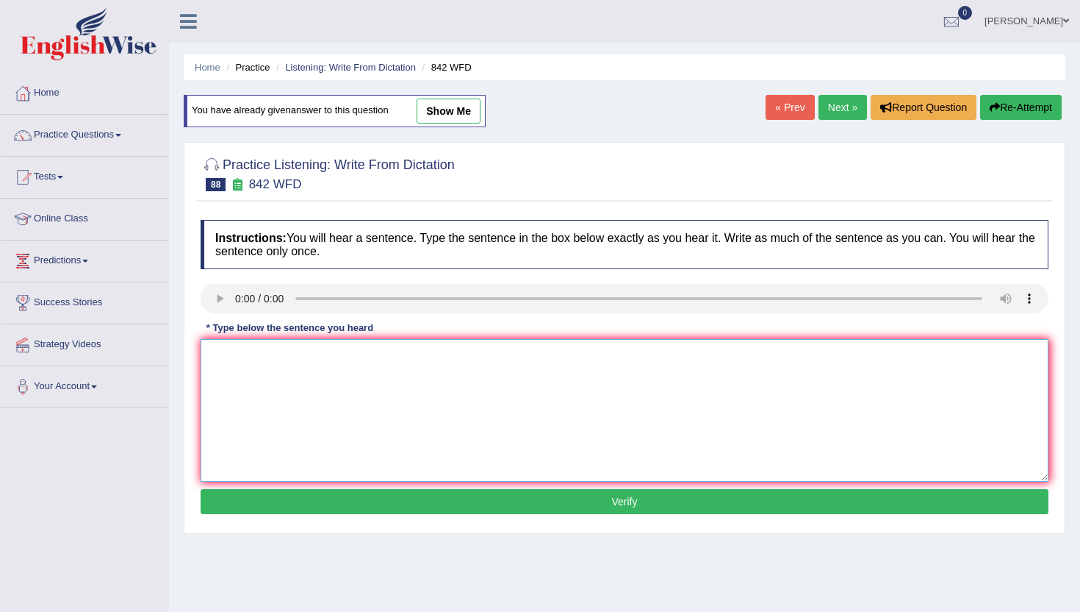
click at [288, 412] on textarea at bounding box center [625, 410] width 848 height 143
type textarea "n"
click at [293, 502] on button "Verify" at bounding box center [625, 501] width 848 height 25
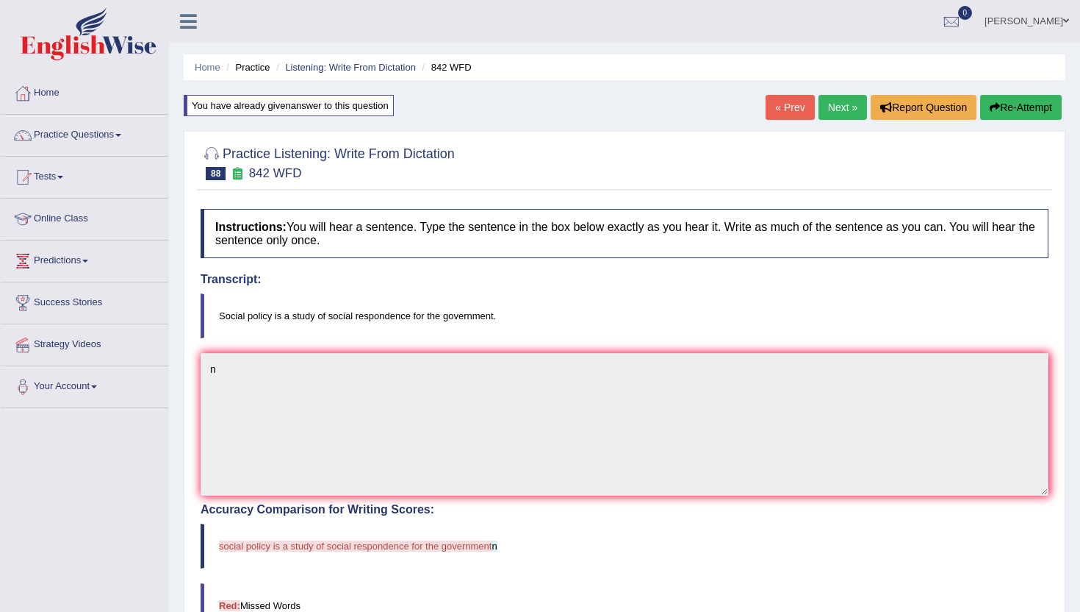
click at [831, 107] on link "Next »" at bounding box center [843, 107] width 49 height 25
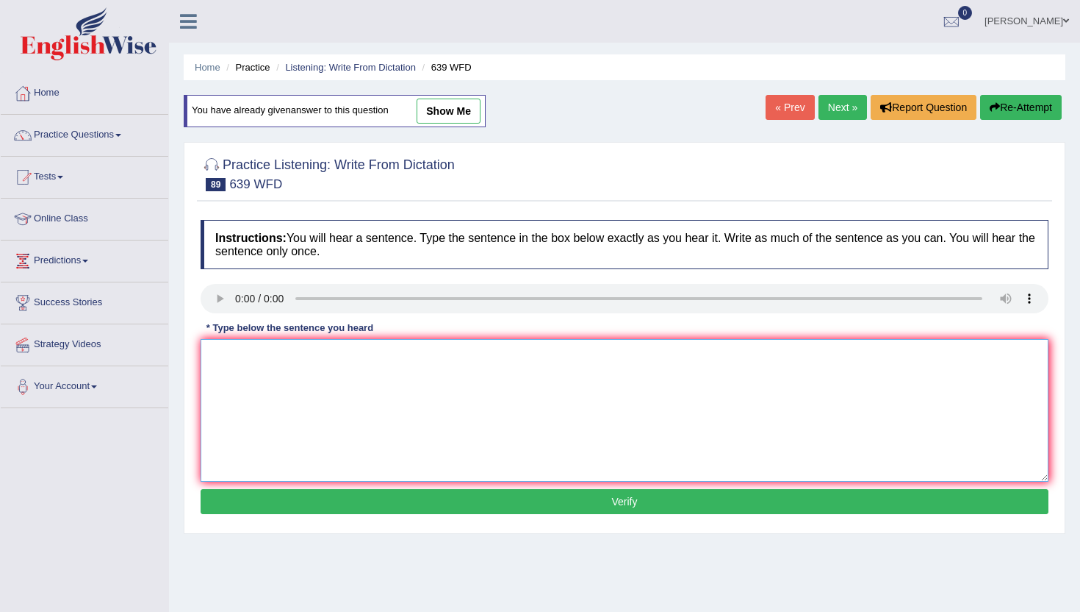
click at [287, 401] on textarea at bounding box center [625, 410] width 848 height 143
type textarea "n"
click at [276, 503] on button "Verify" at bounding box center [625, 501] width 848 height 25
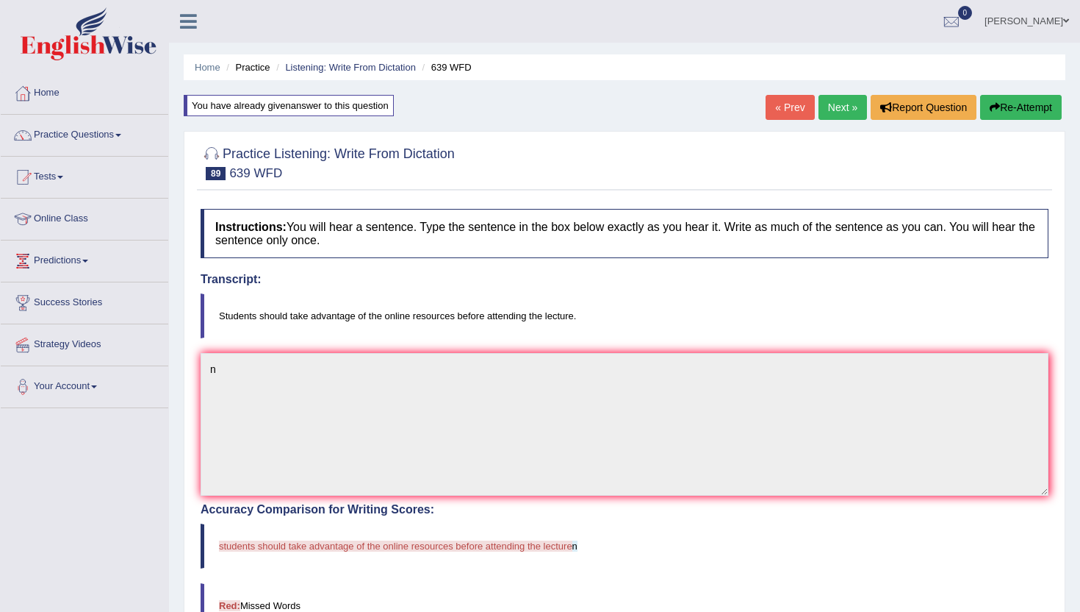
click at [830, 112] on link "Next »" at bounding box center [843, 107] width 49 height 25
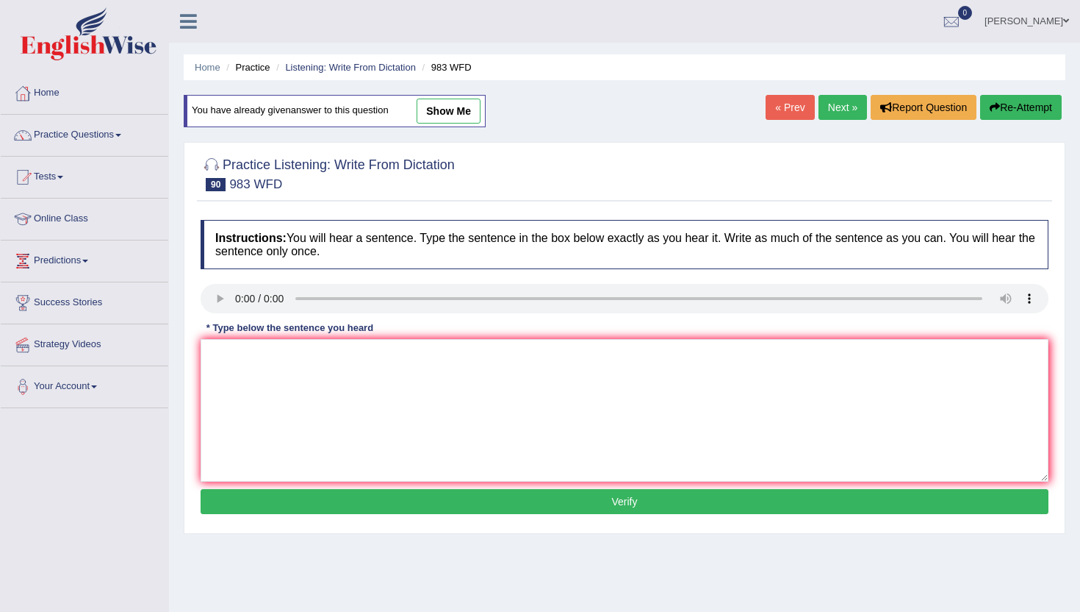
click at [290, 482] on div "Instructions: You will hear a sentence. Type the sentence in the box below exac…" at bounding box center [625, 368] width 856 height 313
click at [299, 446] on textarea at bounding box center [625, 410] width 848 height 143
type textarea "n"
click at [306, 507] on button "Verify" at bounding box center [625, 501] width 848 height 25
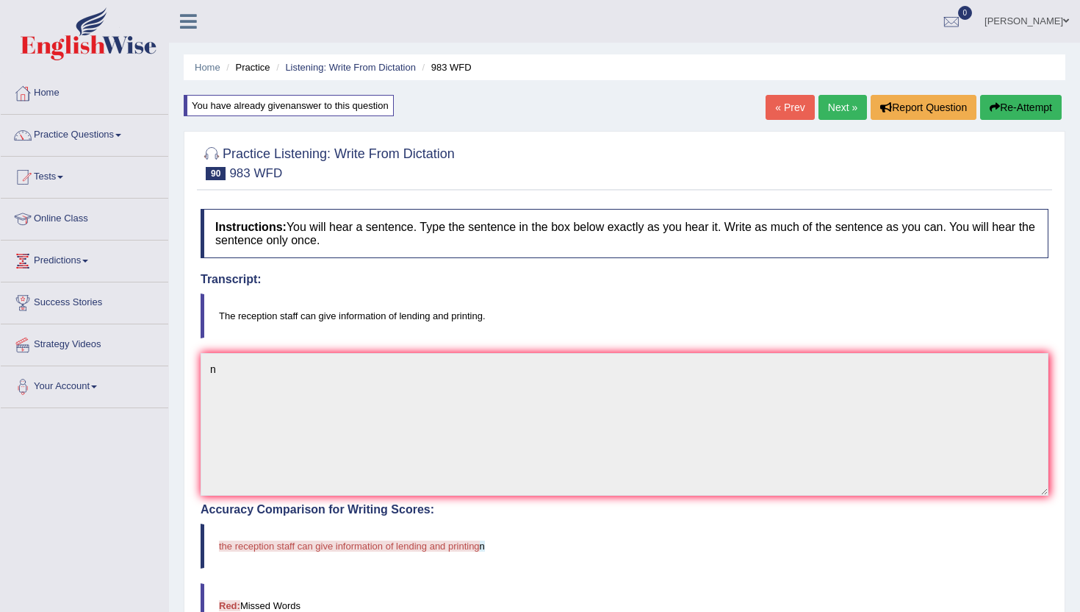
click at [826, 111] on link "Next »" at bounding box center [843, 107] width 49 height 25
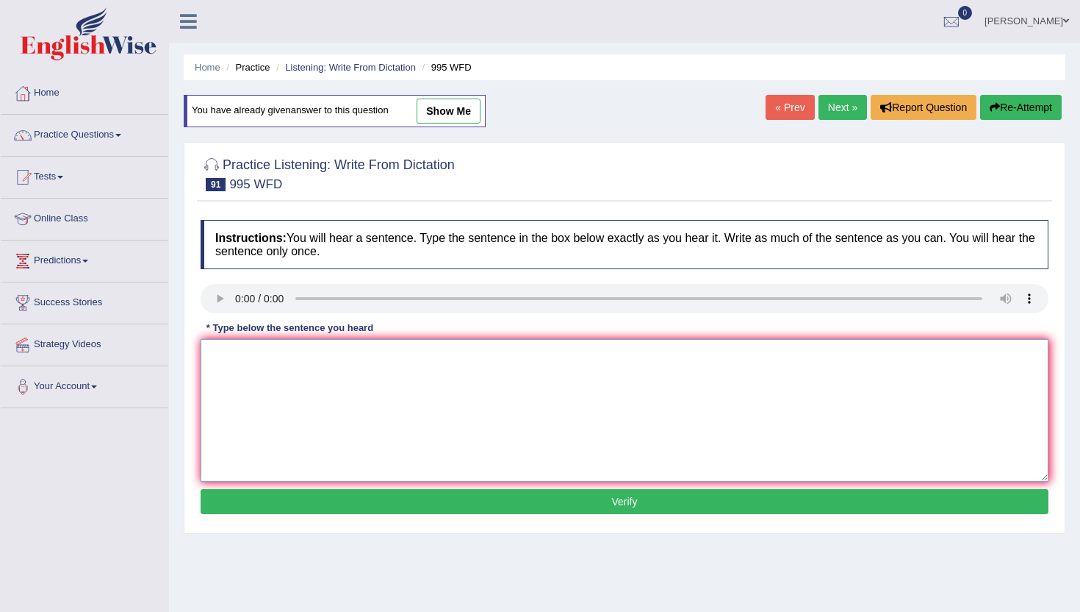
click at [255, 391] on textarea at bounding box center [625, 410] width 848 height 143
type textarea "n"
click at [272, 492] on button "Verify" at bounding box center [625, 501] width 848 height 25
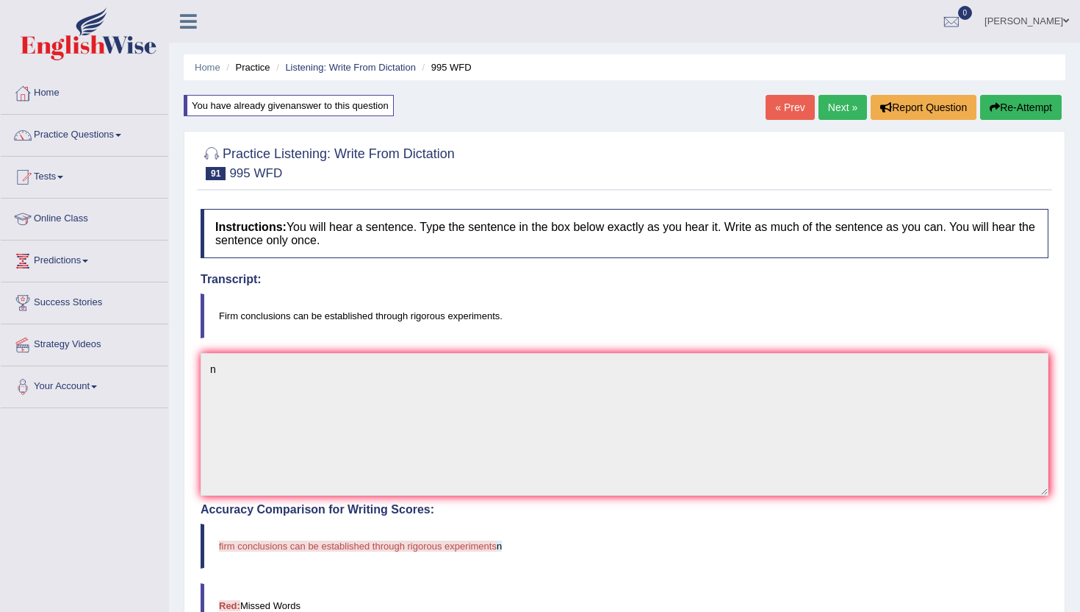
click at [832, 114] on link "Next »" at bounding box center [843, 107] width 49 height 25
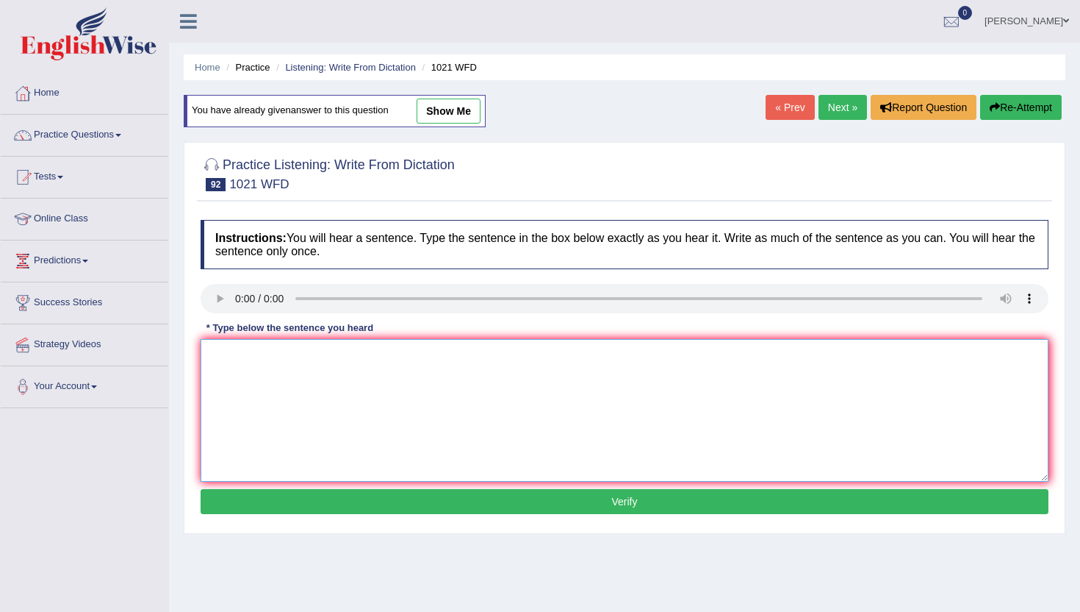
click at [267, 401] on textarea at bounding box center [625, 410] width 848 height 143
type textarea "m"
click at [234, 492] on button "Verify" at bounding box center [625, 501] width 848 height 25
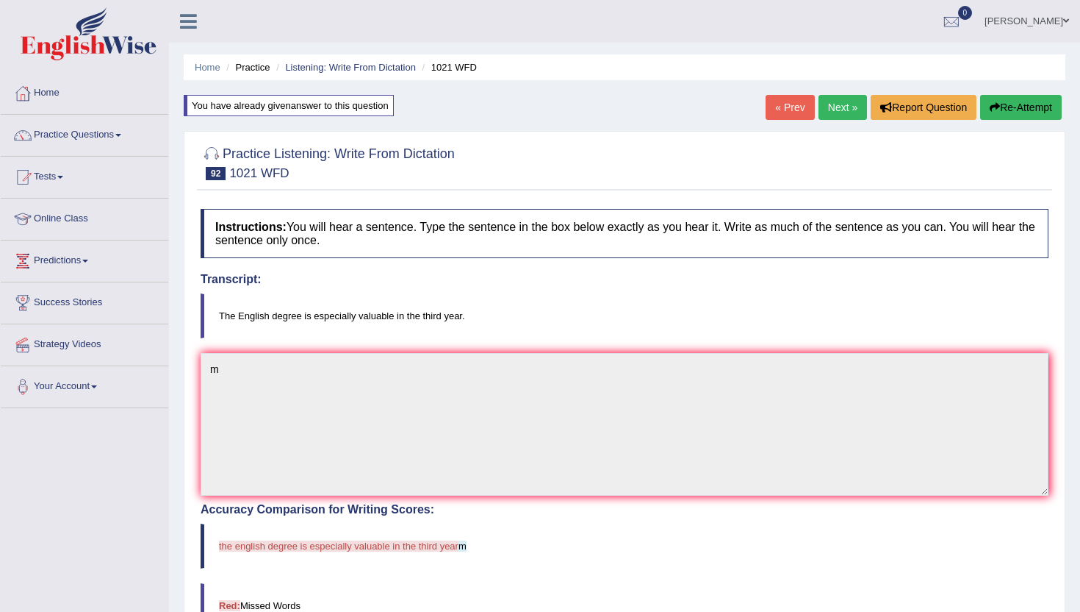
click at [828, 112] on link "Next »" at bounding box center [843, 107] width 49 height 25
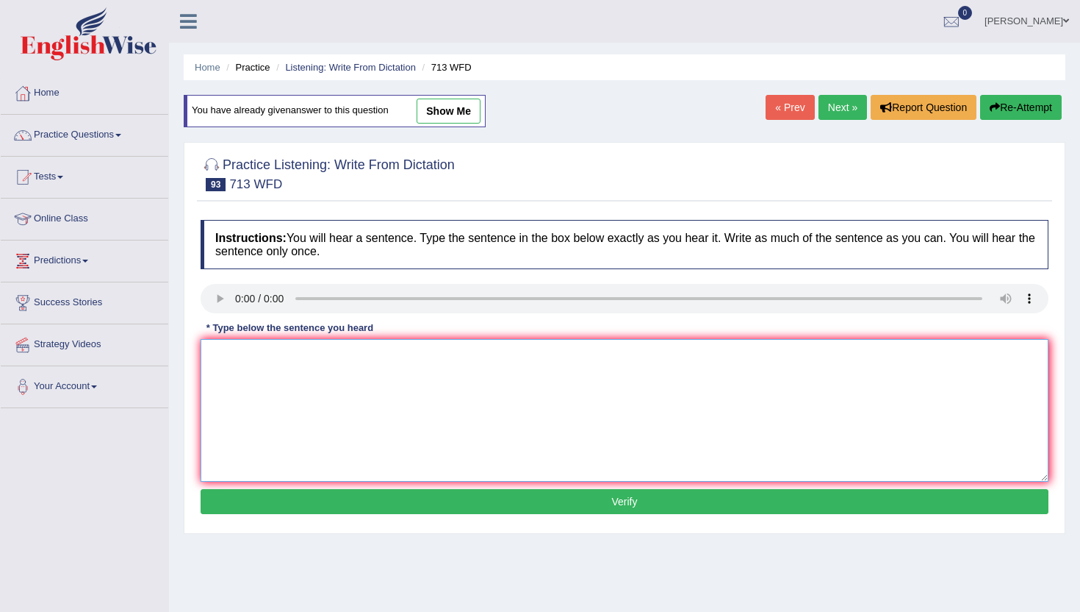
click at [287, 453] on textarea at bounding box center [625, 410] width 848 height 143
type textarea "m"
click at [311, 518] on div "Instructions: You will hear a sentence. Type the sentence in the box below exac…" at bounding box center [625, 368] width 856 height 313
click at [318, 506] on button "Verify" at bounding box center [625, 501] width 848 height 25
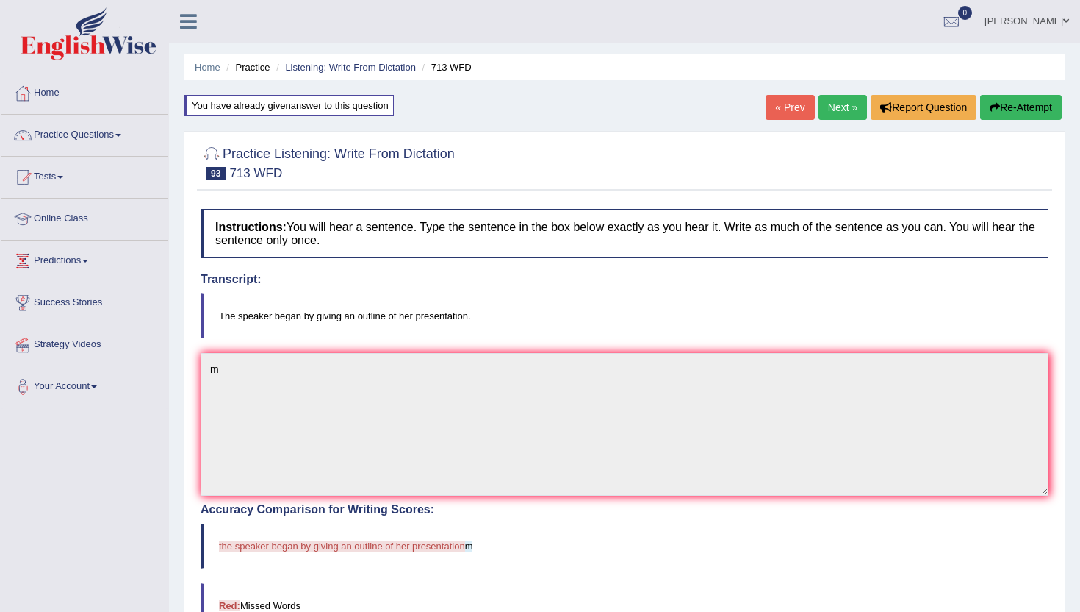
click at [839, 103] on link "Next »" at bounding box center [843, 107] width 49 height 25
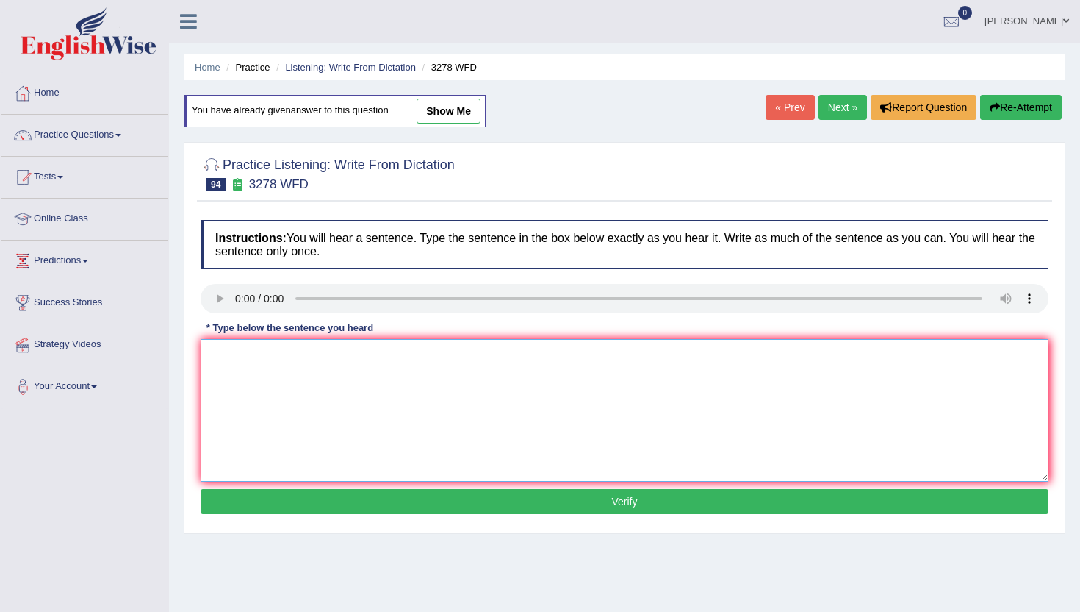
click at [279, 368] on textarea at bounding box center [625, 410] width 848 height 143
type textarea "n"
click at [296, 501] on button "Verify" at bounding box center [625, 501] width 848 height 25
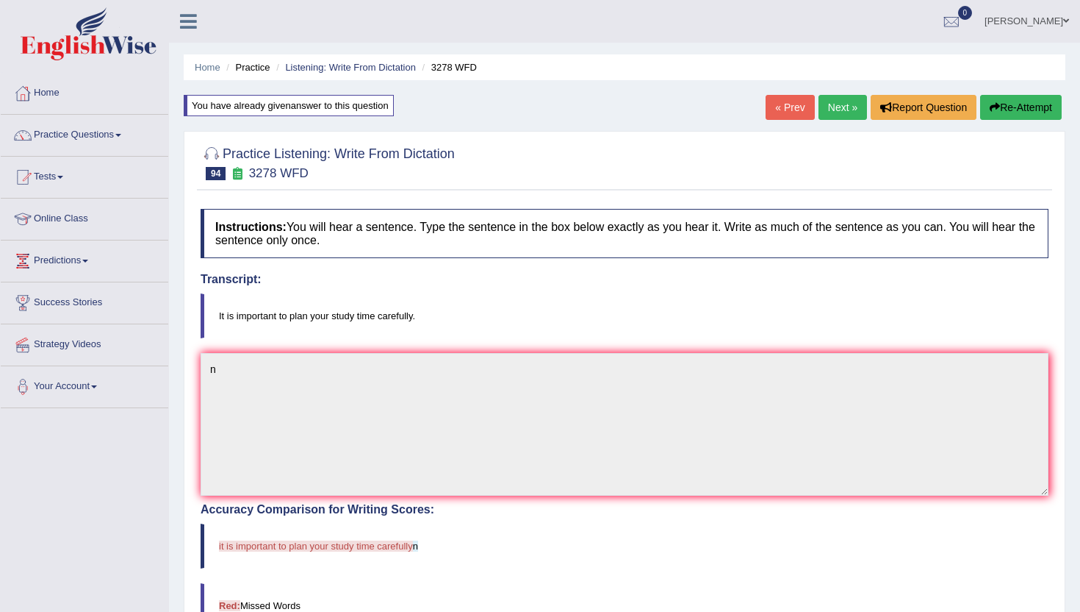
click at [833, 103] on link "Next »" at bounding box center [843, 107] width 49 height 25
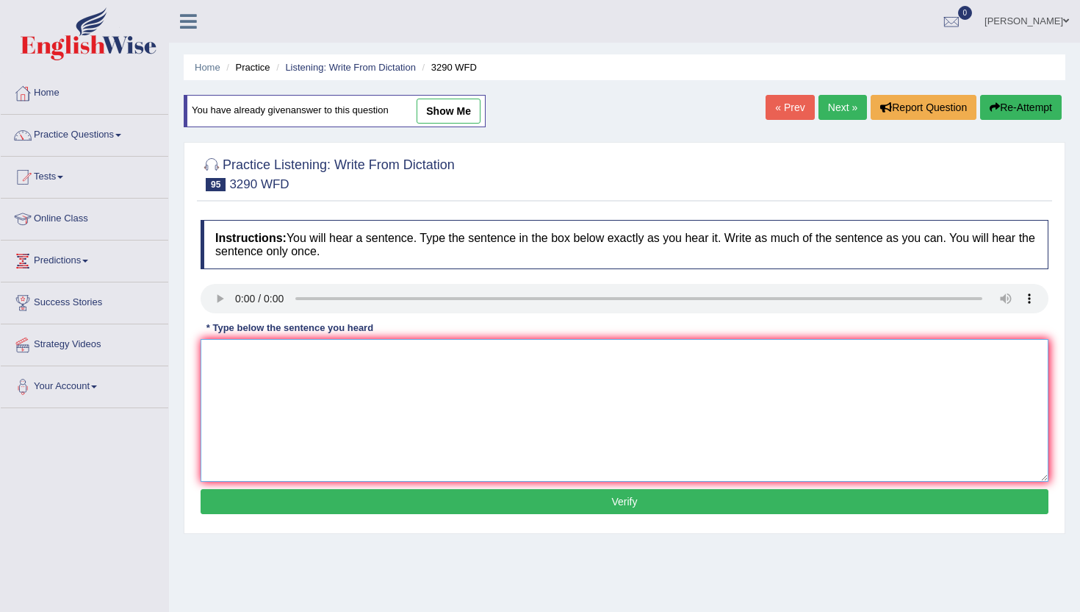
click at [291, 434] on textarea at bounding box center [625, 410] width 848 height 143
type textarea "m"
click at [298, 498] on button "Verify" at bounding box center [625, 501] width 848 height 25
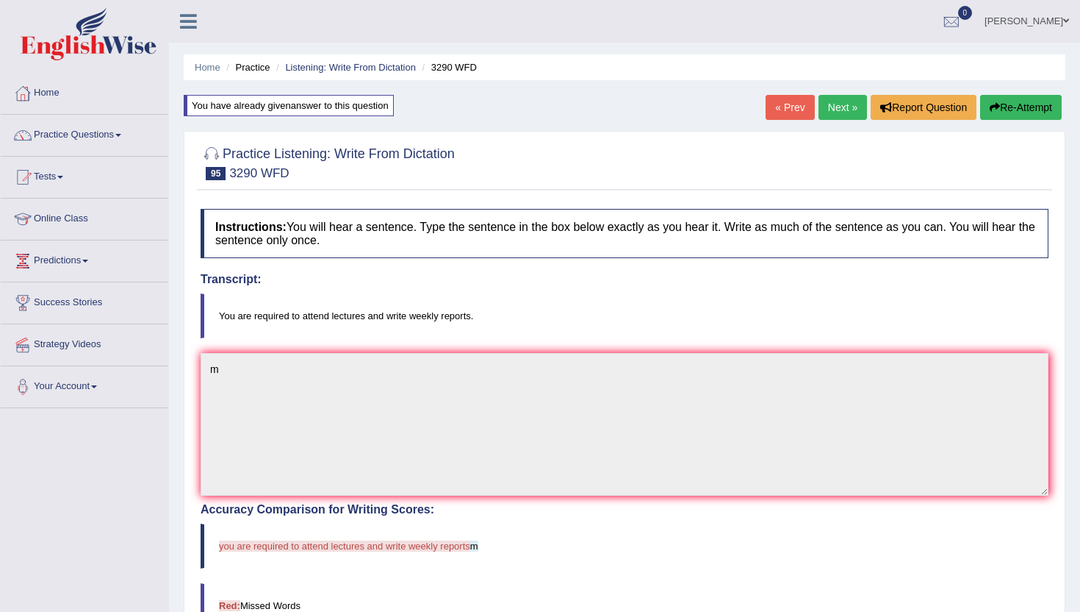
click at [840, 97] on link "Next »" at bounding box center [843, 107] width 49 height 25
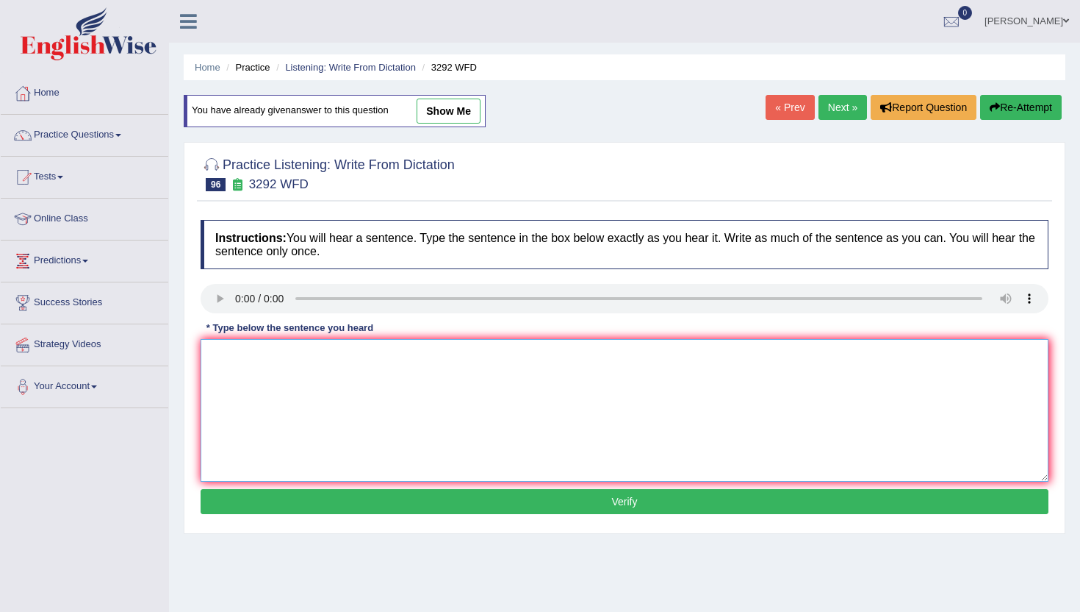
click at [337, 472] on textarea at bounding box center [625, 410] width 848 height 143
type textarea "m"
click at [361, 506] on button "Verify" at bounding box center [625, 501] width 848 height 25
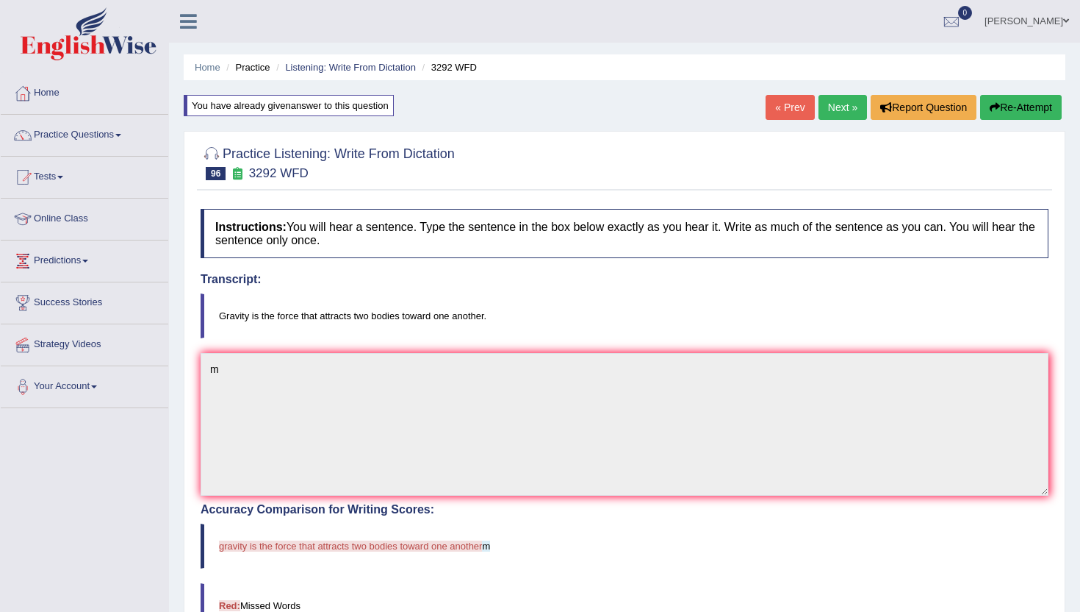
click at [831, 110] on link "Next »" at bounding box center [843, 107] width 49 height 25
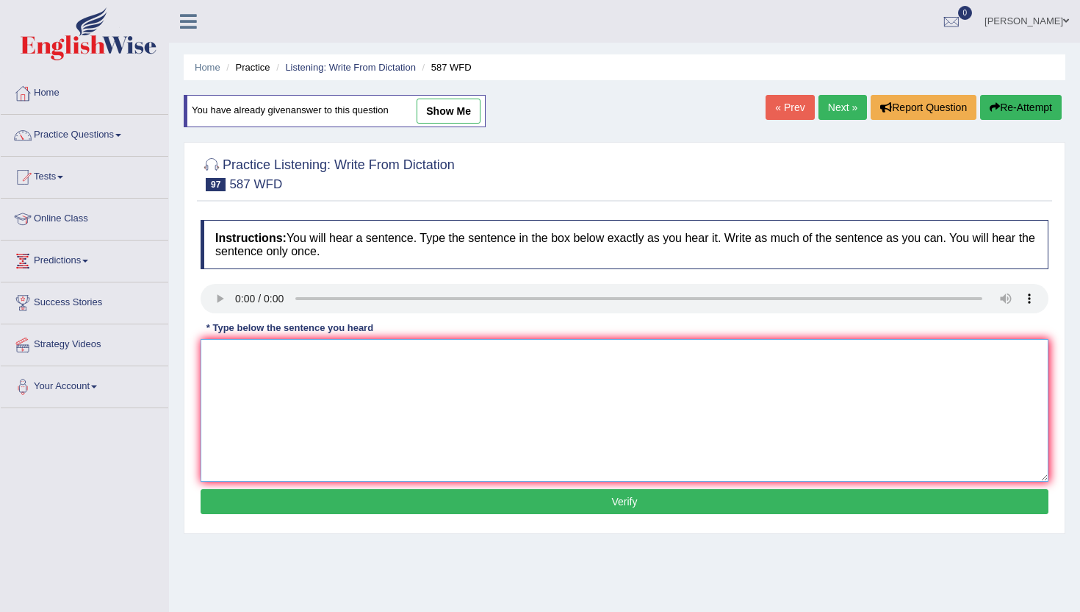
click at [270, 370] on textarea at bounding box center [625, 410] width 848 height 143
type textarea "jn"
click at [281, 495] on button "Verify" at bounding box center [625, 501] width 848 height 25
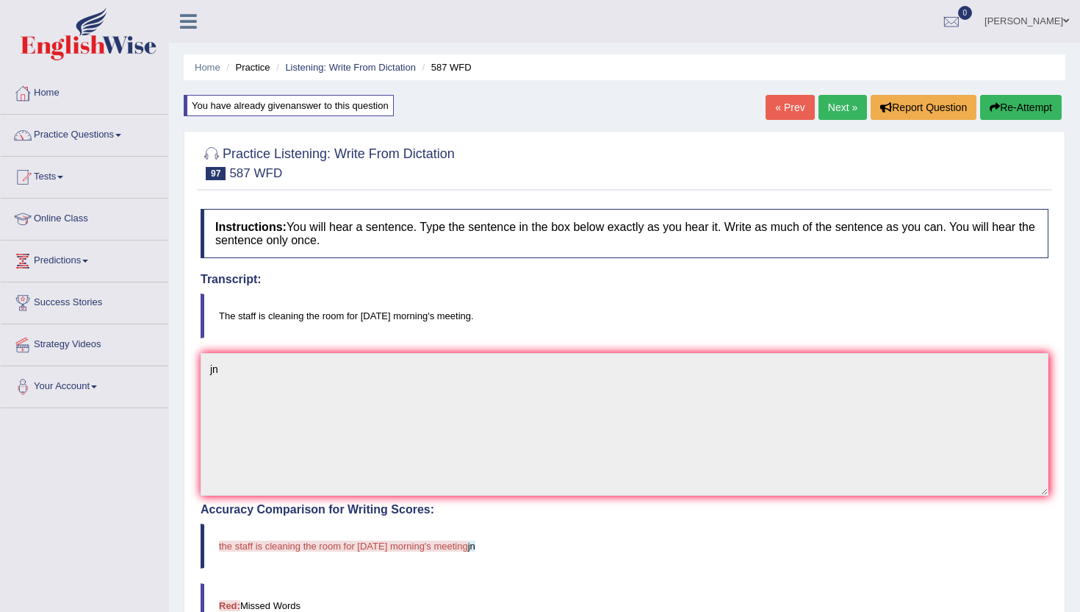
click at [833, 106] on link "Next »" at bounding box center [843, 107] width 49 height 25
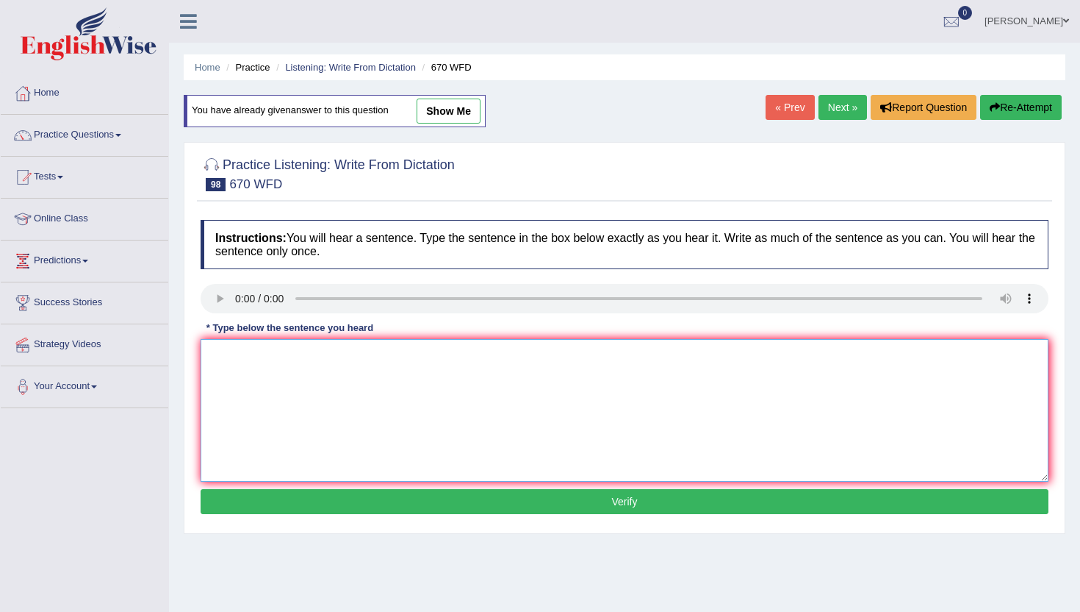
click at [310, 462] on textarea at bounding box center [625, 410] width 848 height 143
type textarea "m"
click at [310, 504] on button "Verify" at bounding box center [625, 501] width 848 height 25
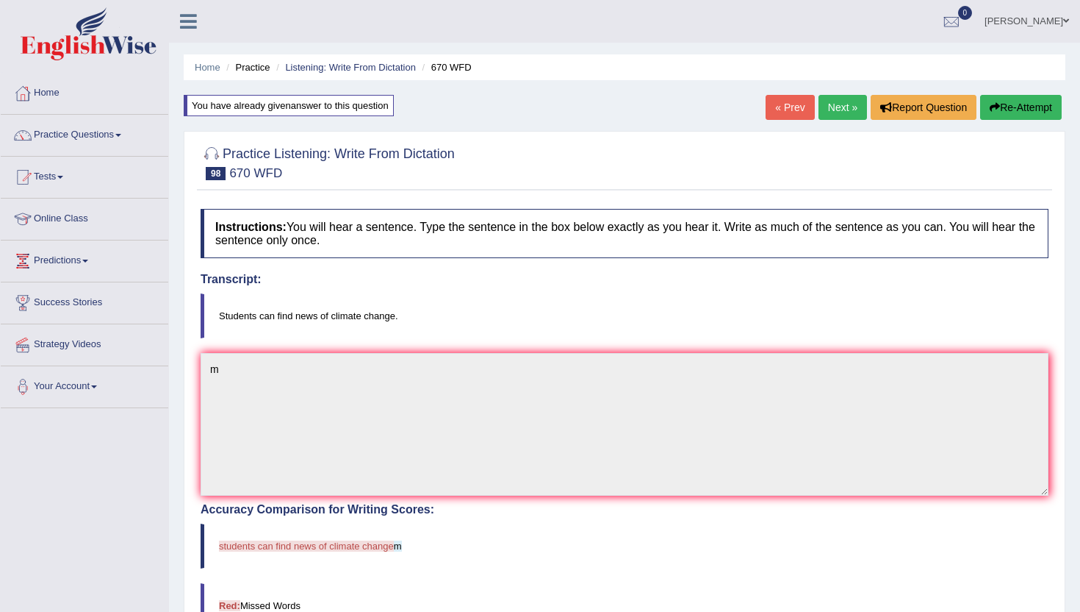
click at [831, 114] on link "Next »" at bounding box center [843, 107] width 49 height 25
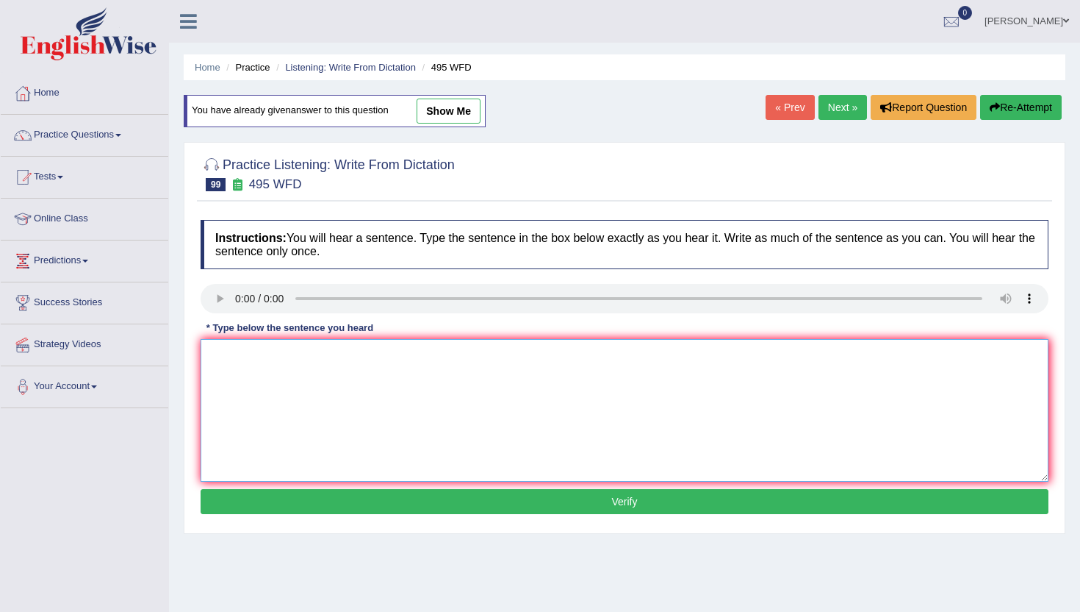
click at [307, 418] on textarea at bounding box center [625, 410] width 848 height 143
type textarea "m"
click at [255, 506] on button "Verify" at bounding box center [625, 501] width 848 height 25
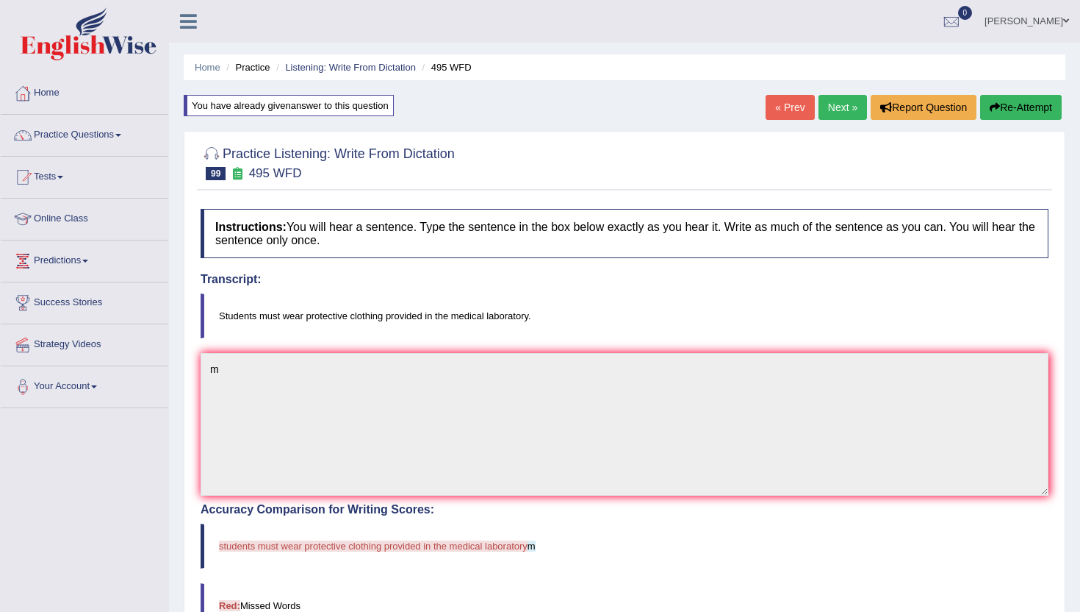
click at [844, 97] on link "Next »" at bounding box center [843, 107] width 49 height 25
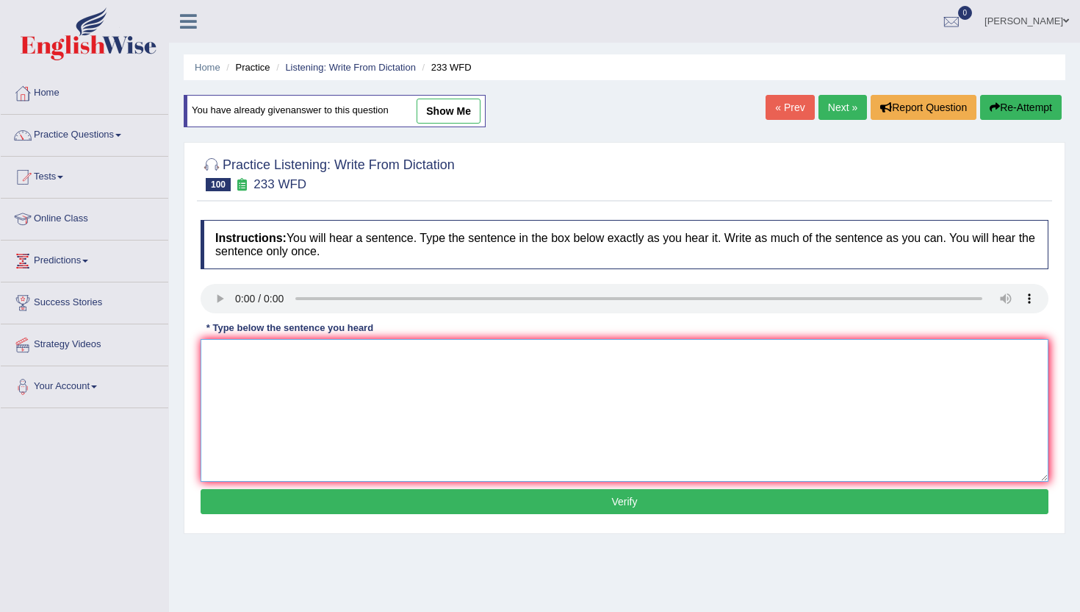
click at [288, 387] on textarea at bounding box center [625, 410] width 848 height 143
type textarea "m"
click at [304, 503] on button "Verify" at bounding box center [625, 501] width 848 height 25
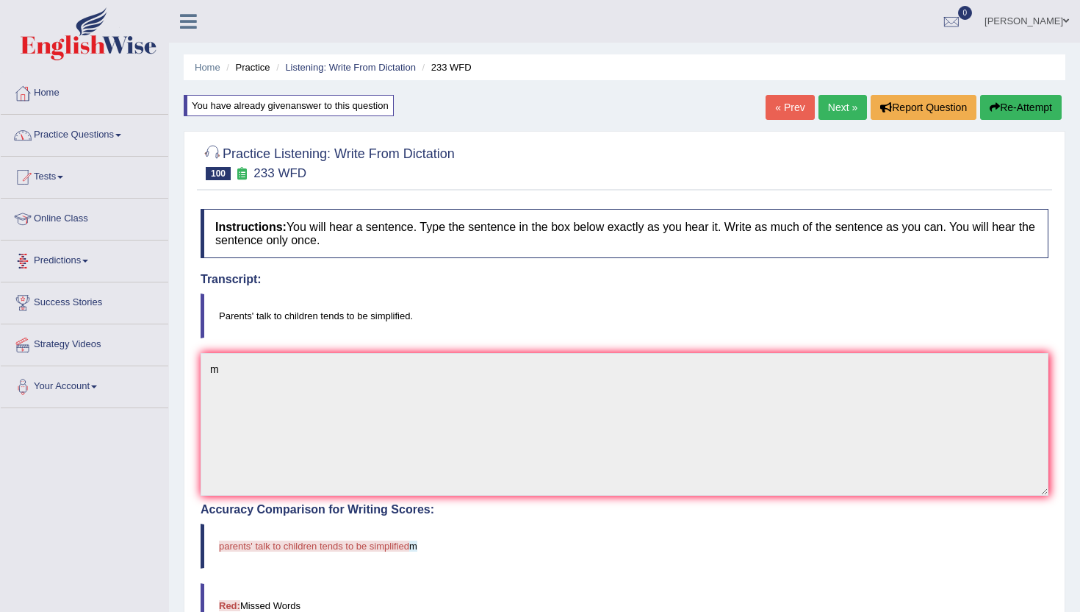
click at [119, 136] on link "Practice Questions" at bounding box center [85, 133] width 168 height 37
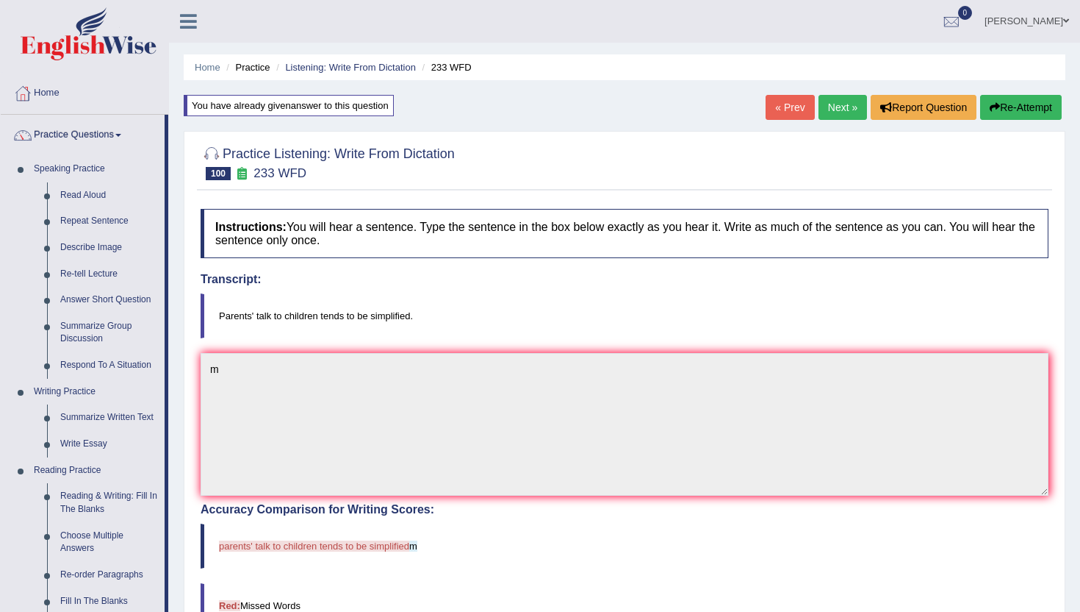
click at [181, 584] on div "Home Practice Listening: Write From Dictation 233 WFD You have already given an…" at bounding box center [624, 461] width 911 height 922
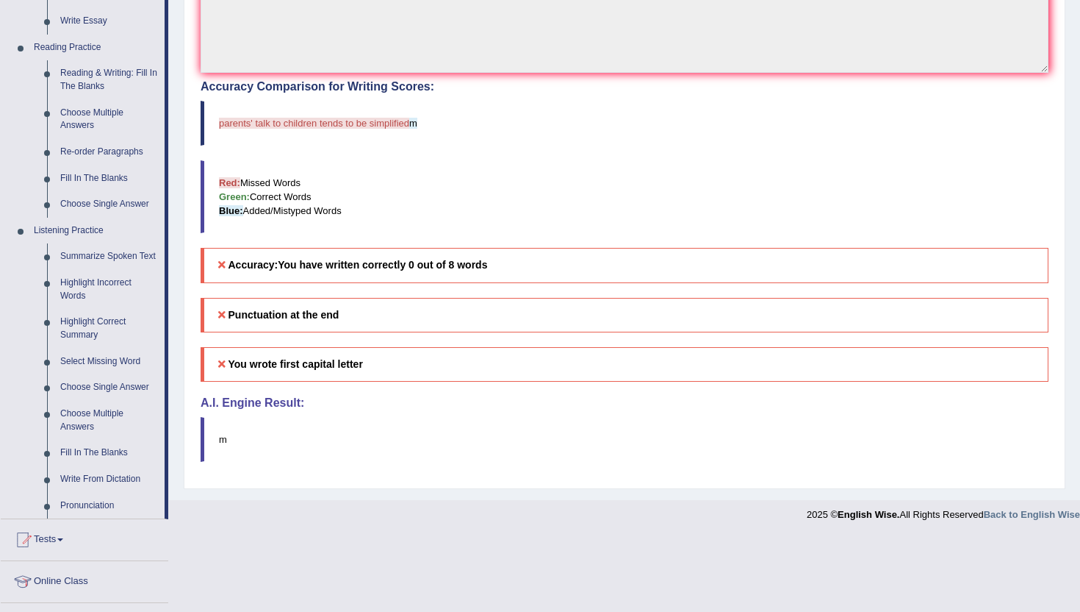
scroll to position [441, 0]
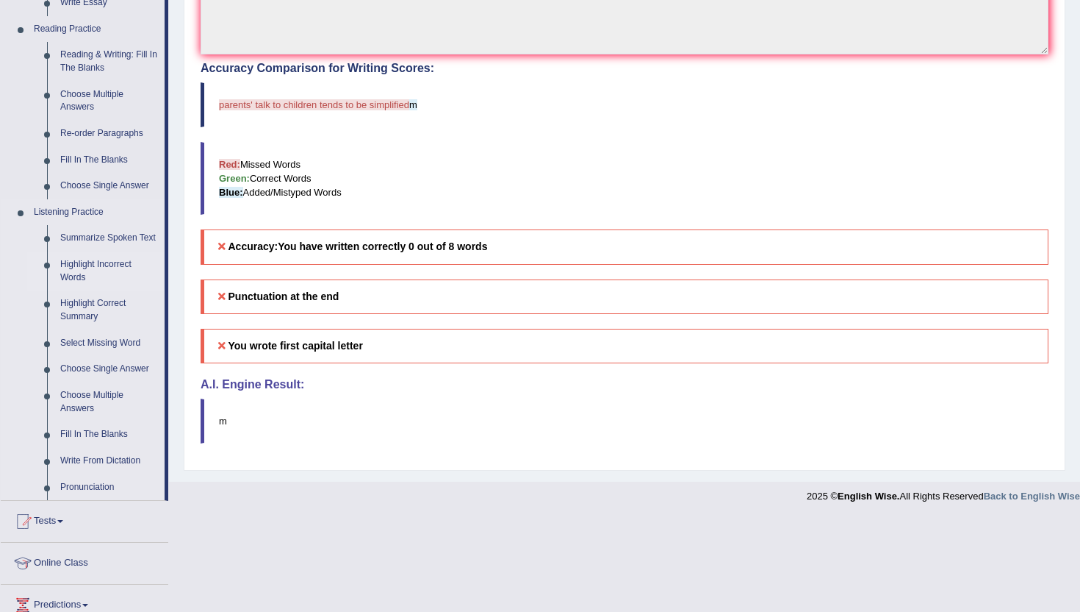
click at [76, 290] on link "Highlight Incorrect Words" at bounding box center [109, 270] width 111 height 39
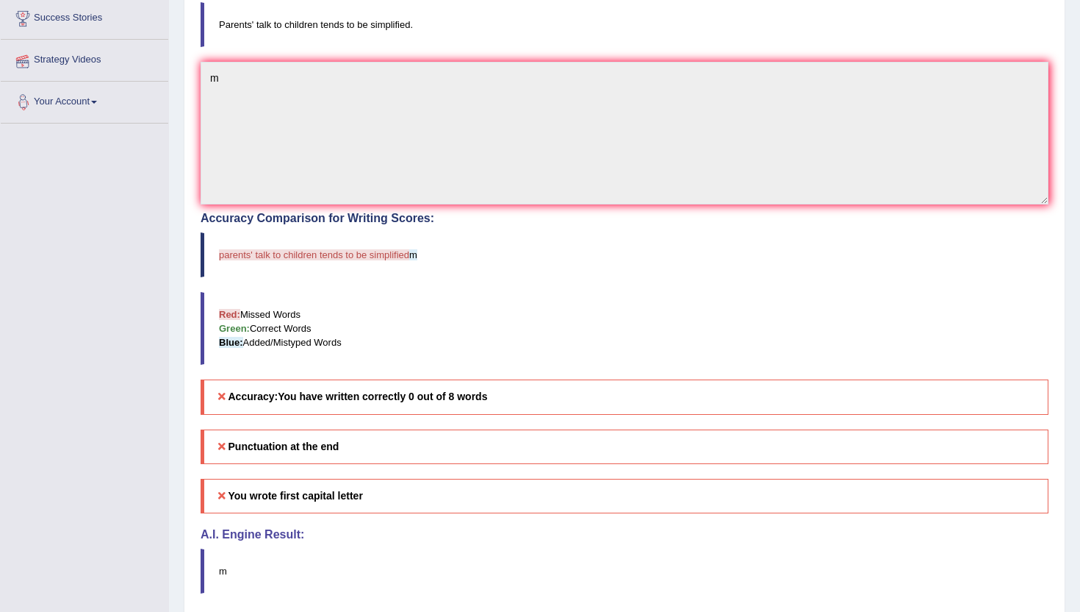
scroll to position [348, 0]
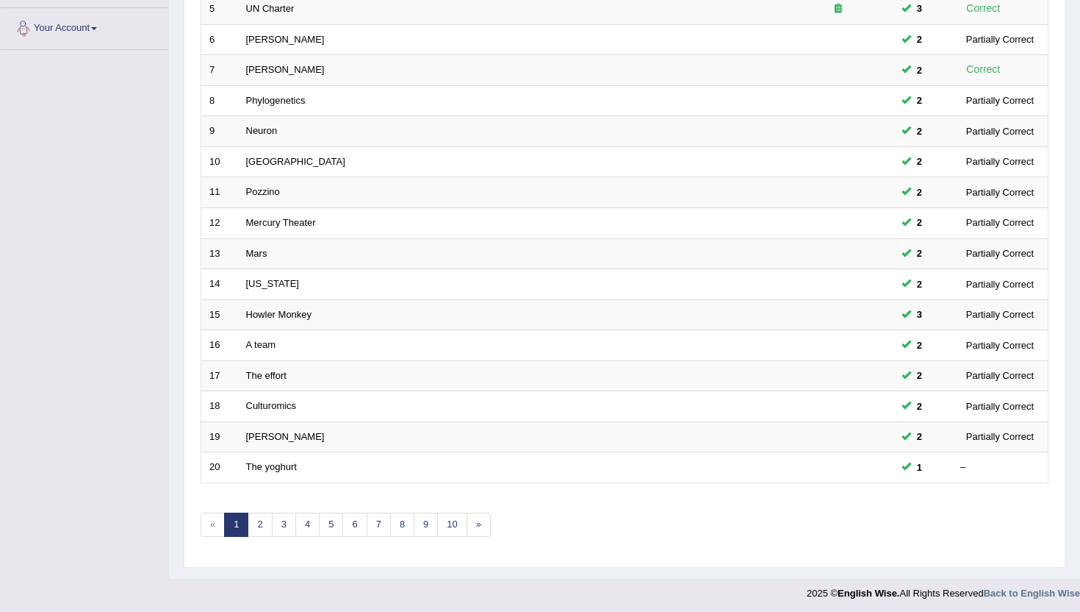
scroll to position [362, 0]
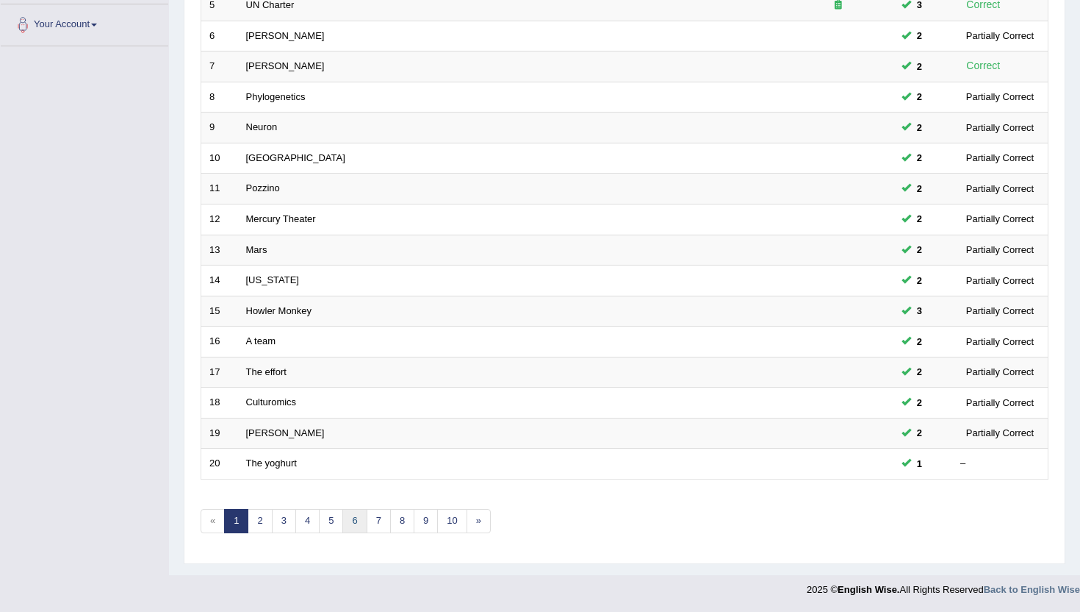
click at [365, 527] on link "6" at bounding box center [355, 521] width 24 height 24
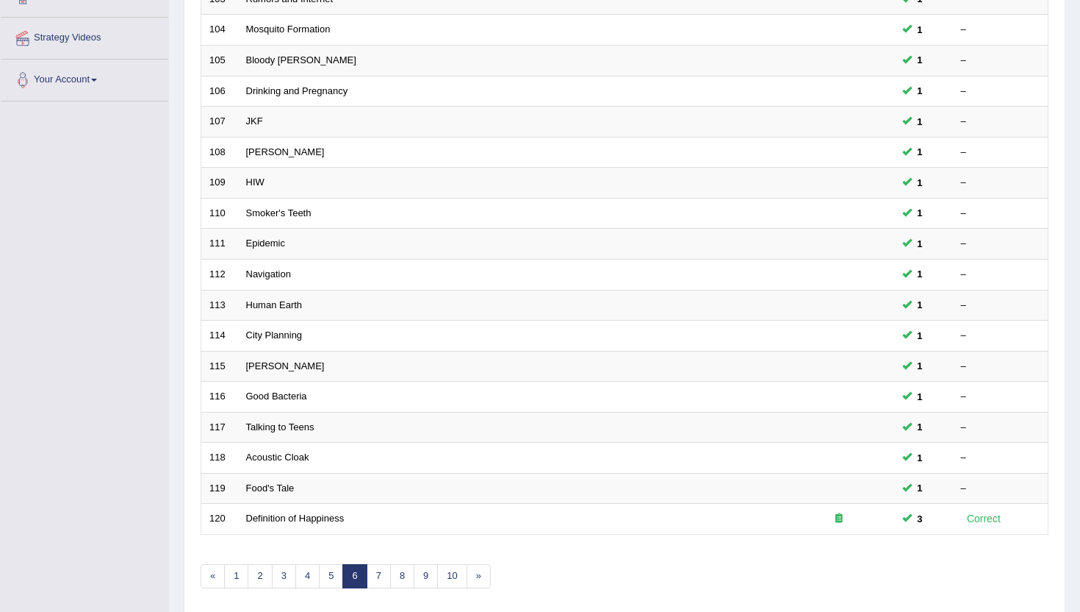
scroll to position [323, 0]
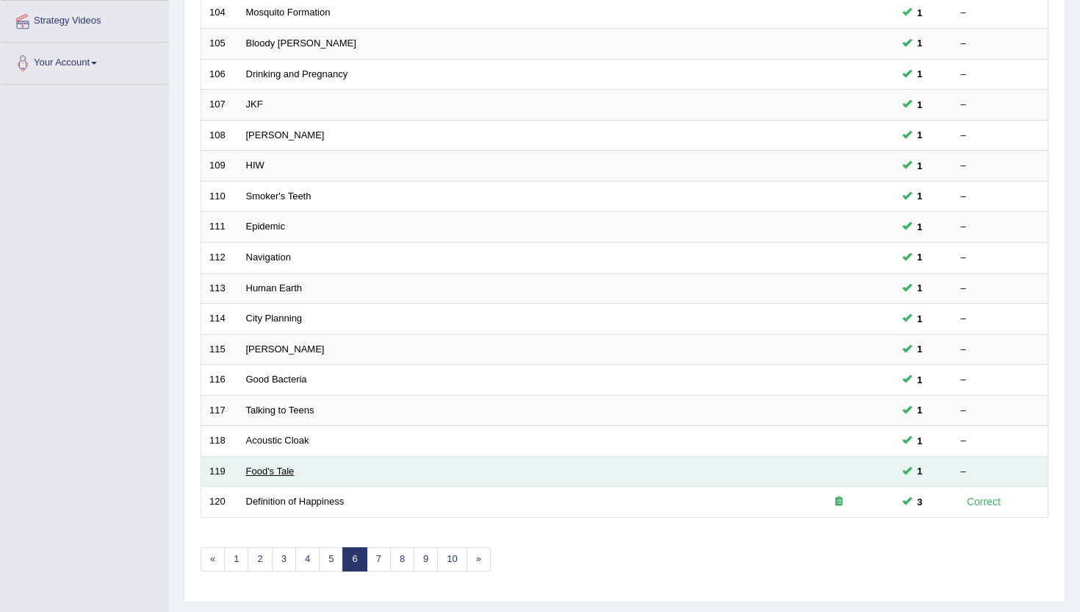
click at [266, 476] on link "Food's Tale" at bounding box center [270, 470] width 49 height 11
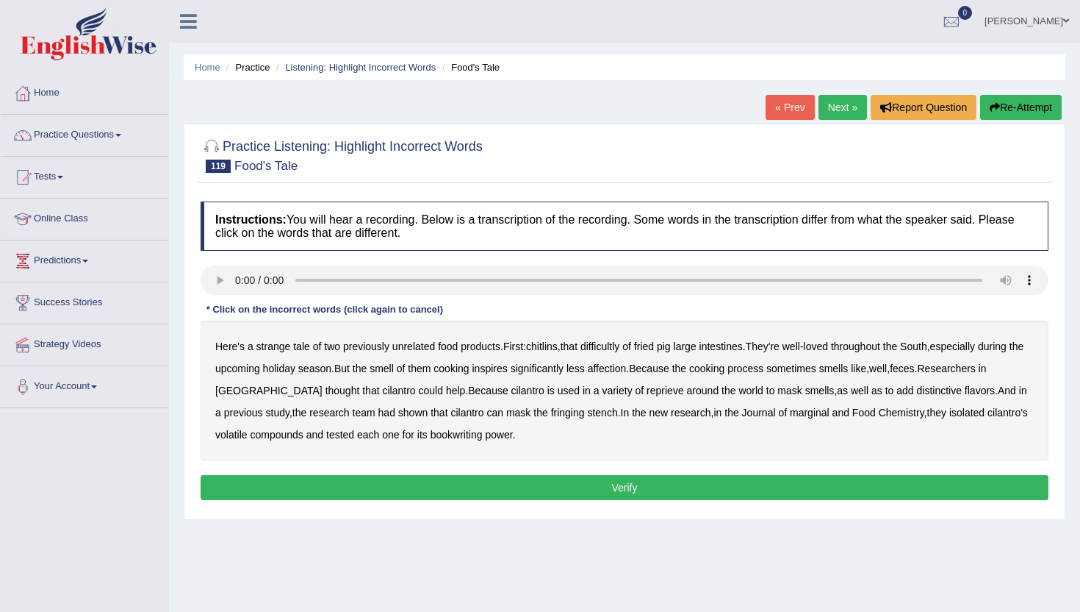
click at [614, 338] on div "Here's a strange tale of two previously unrelated food products . First : chitl…" at bounding box center [625, 390] width 848 height 140
click at [615, 345] on b "difficultly" at bounding box center [600, 346] width 39 height 12
click at [647, 394] on b "reprieve" at bounding box center [665, 390] width 37 height 12
click at [551, 415] on b "fringing" at bounding box center [568, 412] width 34 height 12
click at [790, 416] on b "marginal" at bounding box center [810, 412] width 40 height 12
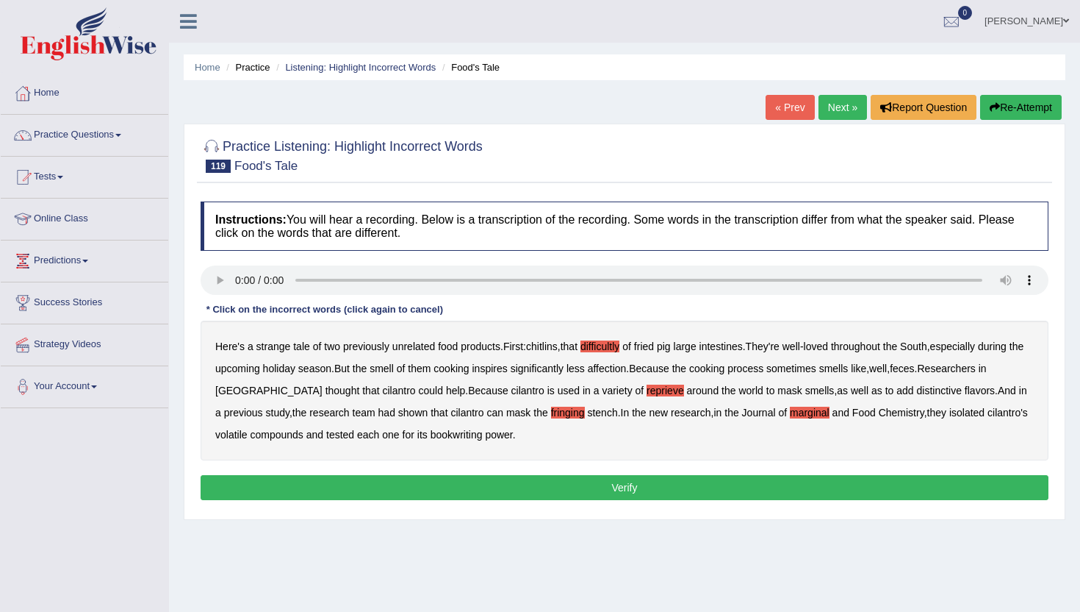
click at [432, 438] on b "bookwriting" at bounding box center [457, 434] width 52 height 12
click at [448, 481] on button "Verify" at bounding box center [625, 487] width 848 height 25
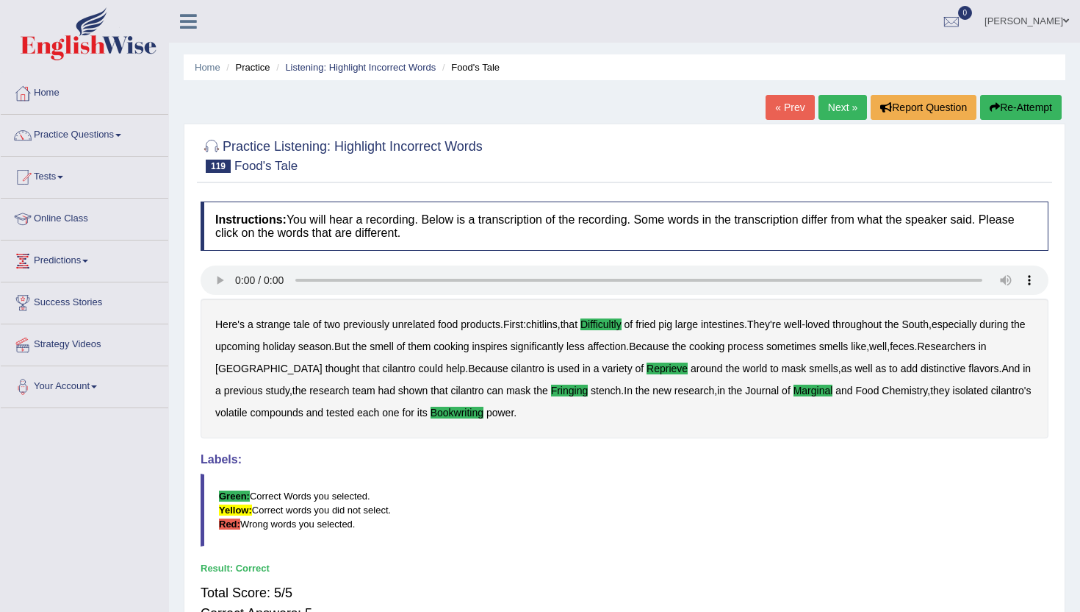
click at [797, 110] on link "« Prev" at bounding box center [790, 107] width 49 height 25
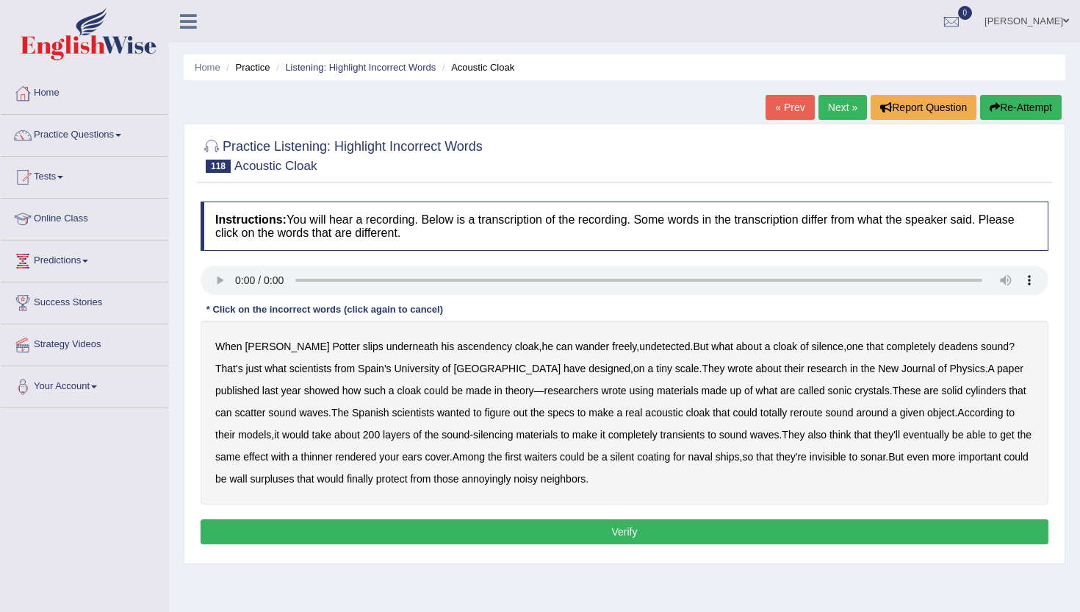
click at [457, 349] on b "ascendency" at bounding box center [484, 346] width 55 height 12
click at [601, 394] on b "wrote" at bounding box center [613, 390] width 25 height 12
click at [661, 434] on b "transients" at bounding box center [683, 434] width 45 height 12
click at [335, 458] on b "rendered" at bounding box center [355, 457] width 41 height 12
click at [337, 459] on b "rendered" at bounding box center [355, 457] width 41 height 12
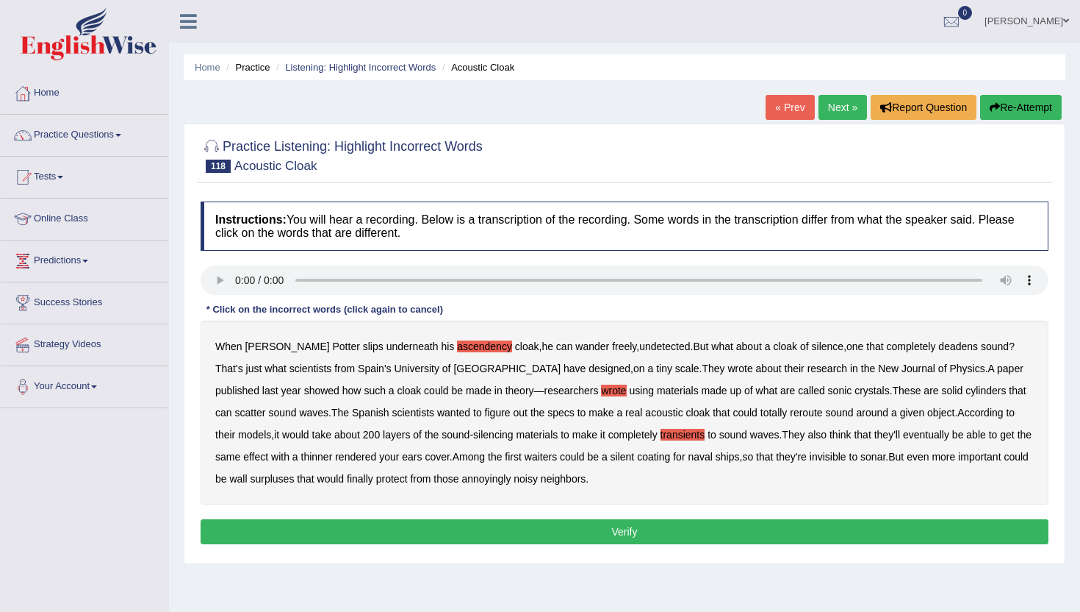
click at [337, 459] on b "rendered" at bounding box center [355, 457] width 41 height 12
click at [564, 537] on button "Verify" at bounding box center [625, 531] width 848 height 25
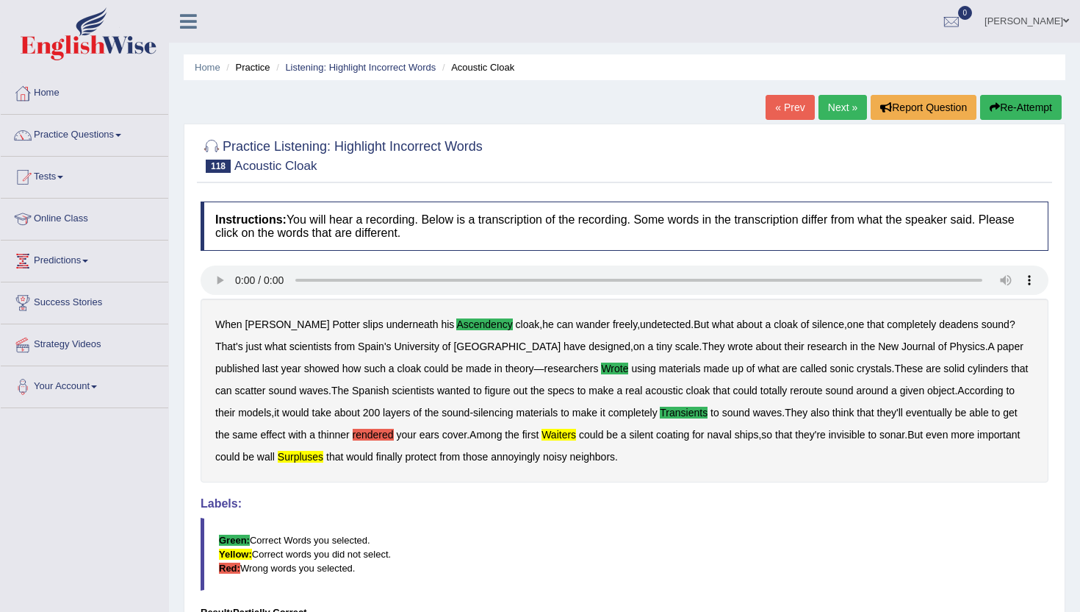
click at [787, 109] on link "« Prev" at bounding box center [790, 107] width 49 height 25
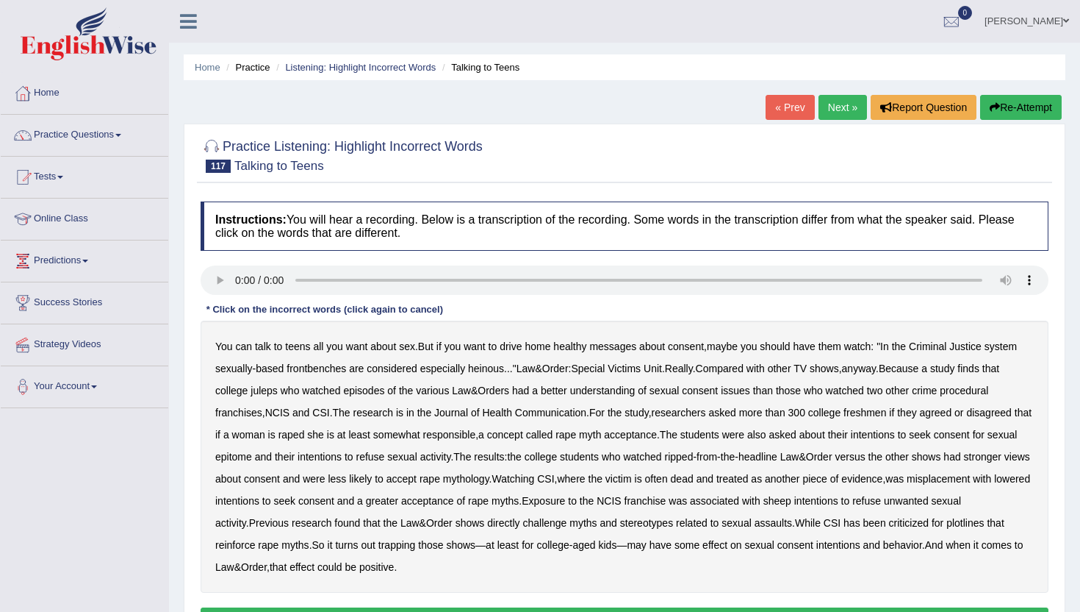
click at [331, 366] on b "frontbenches" at bounding box center [317, 368] width 60 height 12
click at [274, 387] on b "juleps" at bounding box center [264, 390] width 27 height 12
click at [252, 458] on b "epitome" at bounding box center [233, 457] width 37 height 12
click at [907, 484] on b "misplacement" at bounding box center [938, 479] width 63 height 12
click at [792, 506] on b "sheep" at bounding box center [778, 501] width 28 height 12
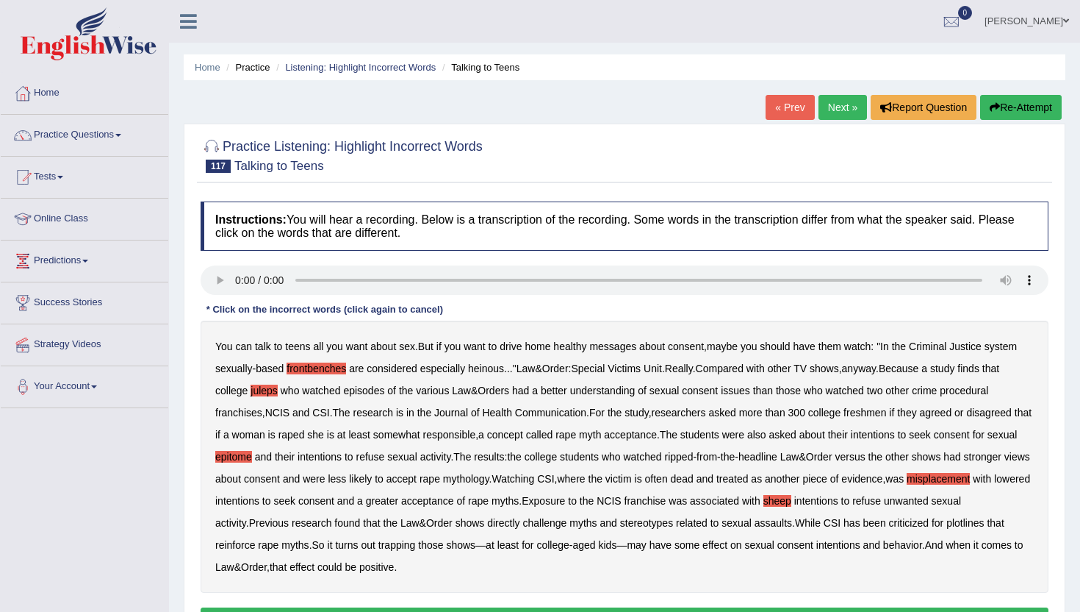
click at [416, 548] on b "trapping" at bounding box center [397, 545] width 37 height 12
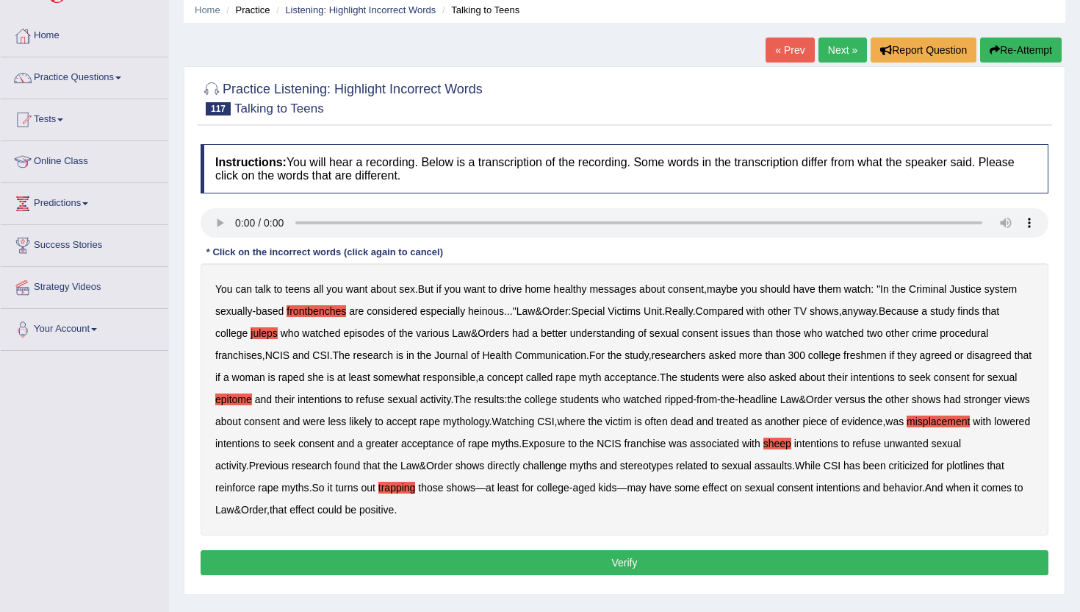
scroll to position [59, 0]
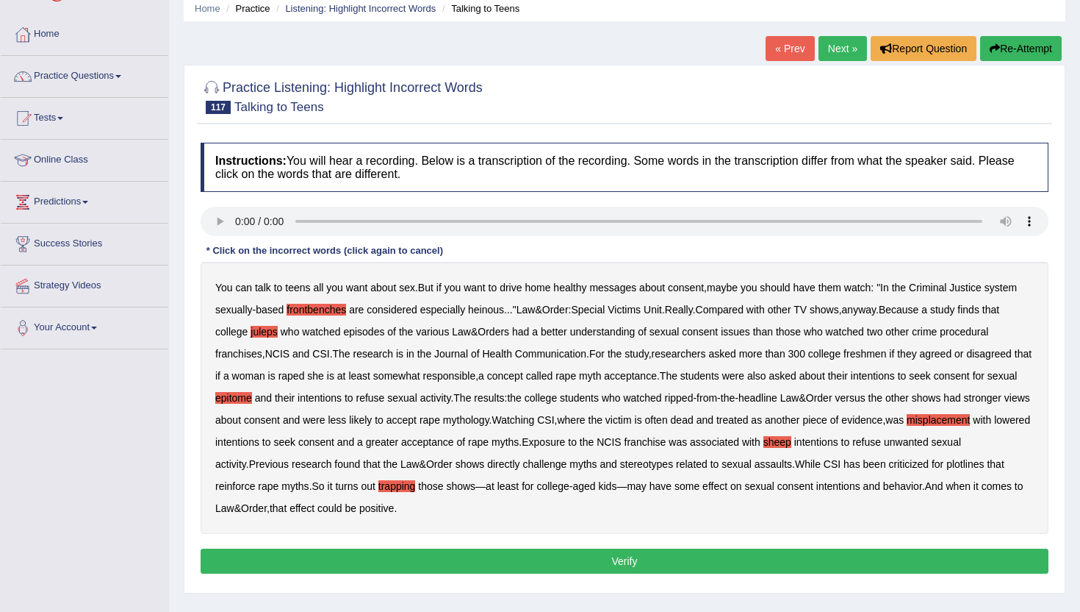
click at [570, 572] on button "Verify" at bounding box center [625, 560] width 848 height 25
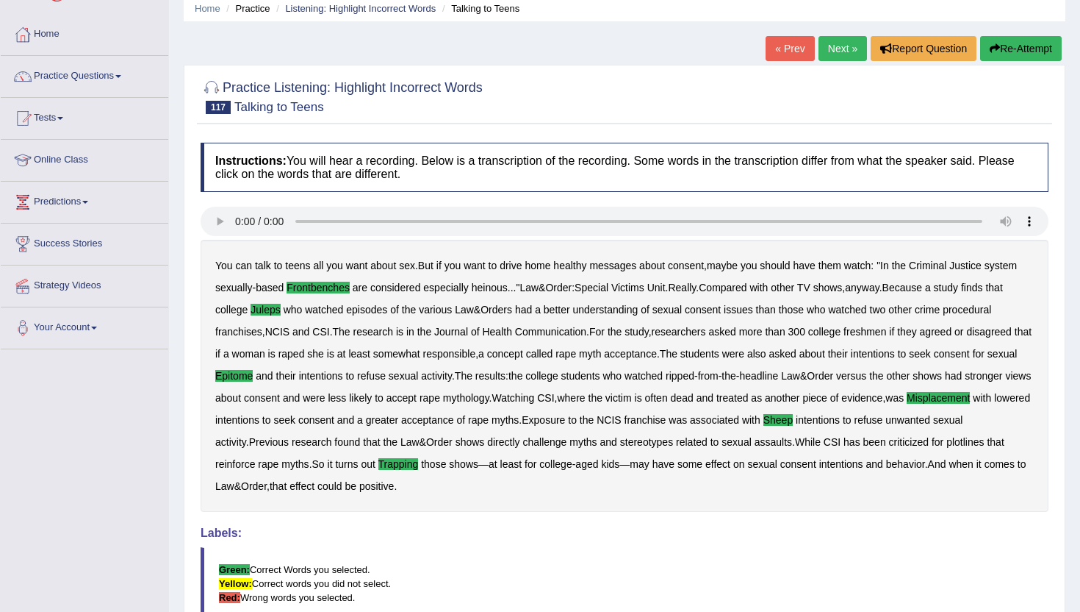
click at [804, 49] on link "« Prev" at bounding box center [790, 48] width 49 height 25
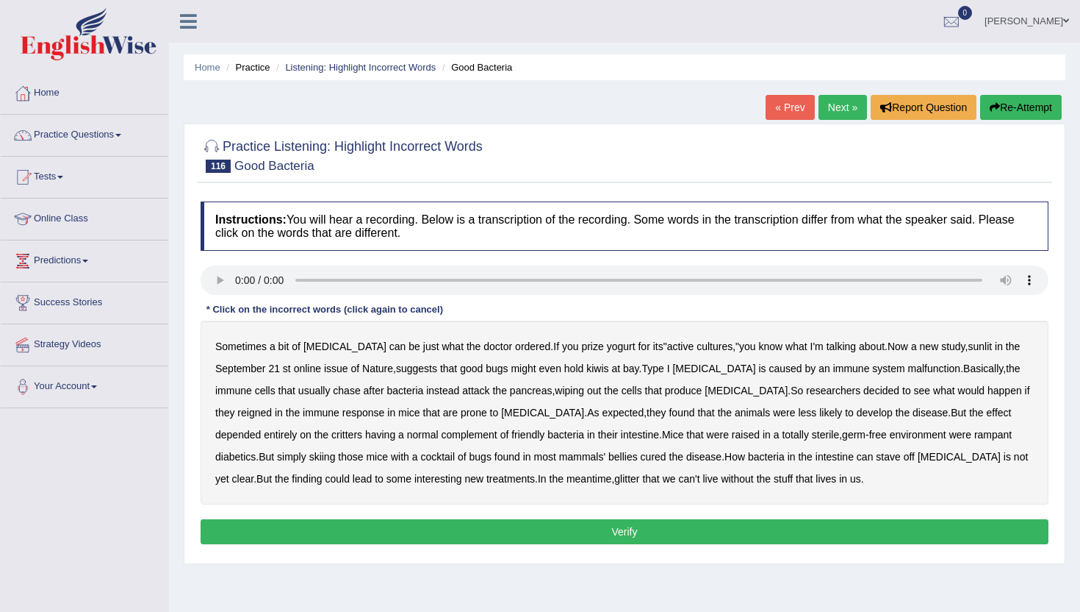
click at [322, 348] on b "dyslexia" at bounding box center [345, 346] width 83 height 12
click at [968, 348] on b "sunlit" at bounding box center [980, 346] width 24 height 12
click at [309, 454] on b "skiing" at bounding box center [322, 457] width 26 height 12
click at [614, 481] on b "glitter" at bounding box center [626, 479] width 25 height 12
click at [766, 533] on button "Verify" at bounding box center [625, 531] width 848 height 25
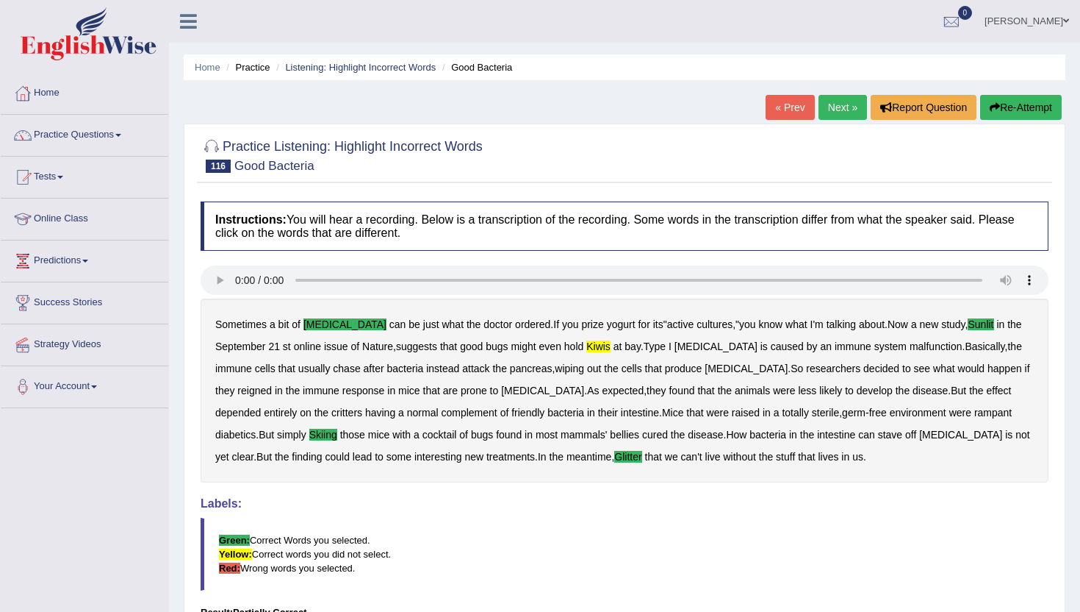
click at [794, 108] on link "« Prev" at bounding box center [790, 107] width 49 height 25
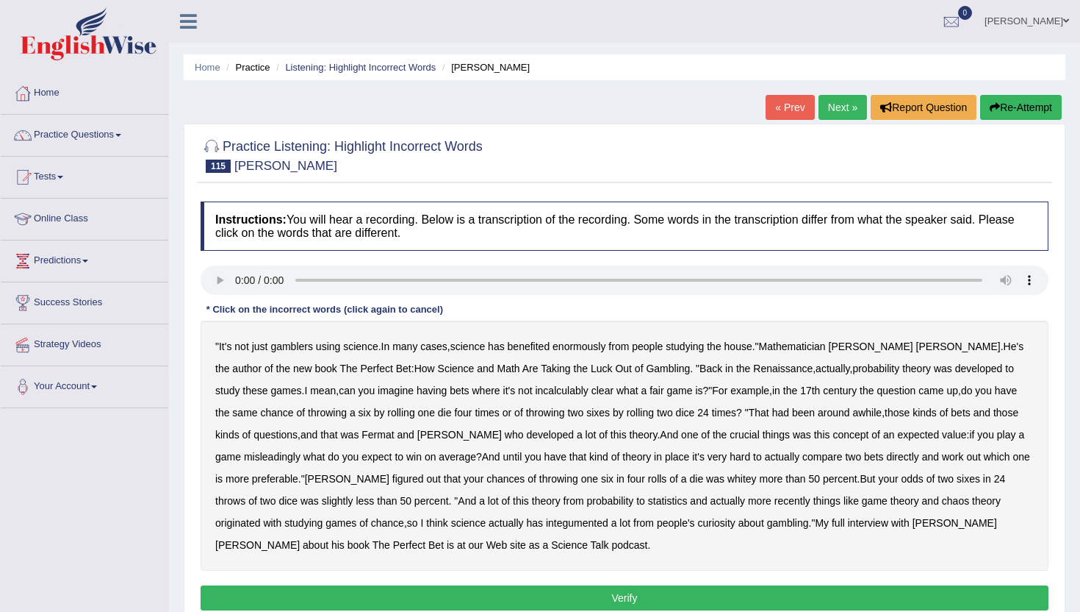
click at [535, 395] on b "incalculably" at bounding box center [561, 390] width 53 height 12
click at [247, 459] on b "misleadingly" at bounding box center [272, 457] width 57 height 12
click at [270, 474] on b "preferable" at bounding box center [275, 479] width 46 height 12
click at [728, 483] on b "whitey" at bounding box center [742, 479] width 29 height 12
click at [546, 524] on b "integumented" at bounding box center [577, 523] width 62 height 12
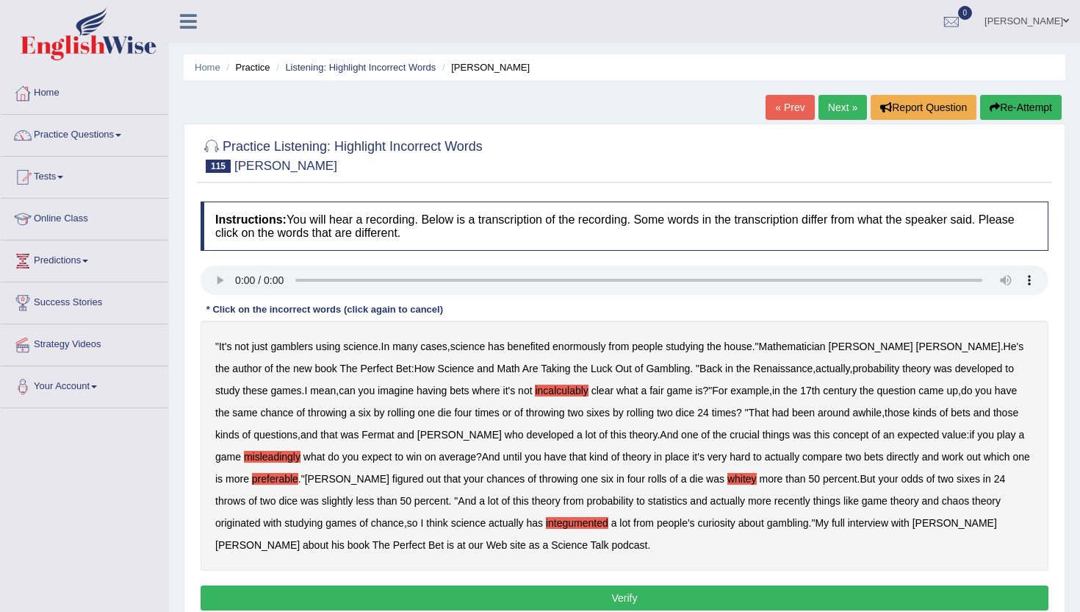
click at [454, 591] on button "Verify" at bounding box center [625, 597] width 848 height 25
